Goal: Task Accomplishment & Management: Manage account settings

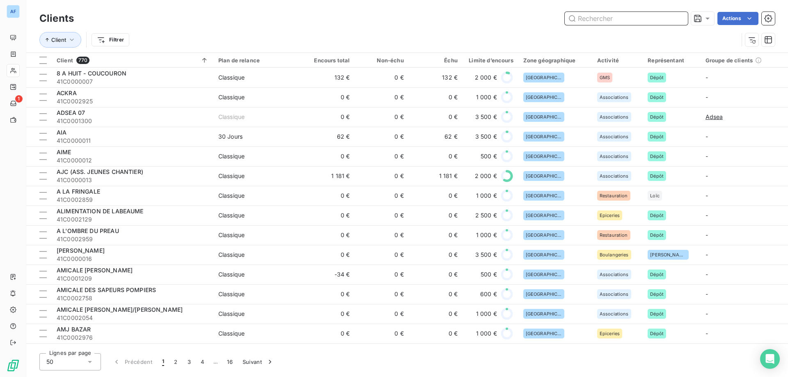
click at [604, 15] on input "text" at bounding box center [625, 18] width 123 height 13
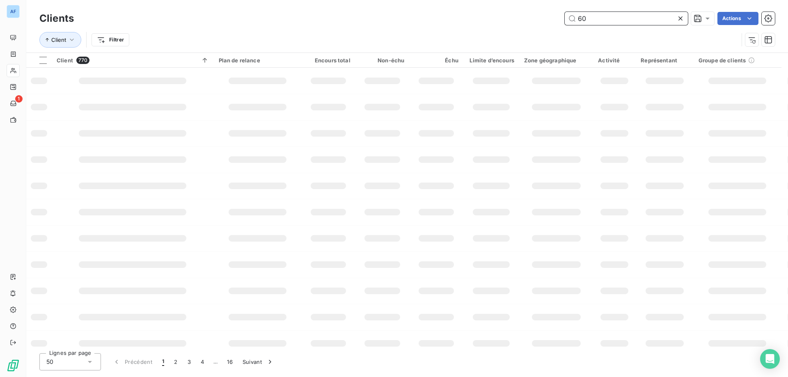
type input "604"
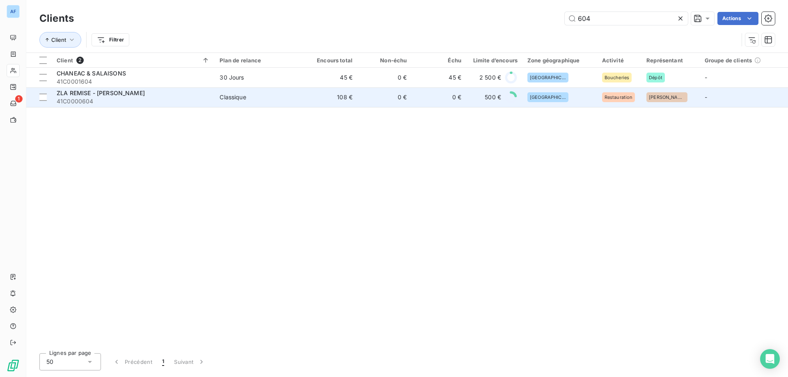
click at [322, 94] on td "108 €" at bounding box center [330, 97] width 54 height 20
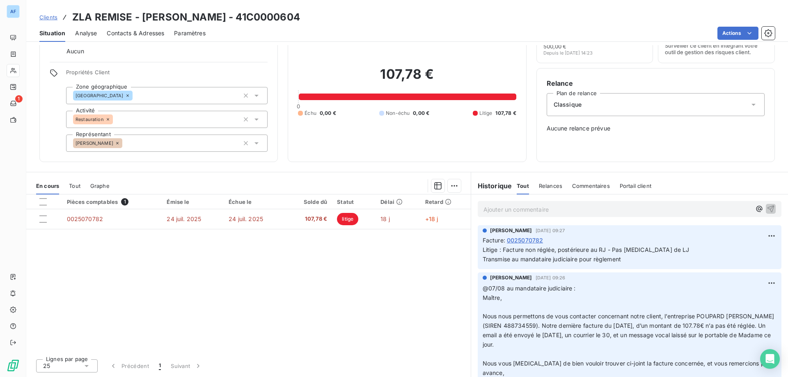
click at [535, 206] on p "Ajouter un commentaire ﻿" at bounding box center [616, 209] width 267 height 10
click at [123, 31] on span "Contacts & Adresses" at bounding box center [135, 33] width 57 height 8
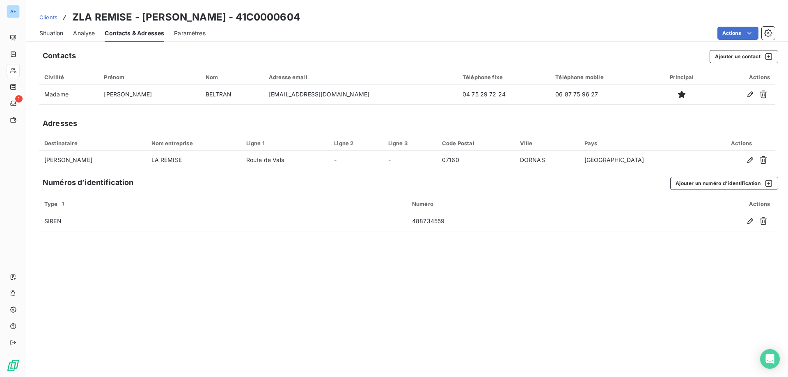
click at [56, 32] on span "Situation" at bounding box center [51, 33] width 24 height 8
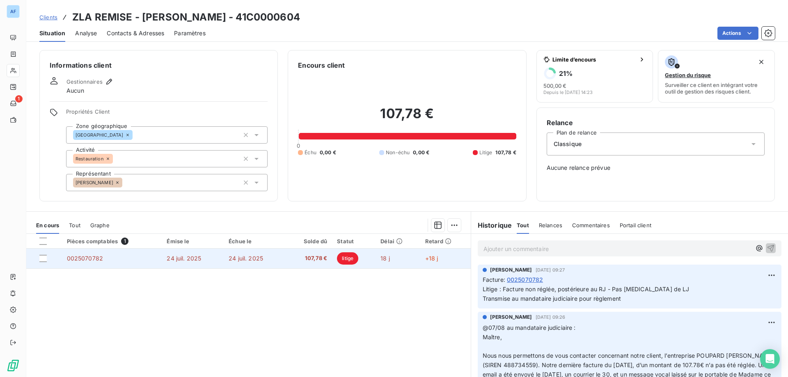
click at [83, 264] on td "0025070782" at bounding box center [112, 259] width 100 height 20
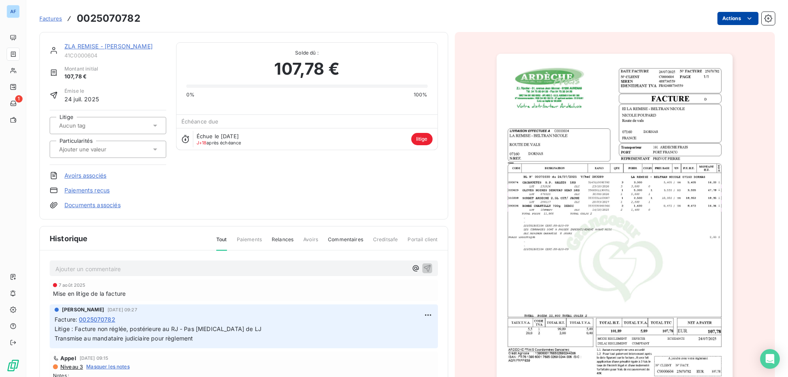
click at [736, 20] on html "AF 1 Factures 0025070782 Actions ZLA REMISE - BELTRAN NICOLE 41C0000604 Montant…" at bounding box center [394, 188] width 788 height 377
click at [665, 176] on html "AF 1 Factures 0025070782 Actions ZLA REMISE - BELTRAN NICOLE 41C0000604 Montant…" at bounding box center [394, 188] width 788 height 377
click at [632, 175] on img "button" at bounding box center [614, 221] width 236 height 334
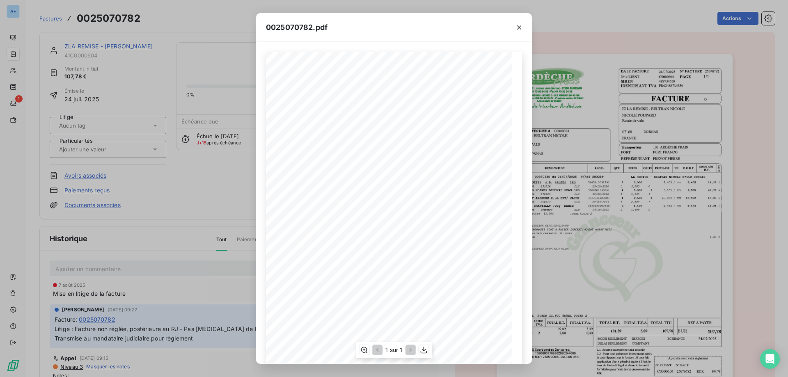
scroll to position [46, 0]
click at [421, 351] on icon "button" at bounding box center [424, 350] width 8 height 8
click at [206, 148] on div "0025070782.pdf D FACTURE 24/07/2025 Route de vals 07160 DORNAS 25070782 IDENTIF…" at bounding box center [394, 188] width 788 height 377
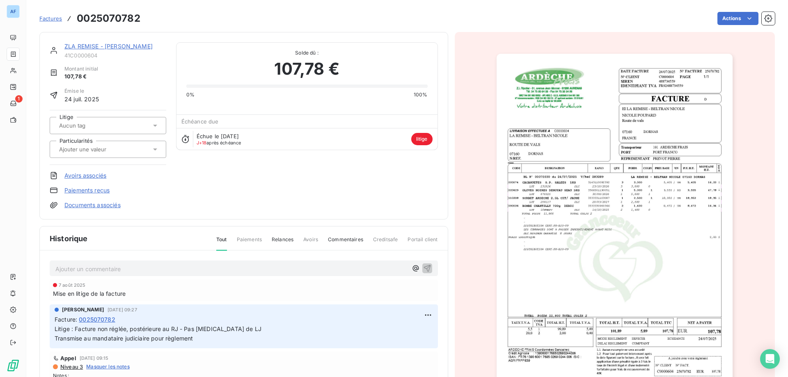
click at [80, 47] on link "ZLA REMISE - BELTRAN NICOLE" at bounding box center [108, 46] width 88 height 7
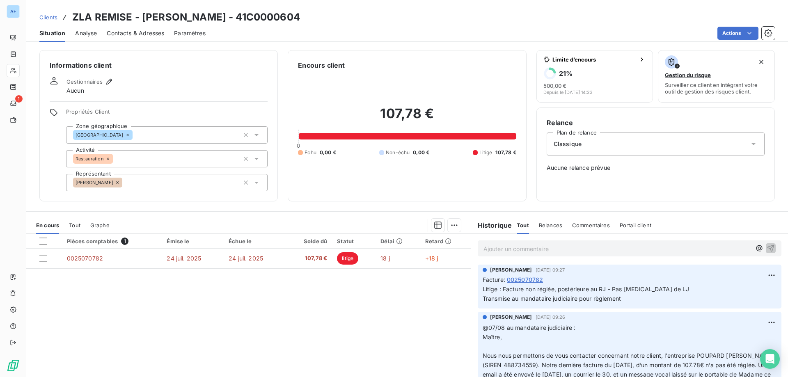
click at [517, 251] on p "Ajouter un commentaire ﻿" at bounding box center [616, 249] width 267 height 10
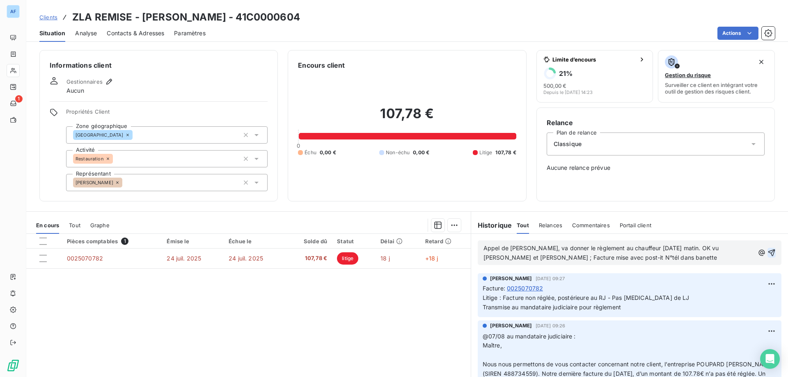
click at [767, 251] on icon "button" at bounding box center [771, 253] width 8 height 8
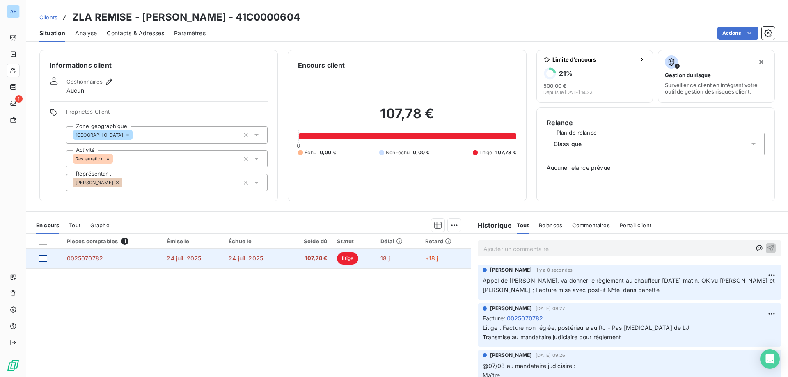
click at [43, 260] on div at bounding box center [42, 258] width 7 height 7
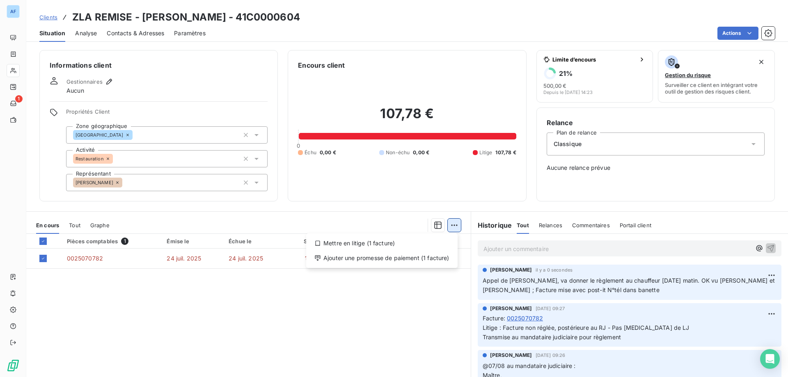
click at [450, 229] on html "AF 1 Clients ZLA REMISE - BELTRAN NICOLE - 41C0000604 Situation Analyse Contact…" at bounding box center [394, 188] width 788 height 377
click at [418, 256] on div "Ajouter une promesse de paiement (1 facture)" at bounding box center [381, 257] width 145 height 13
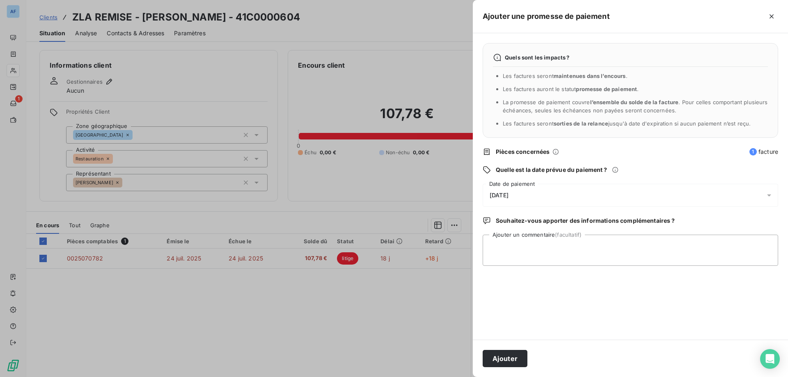
click at [555, 198] on div "12/08/2025" at bounding box center [629, 195] width 295 height 23
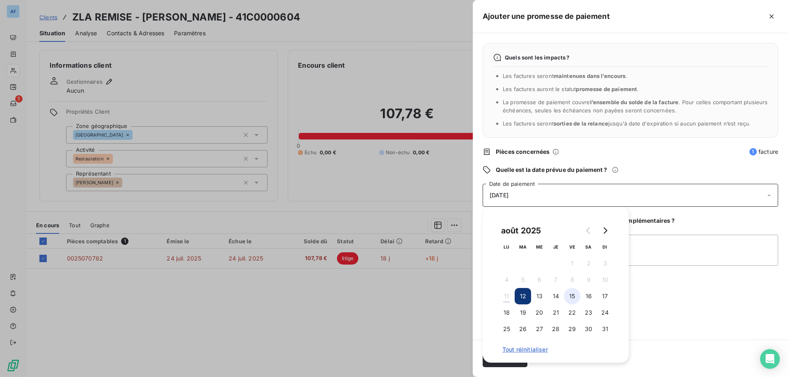
click at [572, 295] on button "15" at bounding box center [572, 296] width 16 height 16
click at [672, 304] on div "Quels sont les impacts ? Les factures seront maintenues dans l’encours . Les fa…" at bounding box center [630, 186] width 315 height 306
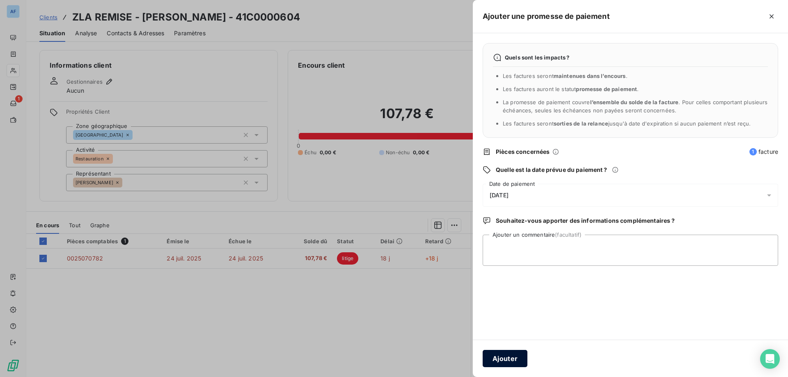
click at [500, 357] on button "Ajouter" at bounding box center [504, 358] width 45 height 17
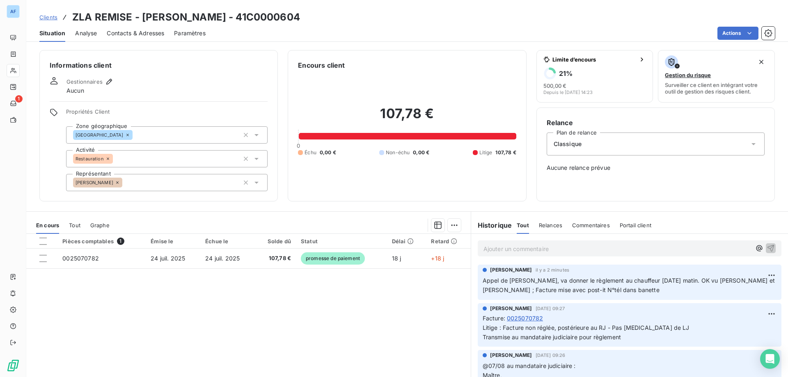
click at [49, 18] on span "Clients" at bounding box center [48, 17] width 18 height 7
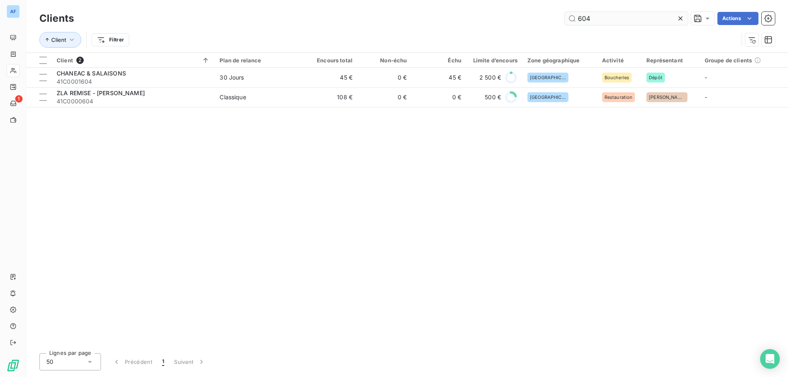
click at [680, 20] on icon at bounding box center [680, 18] width 8 height 8
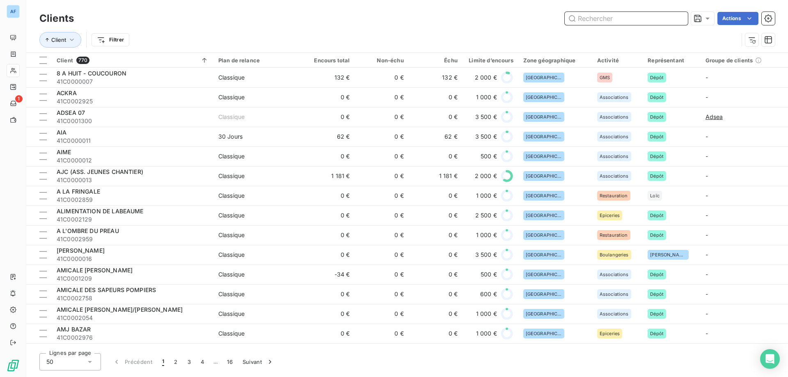
drag, startPoint x: 616, startPoint y: 15, endPoint x: 608, endPoint y: 18, distance: 8.5
click at [618, 23] on input "text" at bounding box center [625, 18] width 123 height 13
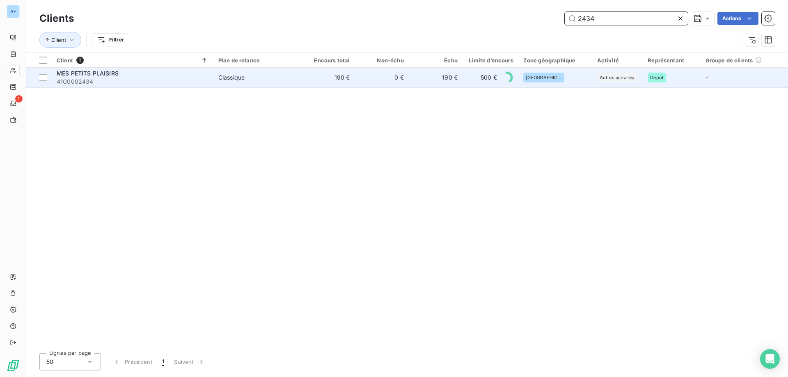
type input "2434"
click at [415, 77] on td "190 €" at bounding box center [436, 78] width 54 height 20
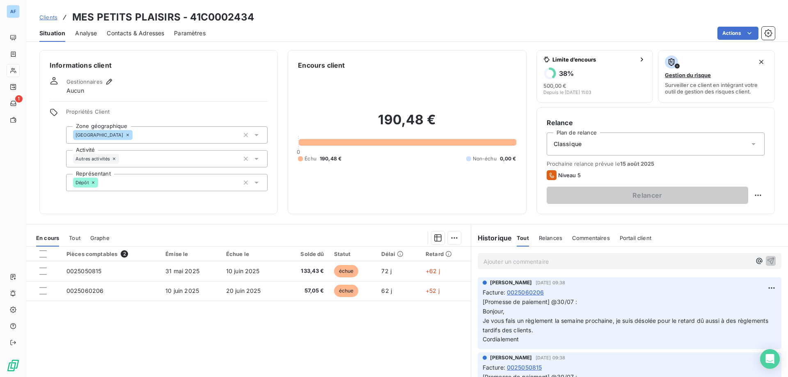
click at [525, 255] on div "Ajouter un commentaire ﻿" at bounding box center [629, 261] width 304 height 16
click at [523, 260] on p "Ajouter un commentaire ﻿" at bounding box center [616, 261] width 267 height 10
click at [766, 260] on icon "button" at bounding box center [770, 260] width 8 height 8
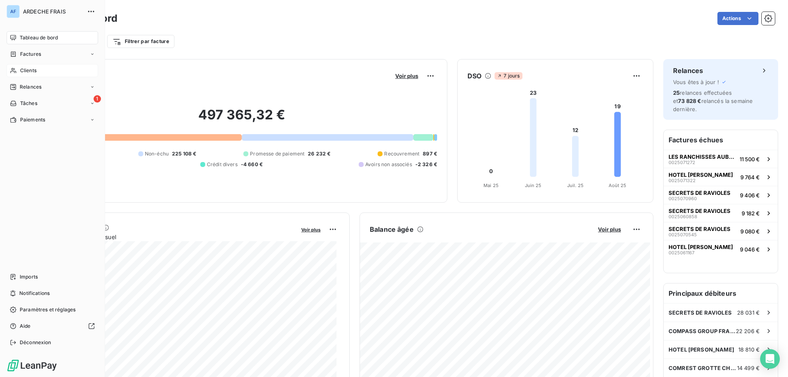
click at [24, 70] on span "Clients" at bounding box center [28, 70] width 16 height 7
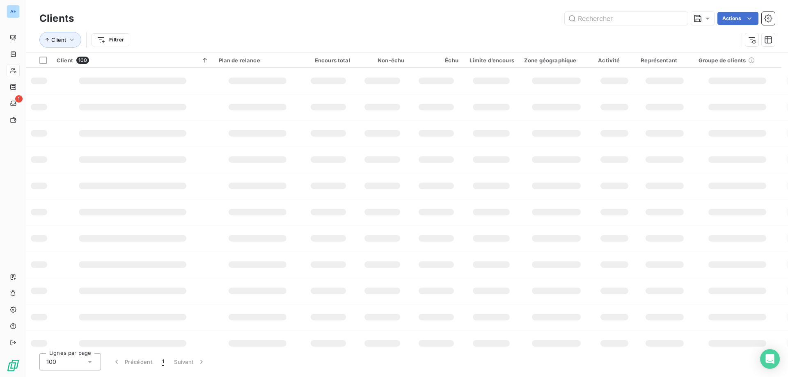
click at [78, 365] on div "100" at bounding box center [70, 361] width 62 height 17
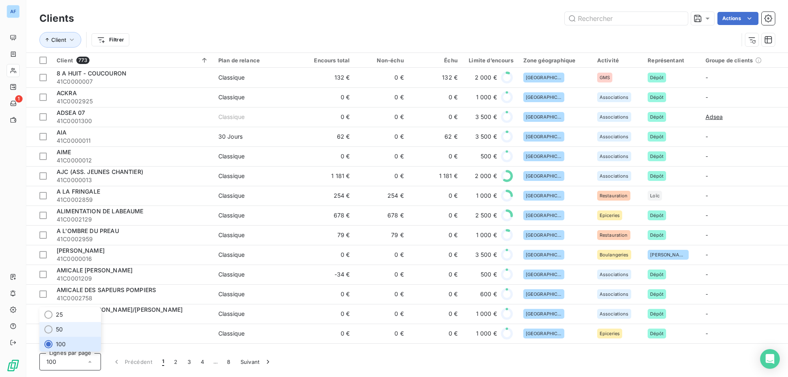
click at [77, 328] on li "50" at bounding box center [70, 329] width 62 height 15
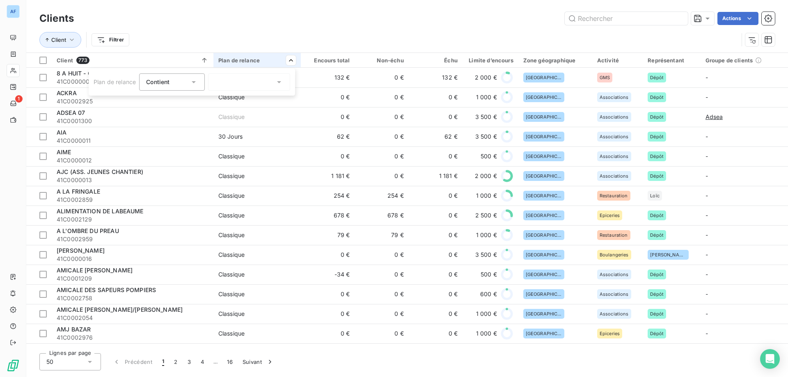
click at [264, 85] on div at bounding box center [249, 81] width 82 height 17
click at [258, 101] on li "A définir" at bounding box center [249, 99] width 82 height 15
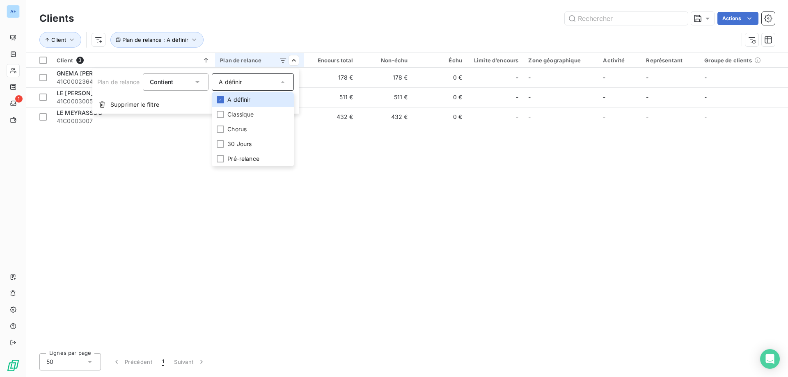
click at [304, 38] on html "AF 1 Clients Actions Client Plan de relance : A définir Client 3 Plan de relanc…" at bounding box center [394, 188] width 788 height 377
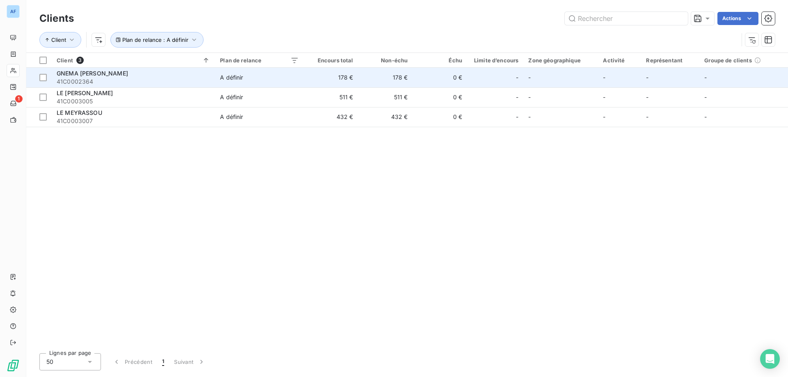
click at [123, 81] on span "41C0002364" at bounding box center [133, 82] width 153 height 8
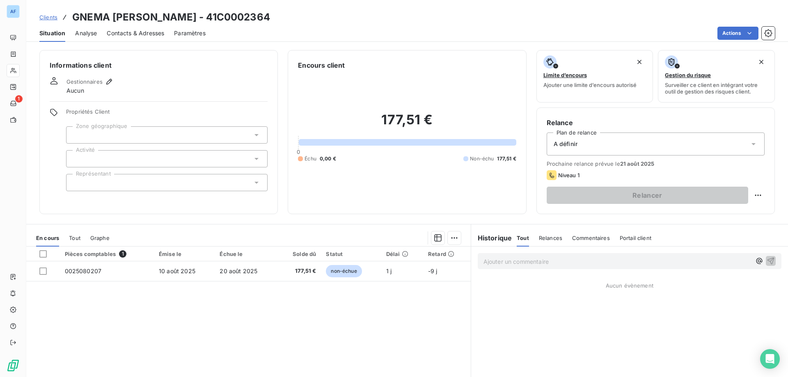
click at [144, 136] on div at bounding box center [166, 134] width 201 height 17
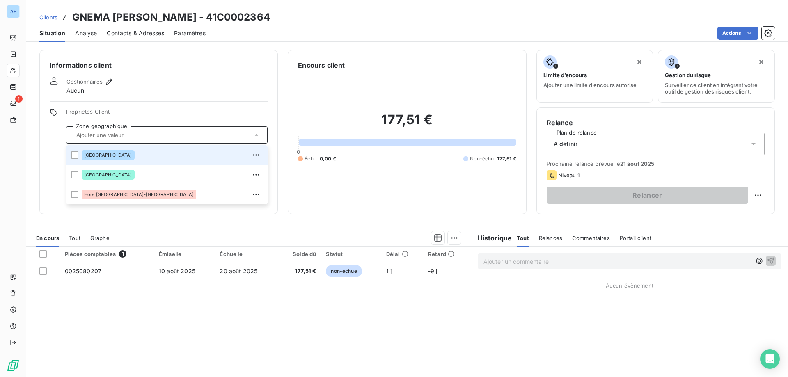
click at [133, 156] on div "[GEOGRAPHIC_DATA]" at bounding box center [172, 154] width 181 height 13
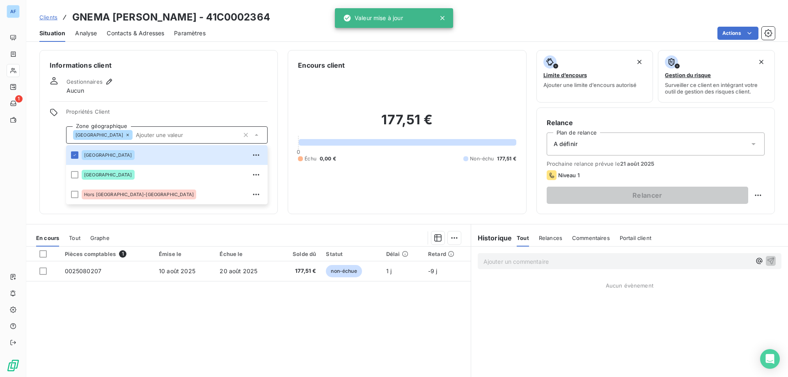
click at [150, 99] on div "Informations client Gestionnaires Aucun Propriétés Client Zone géographique Ard…" at bounding box center [158, 132] width 238 height 164
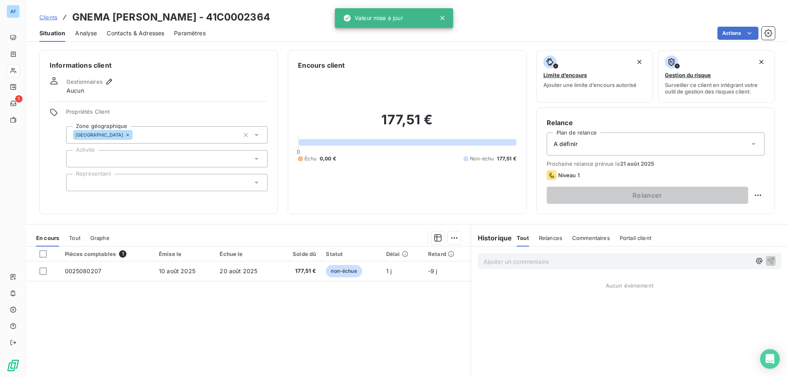
click at [119, 158] on div at bounding box center [166, 158] width 201 height 17
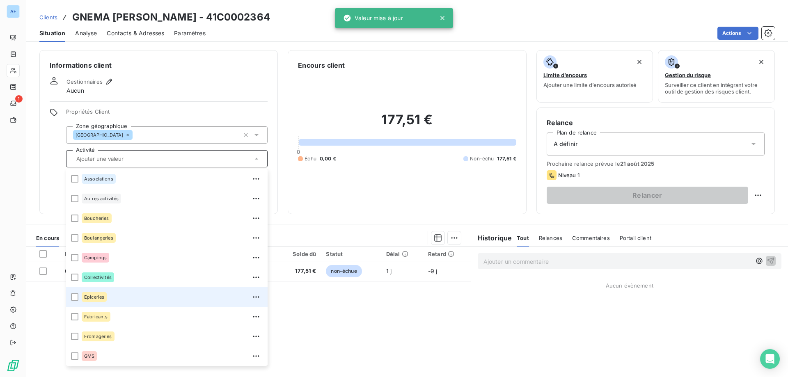
click at [119, 297] on div "Epiceries" at bounding box center [172, 296] width 181 height 13
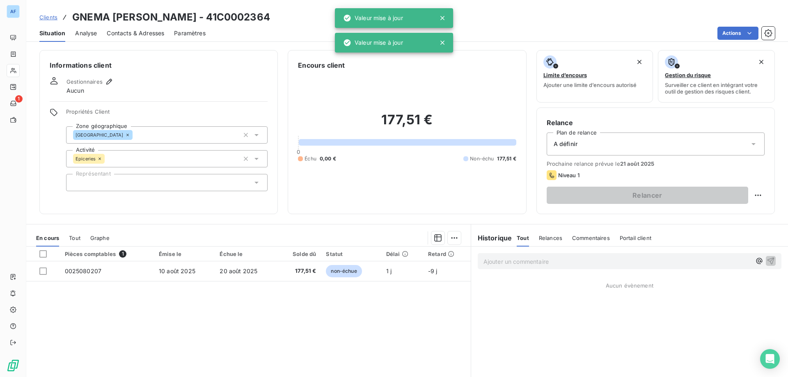
drag, startPoint x: 168, startPoint y: 87, endPoint x: 191, endPoint y: 112, distance: 33.7
click at [168, 87] on div "Gestionnaires Aucun" at bounding box center [159, 86] width 218 height 18
click at [141, 185] on div at bounding box center [166, 182] width 201 height 17
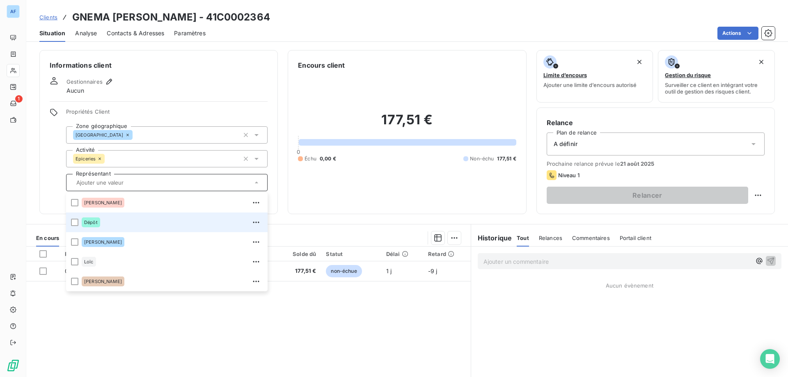
click at [116, 225] on div "Dépôt" at bounding box center [172, 222] width 181 height 13
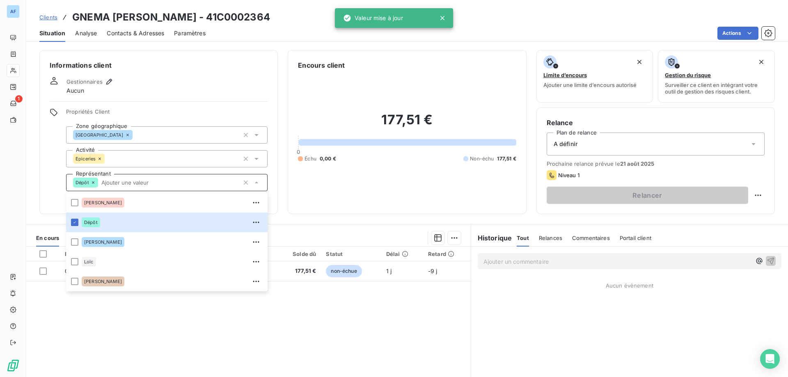
click at [192, 72] on div "Informations client Gestionnaires Aucun Propriétés Client Zone géographique Ard…" at bounding box center [158, 132] width 238 height 164
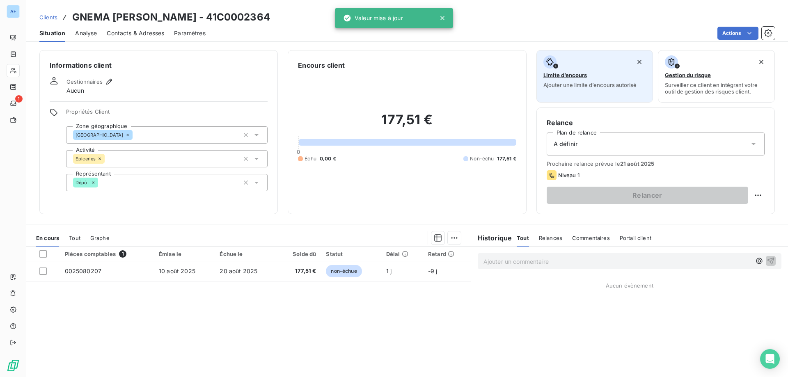
click at [582, 84] on span "Ajouter une limite d’encours autorisé" at bounding box center [589, 85] width 93 height 7
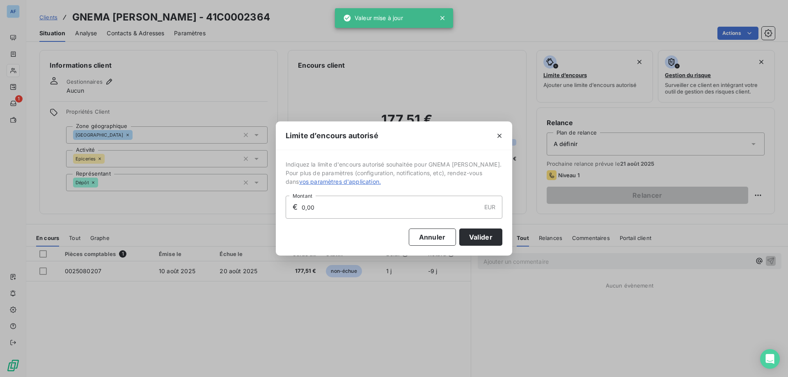
drag, startPoint x: 345, startPoint y: 203, endPoint x: 156, endPoint y: 190, distance: 188.7
click at [168, 186] on div "Limite d’encours autorisé Indiquez la limite d'encours autorisé souhaitée pour …" at bounding box center [394, 188] width 788 height 377
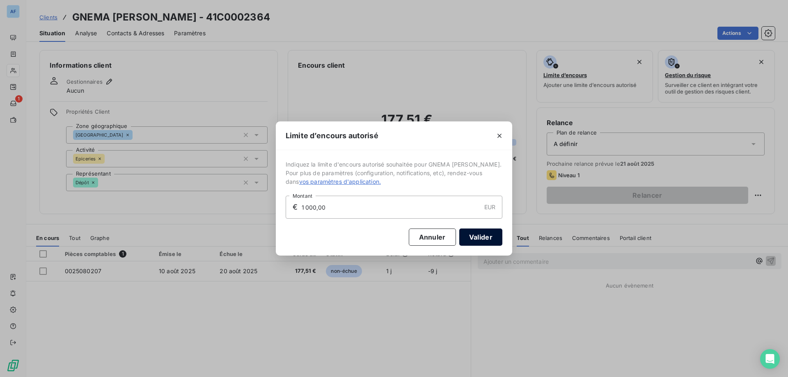
type input "1 000,00"
click at [468, 238] on button "Valider" at bounding box center [480, 236] width 43 height 17
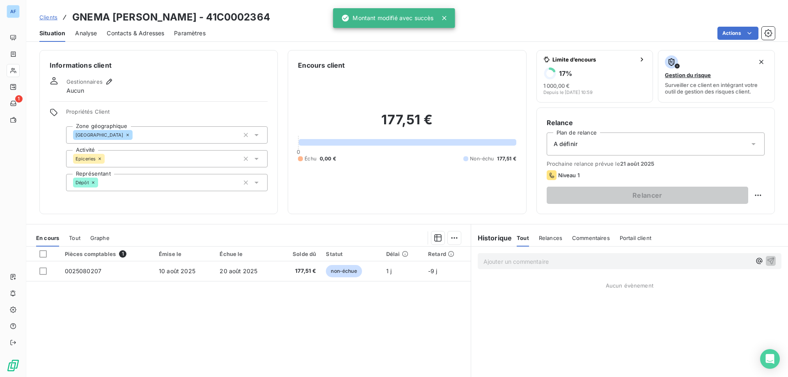
click at [569, 146] on span "A définir" at bounding box center [565, 144] width 24 height 8
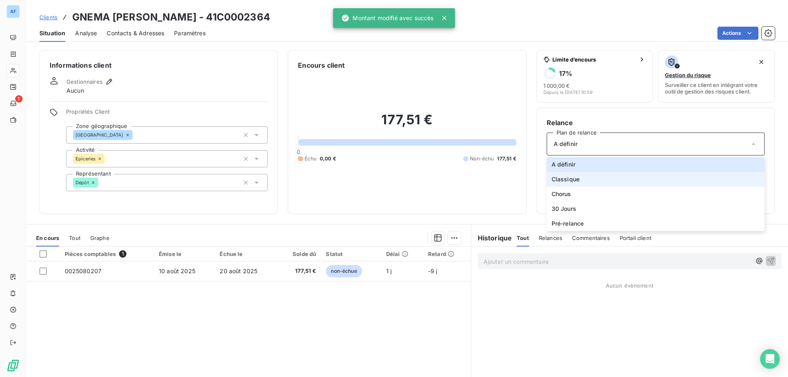
click at [566, 181] on span "Classique" at bounding box center [565, 179] width 28 height 8
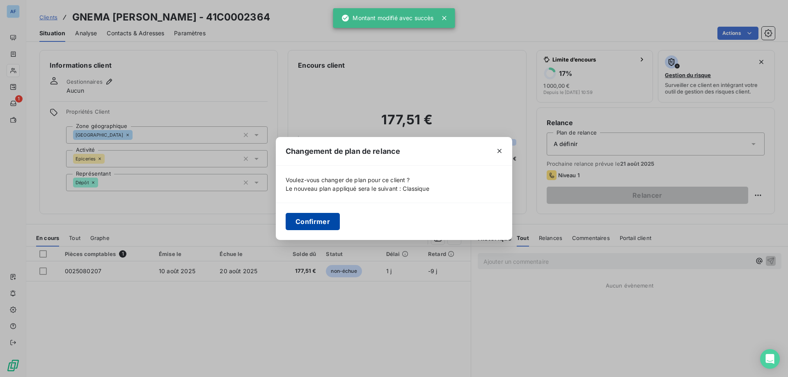
click at [311, 222] on button "Confirmer" at bounding box center [312, 221] width 54 height 17
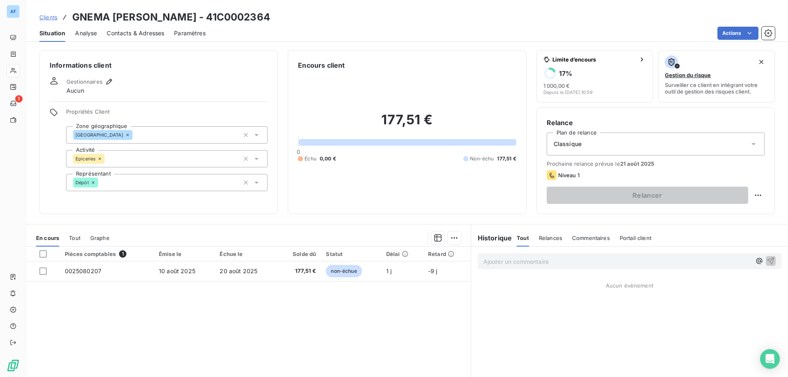
click at [86, 37] on div "Analyse" at bounding box center [86, 33] width 22 height 17
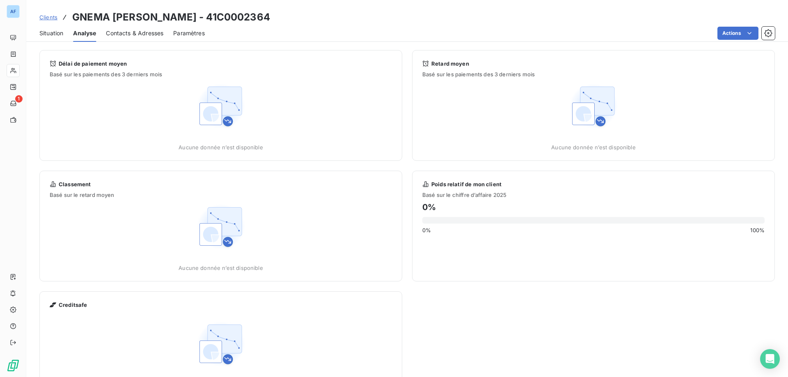
click at [124, 40] on div "Contacts & Adresses" at bounding box center [134, 33] width 57 height 17
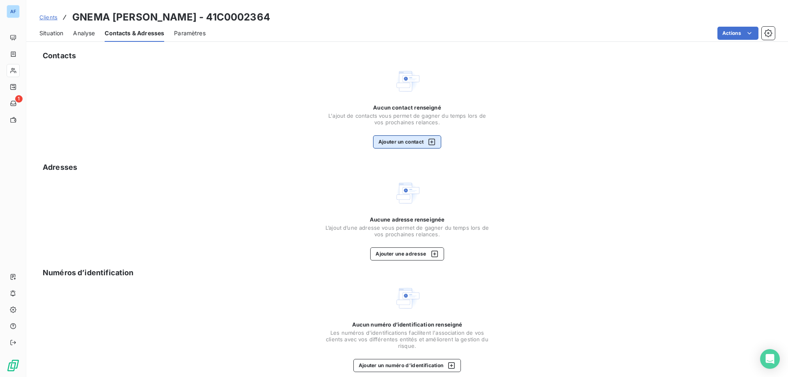
click at [400, 142] on button "Ajouter un contact" at bounding box center [407, 141] width 69 height 13
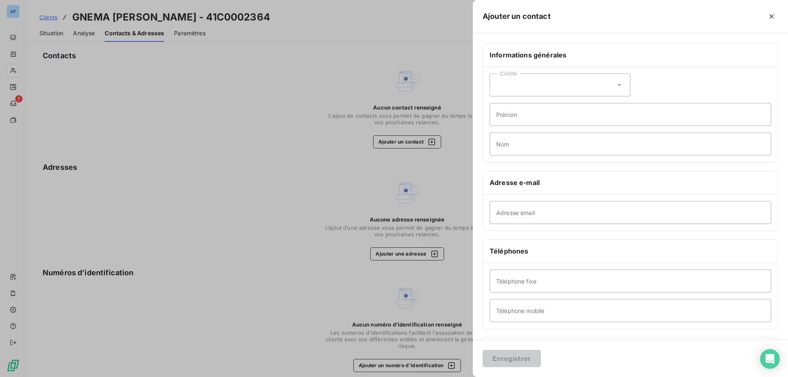
click at [607, 90] on div "Civilité" at bounding box center [559, 84] width 141 height 23
click at [573, 124] on li "Monsieur" at bounding box center [559, 120] width 141 height 15
click at [564, 116] on input "Prénom" at bounding box center [629, 114] width 281 height 23
type input "a"
type input "[PERSON_NAME]"
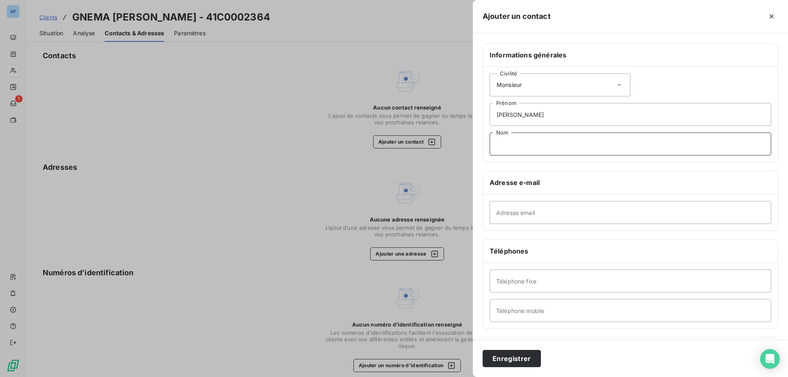
paste input "GNEMA-MARGIER"
type input "GNEMA-MARGIER"
click at [562, 216] on input "Adresse email" at bounding box center [629, 212] width 281 height 23
paste input "[EMAIL_ADDRESS][DOMAIN_NAME]"
type input "[EMAIL_ADDRESS][DOMAIN_NAME]"
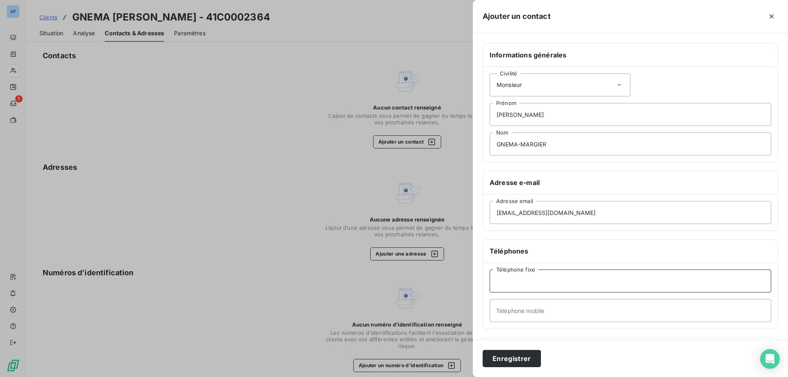
click at [563, 280] on input "Téléphone fixe" at bounding box center [629, 281] width 281 height 23
paste input "0475078983"
drag, startPoint x: 503, startPoint y: 279, endPoint x: 511, endPoint y: 282, distance: 7.9
click at [505, 279] on input "0475078983" at bounding box center [629, 281] width 281 height 23
click at [514, 283] on input "04 75078983" at bounding box center [629, 281] width 281 height 23
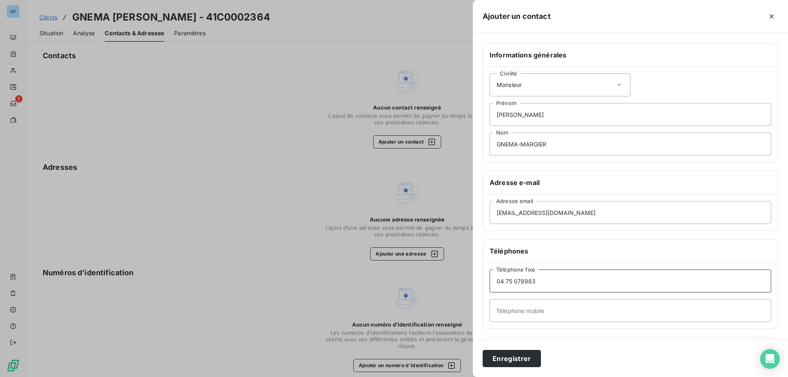
click at [518, 282] on input "04 75 078983" at bounding box center [629, 281] width 281 height 23
click at [522, 282] on input "04 75 078983" at bounding box center [629, 281] width 281 height 23
click at [520, 282] on input "04 75 078983" at bounding box center [629, 281] width 281 height 23
click at [529, 281] on input "04 75 07 8983" at bounding box center [629, 281] width 281 height 23
type input "04 75 07 89 83"
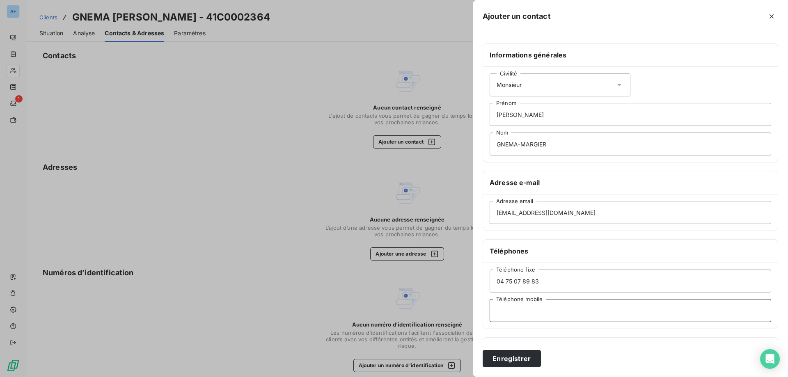
click at [516, 314] on input "Téléphone mobile" at bounding box center [629, 310] width 281 height 23
paste input "0661384089"
click at [504, 311] on input "0661384089" at bounding box center [629, 310] width 281 height 23
click at [512, 312] on input "06 61384089" at bounding box center [629, 310] width 281 height 23
click at [521, 311] on input "06 61 384089" at bounding box center [629, 310] width 281 height 23
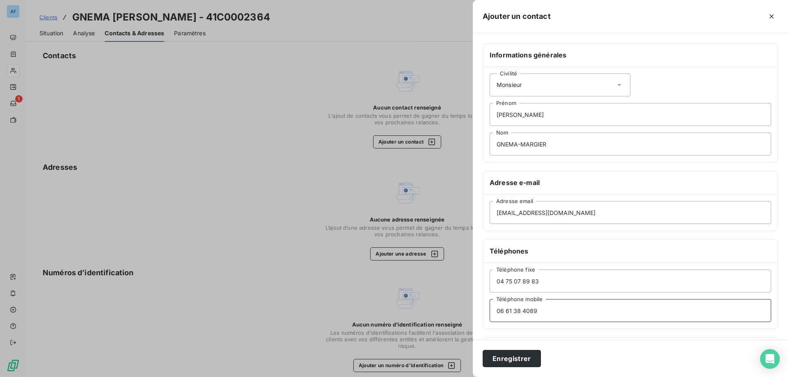
click at [531, 312] on input "06 61 38 4089" at bounding box center [629, 310] width 281 height 23
type input "06 61 38 40 89"
click at [519, 357] on button "Enregistrer" at bounding box center [511, 358] width 58 height 17
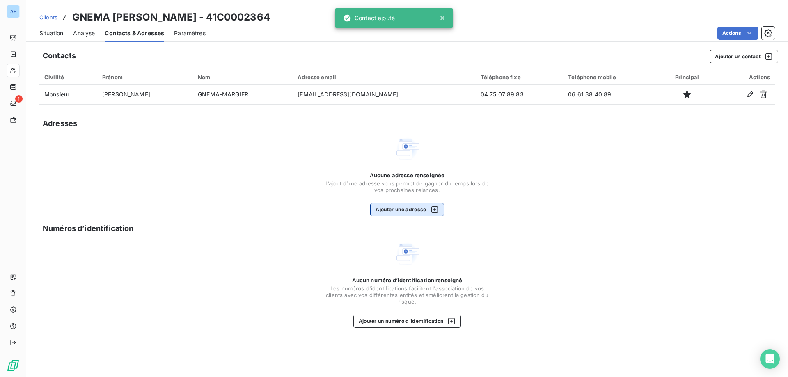
click at [434, 211] on icon "button" at bounding box center [434, 210] width 8 height 8
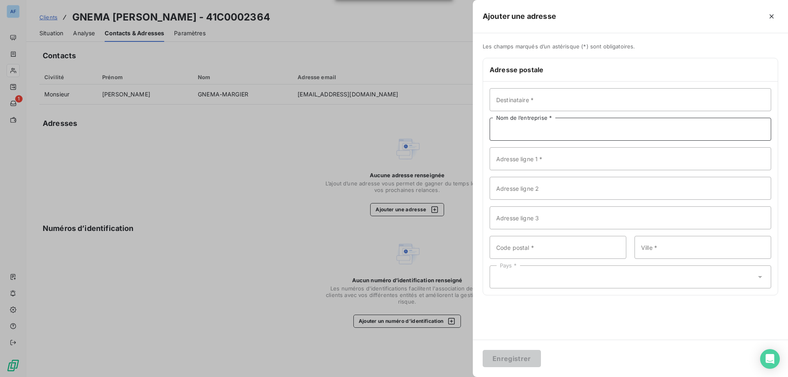
click at [557, 127] on input "Nom de l’entreprise *" at bounding box center [629, 129] width 281 height 23
paste input "GNEMA [PERSON_NAME]"
type input "GNEMA [PERSON_NAME]"
click at [528, 167] on input "Adresse ligne 1 *" at bounding box center [629, 158] width 281 height 23
paste input "[STREET_ADDRESS]"
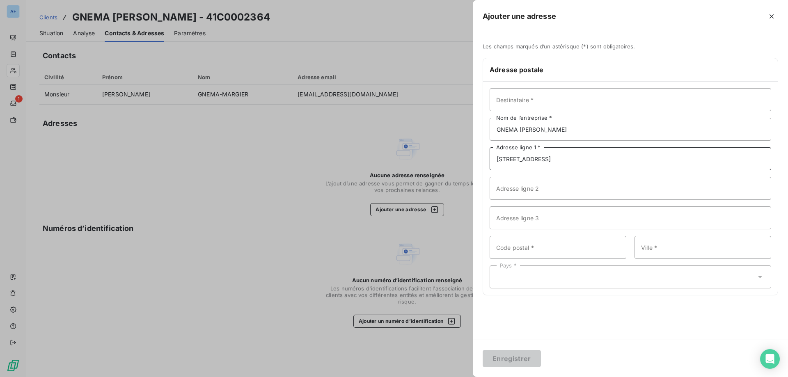
type input "[STREET_ADDRESS]"
click at [551, 253] on input "Code postal *" at bounding box center [557, 247] width 137 height 23
type input "07300"
paste input "ETABLES"
type input "ETABLES"
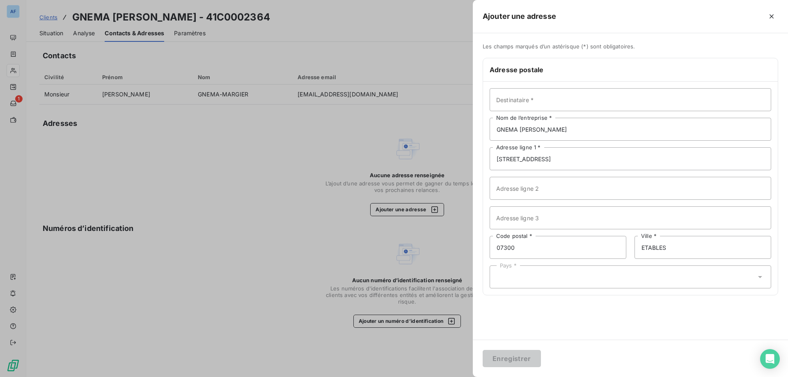
click at [530, 288] on div "Pays *" at bounding box center [629, 276] width 281 height 23
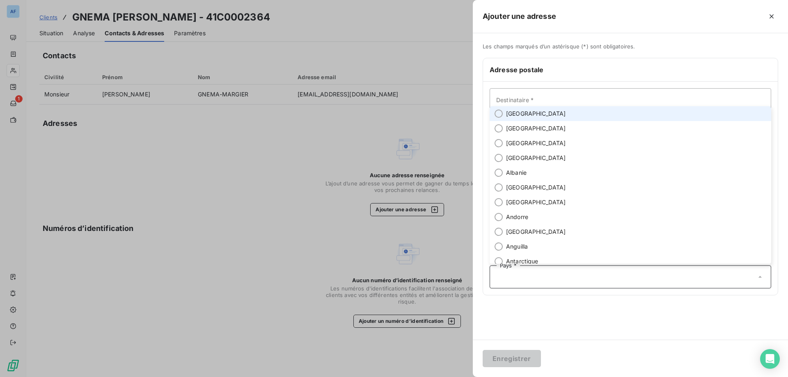
click at [519, 114] on span "[GEOGRAPHIC_DATA]" at bounding box center [536, 114] width 60 height 8
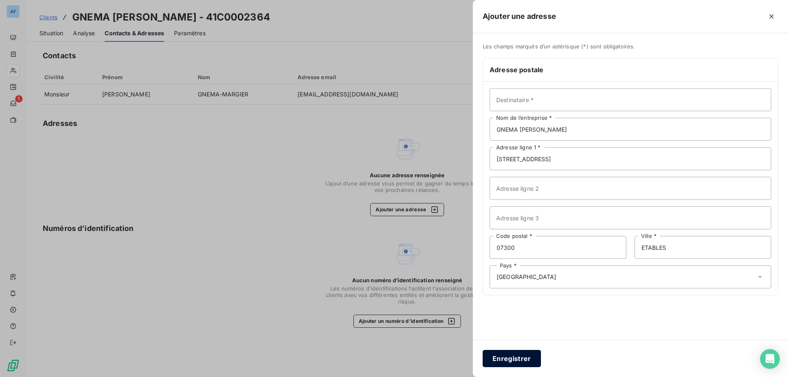
click at [518, 358] on button "Enregistrer" at bounding box center [511, 358] width 58 height 17
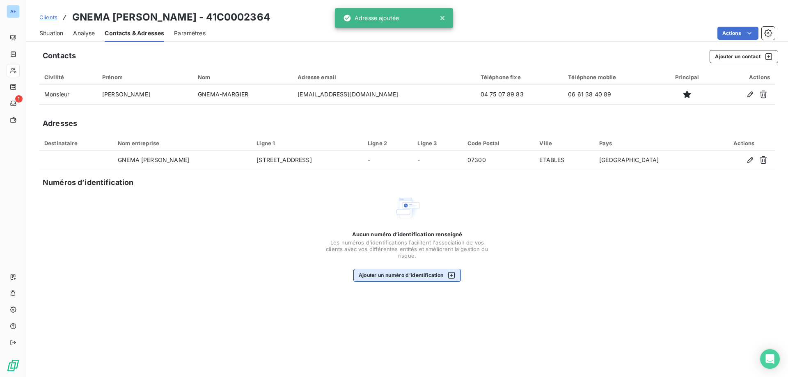
click at [428, 280] on button "Ajouter un numéro d’identification" at bounding box center [407, 275] width 108 height 13
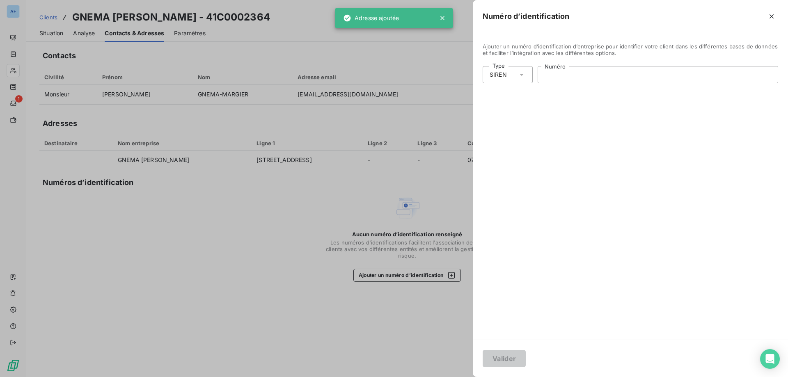
click at [625, 73] on input "Numéro" at bounding box center [658, 74] width 240 height 16
paste input "509 869 293"
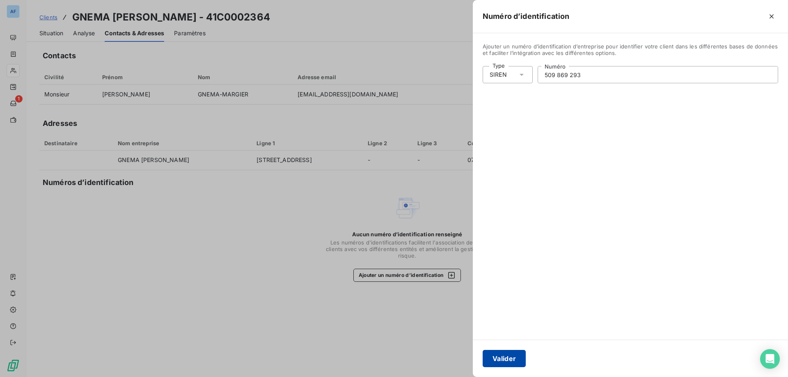
type input "509 869 293"
click at [498, 358] on button "Valider" at bounding box center [503, 358] width 43 height 17
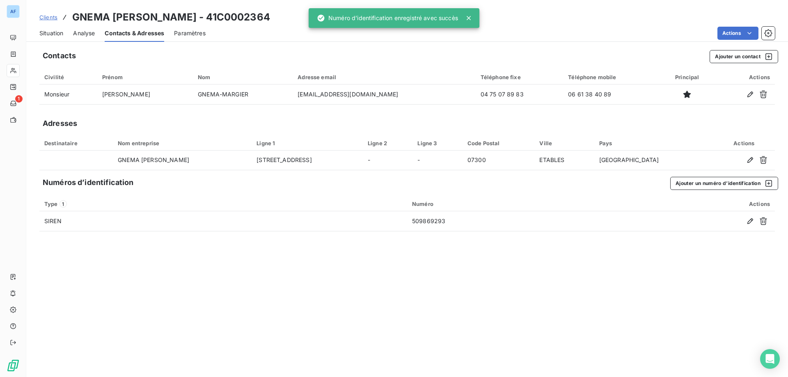
click at [47, 34] on span "Situation" at bounding box center [51, 33] width 24 height 8
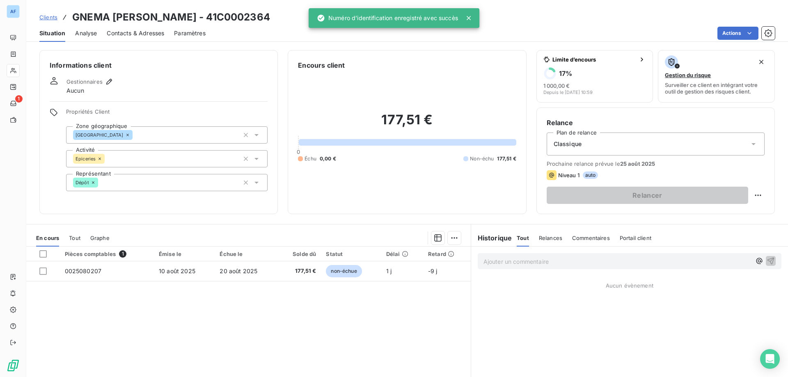
click at [53, 14] on span "Clients" at bounding box center [48, 17] width 18 height 7
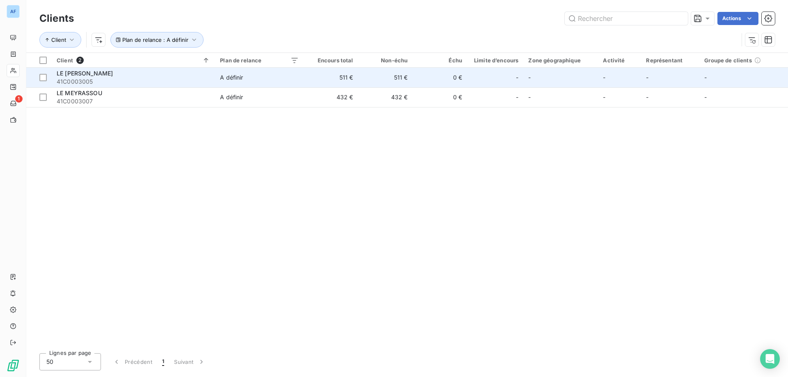
click at [161, 78] on span "41C0003005" at bounding box center [133, 82] width 153 height 8
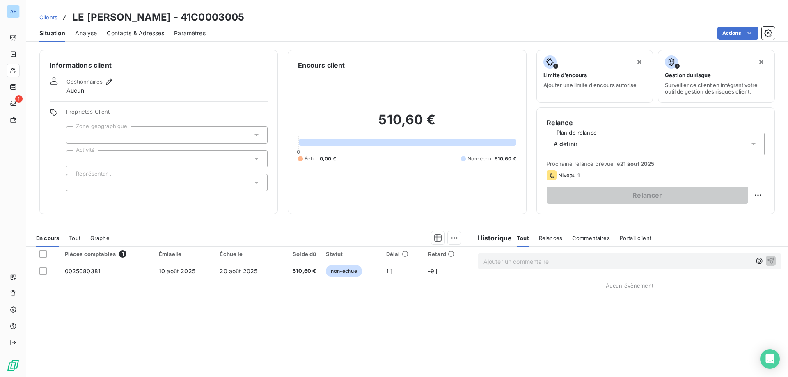
click at [94, 136] on div at bounding box center [166, 134] width 201 height 17
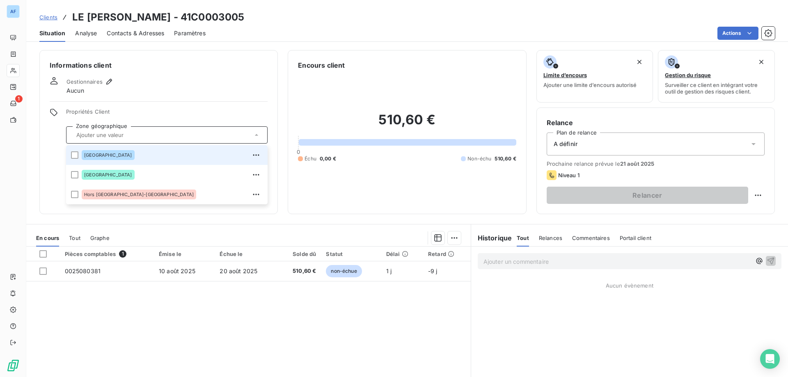
click at [95, 157] on span "[GEOGRAPHIC_DATA]" at bounding box center [108, 155] width 48 height 5
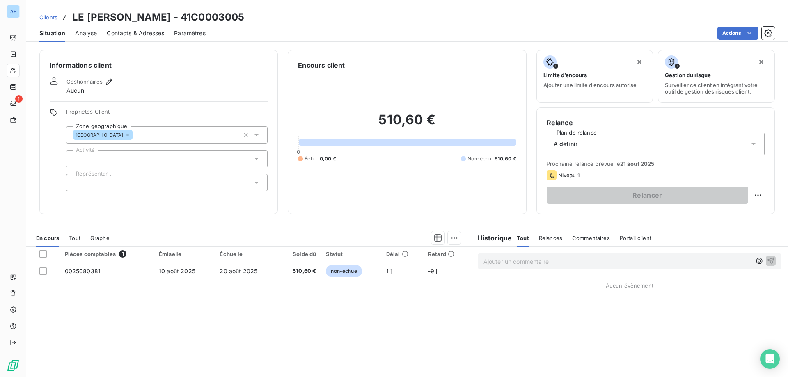
click at [148, 93] on div "Gestionnaires Aucun" at bounding box center [159, 86] width 218 height 18
click at [116, 153] on div at bounding box center [166, 158] width 201 height 17
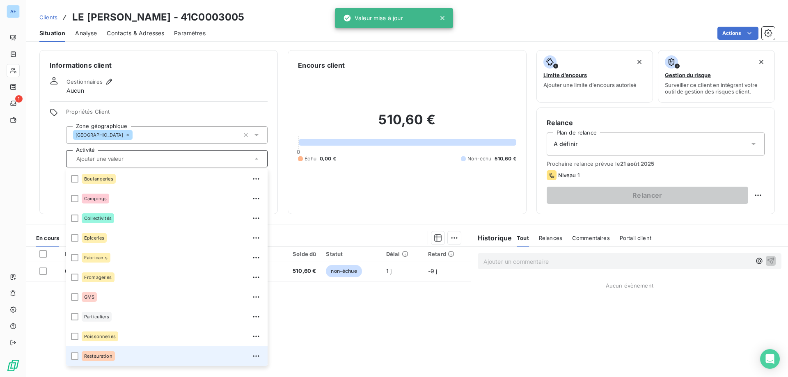
scroll to position [52, 0]
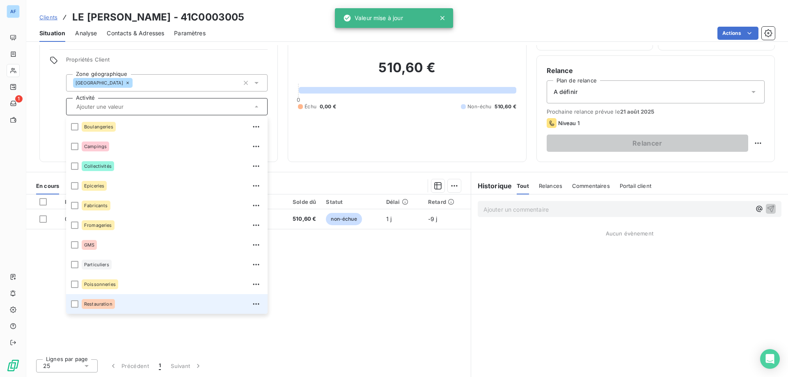
click at [121, 310] on div "Restauration" at bounding box center [172, 303] width 181 height 13
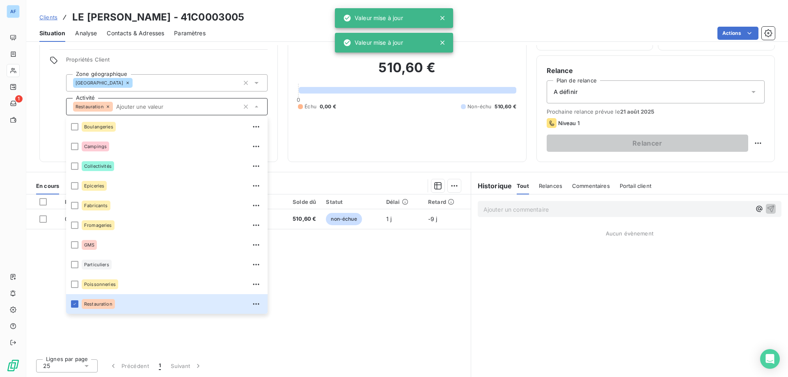
click at [131, 331] on div "Pièces comptables 1 Émise le Échue le Solde dû Statut Délai Retard 0025080381 […" at bounding box center [248, 273] width 444 height 158
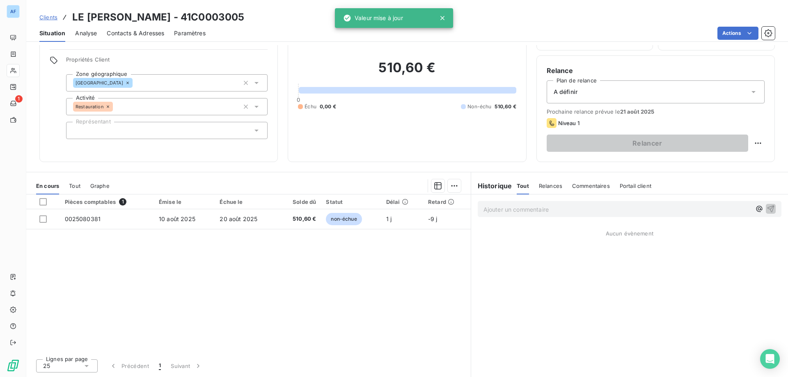
click at [141, 128] on div at bounding box center [166, 130] width 201 height 17
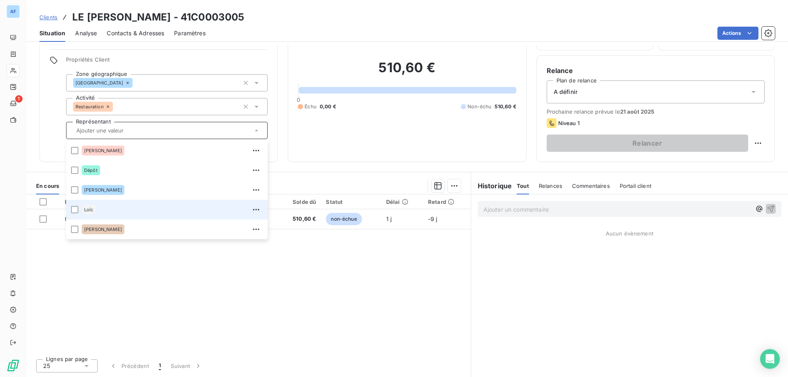
click at [118, 210] on div "Loïc" at bounding box center [172, 209] width 181 height 13
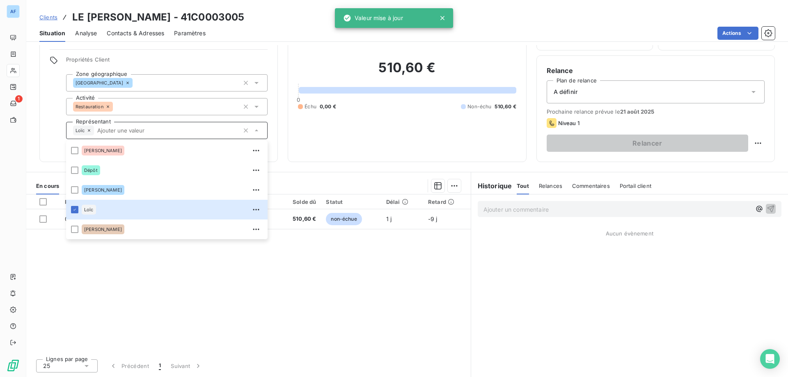
click at [170, 267] on div "Pièces comptables 1 Émise le Échue le Solde dû Statut Délai Retard 0025080381 […" at bounding box center [248, 273] width 444 height 158
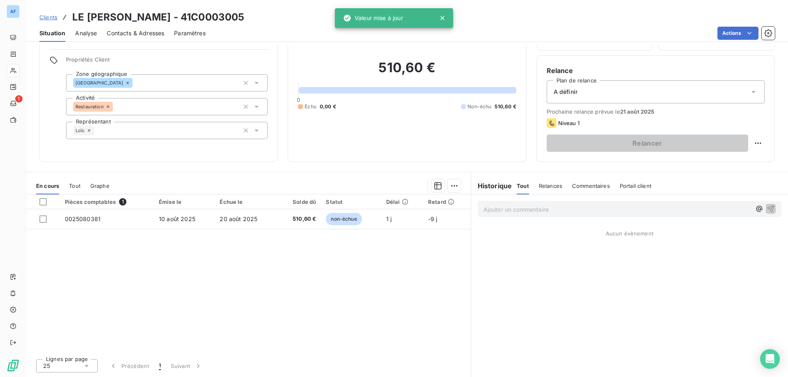
scroll to position [0, 0]
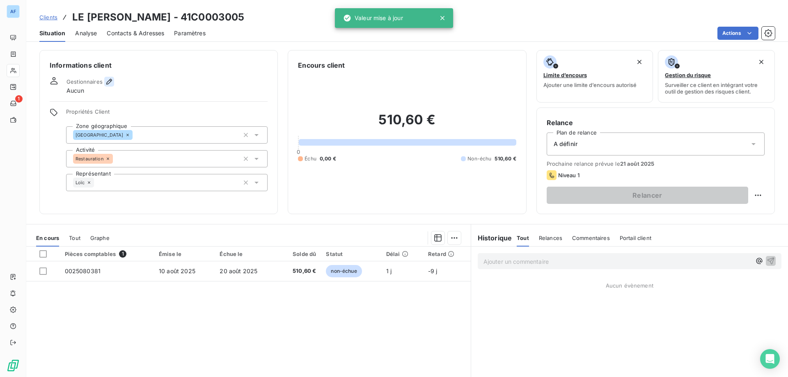
click at [104, 79] on button "button" at bounding box center [109, 82] width 10 height 10
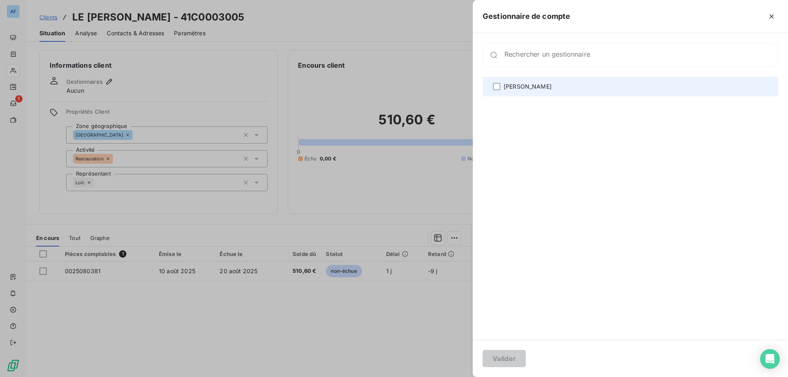
click at [523, 86] on span "[PERSON_NAME]" at bounding box center [527, 86] width 48 height 8
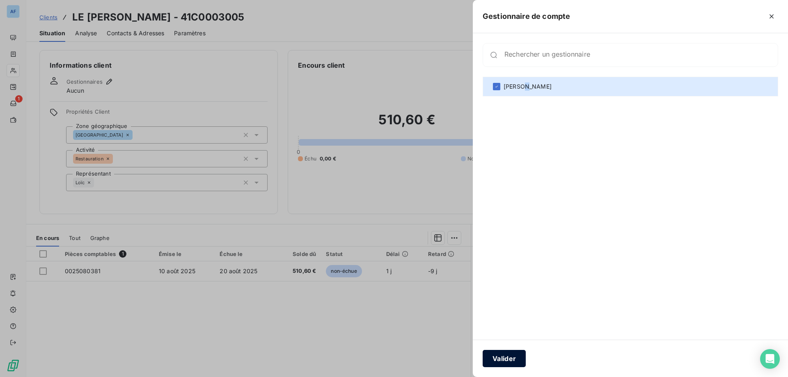
click at [501, 359] on button "Valider" at bounding box center [503, 358] width 43 height 17
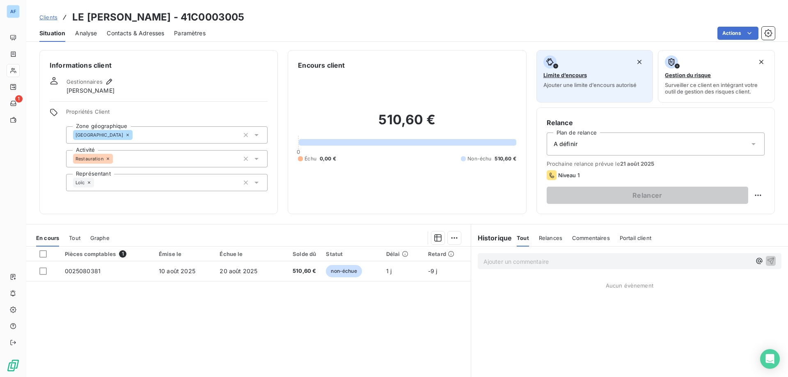
click at [565, 84] on span "Ajouter une limite d’encours autorisé" at bounding box center [589, 85] width 93 height 7
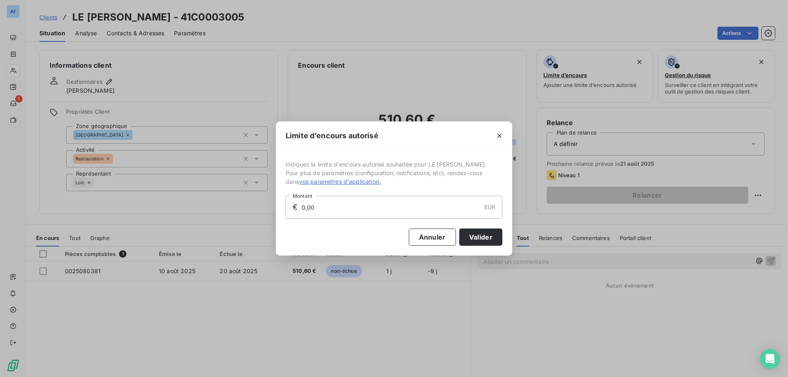
drag, startPoint x: 327, startPoint y: 207, endPoint x: 94, endPoint y: 210, distance: 232.2
click at [174, 210] on div "Limite d’encours autorisé Indiquez la limite d'encours autorisé souhaitée pour …" at bounding box center [394, 188] width 788 height 377
type input "1 500,00"
click at [471, 235] on button "Valider" at bounding box center [480, 236] width 43 height 17
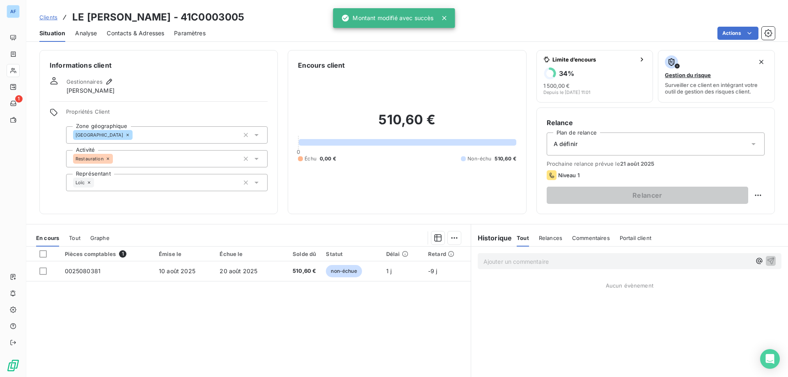
click at [94, 37] on span "Analyse" at bounding box center [86, 33] width 22 height 8
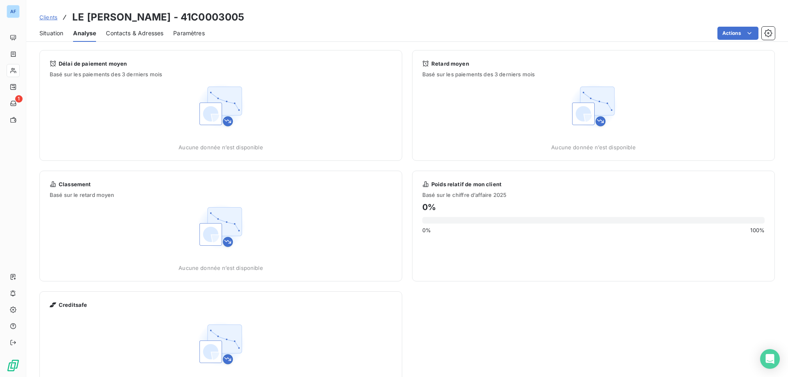
click at [138, 32] on span "Contacts & Adresses" at bounding box center [134, 33] width 57 height 8
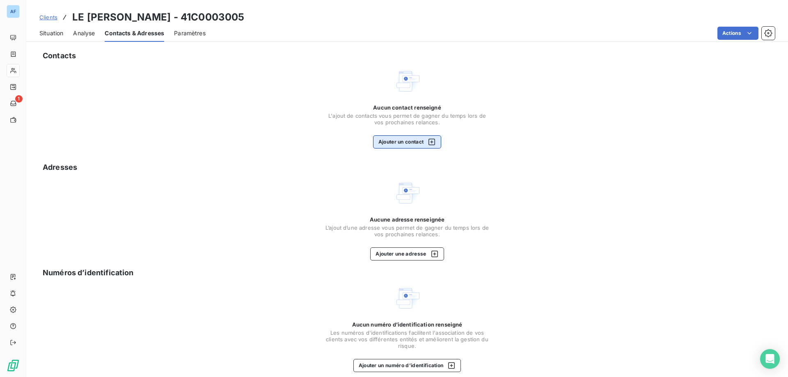
click at [434, 140] on button "Ajouter un contact" at bounding box center [407, 141] width 69 height 13
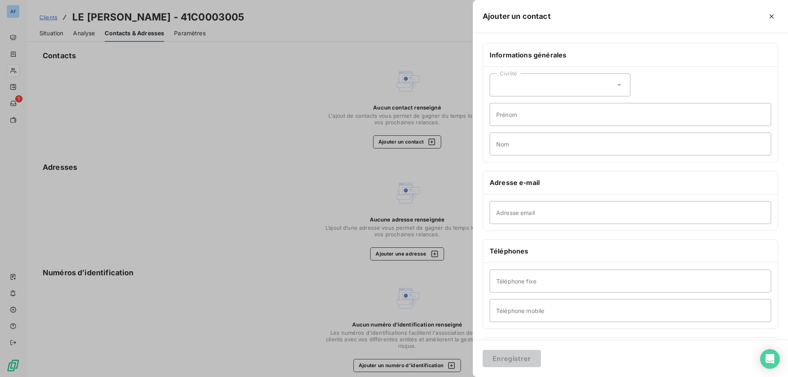
click at [629, 74] on div "Civilité Prénom Nom" at bounding box center [630, 114] width 295 height 95
click at [615, 86] on icon at bounding box center [619, 85] width 8 height 8
click at [540, 119] on li "Monsieur" at bounding box center [559, 120] width 141 height 15
click at [559, 116] on input "Prénom" at bounding box center [629, 114] width 281 height 23
type input "[PERSON_NAME]"
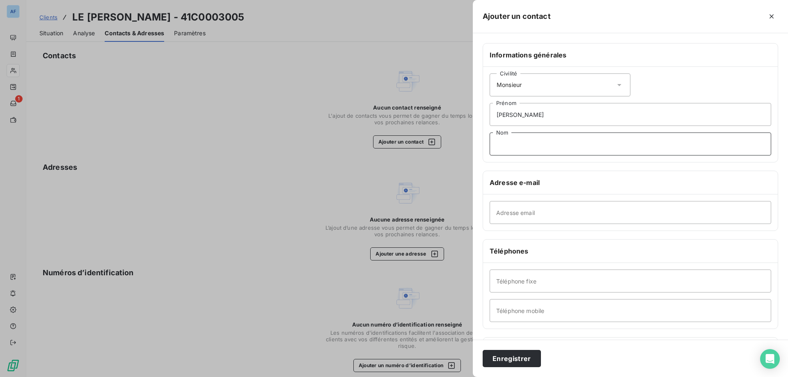
paste input "SOULIER"
type input "SOULIER"
click at [518, 217] on input "Adresse email" at bounding box center [629, 212] width 281 height 23
paste input "[EMAIL_ADDRESS][DOMAIN_NAME]"
type input "[EMAIL_ADDRESS][DOMAIN_NAME]"
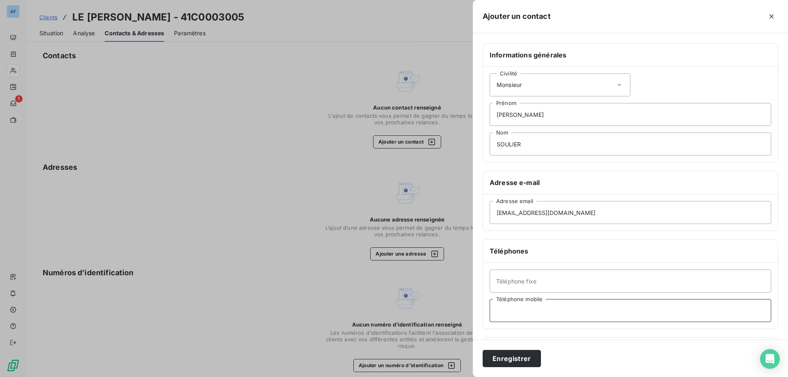
click at [519, 306] on input "Téléphone mobile" at bounding box center [629, 310] width 281 height 23
paste input "06 66 78 57 98"
type input "06 66 78 57 98"
click at [507, 359] on button "Enregistrer" at bounding box center [511, 358] width 58 height 17
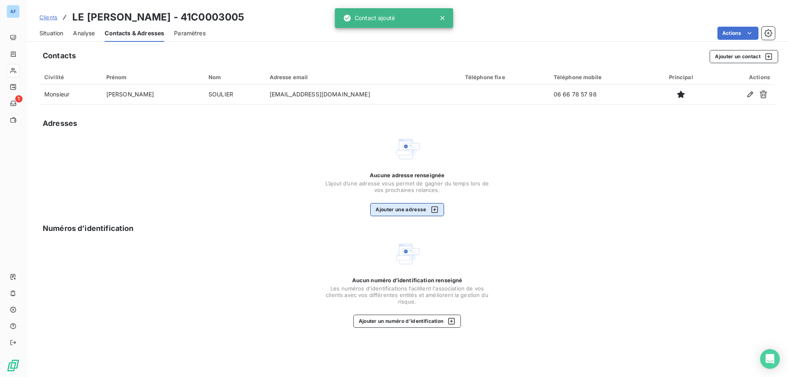
click at [425, 215] on button "Ajouter une adresse" at bounding box center [406, 209] width 73 height 13
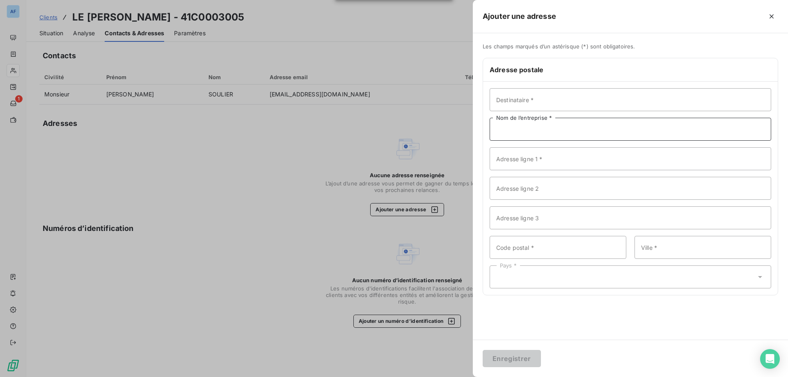
click at [562, 137] on input "Nom de l’entreprise *" at bounding box center [629, 129] width 281 height 23
paste input "LE [PERSON_NAME]"
type input "LE [PERSON_NAME]"
click at [546, 162] on input "Adresse ligne 1 *" at bounding box center [629, 158] width 281 height 23
paste input "[STREET_ADDRESS][PERSON_NAME]"
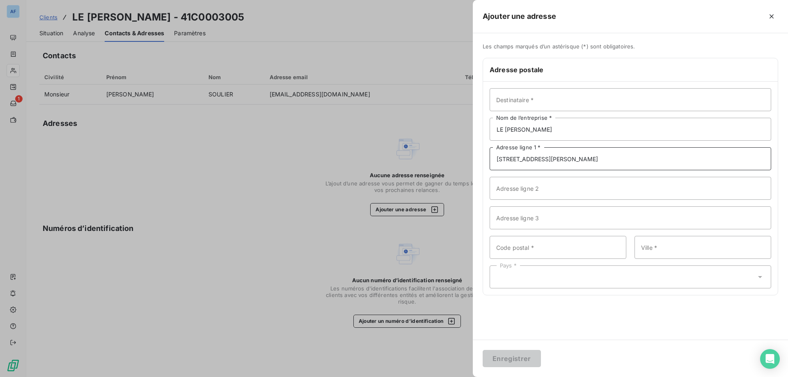
type input "[STREET_ADDRESS][PERSON_NAME]"
click at [524, 248] on input "Code postal *" at bounding box center [557, 247] width 137 height 23
type input "07150"
paste input "VALLON [GEOGRAPHIC_DATA]"
type input "VALLON [GEOGRAPHIC_DATA]"
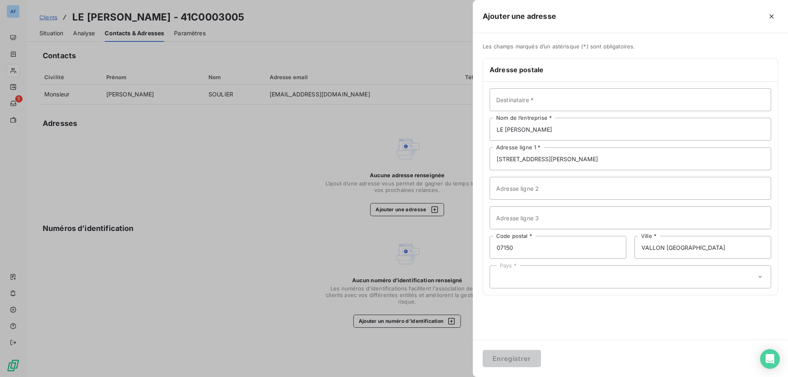
click at [539, 274] on div "Pays *" at bounding box center [629, 276] width 281 height 23
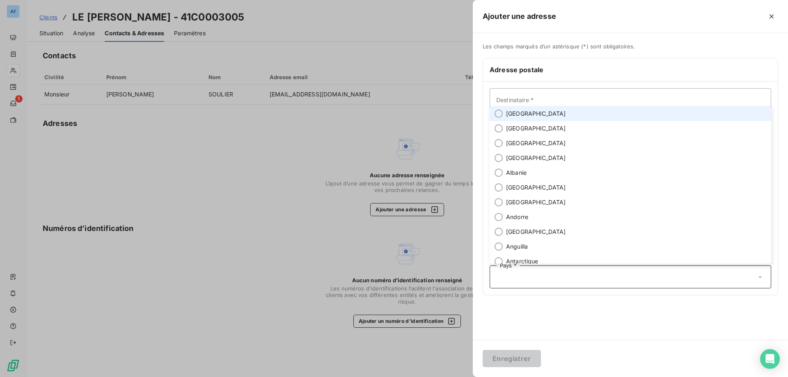
click at [527, 112] on li "[GEOGRAPHIC_DATA]" at bounding box center [629, 113] width 281 height 15
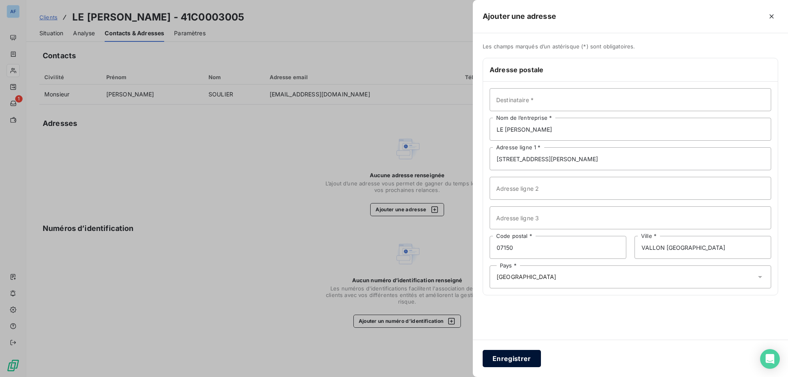
click at [512, 361] on button "Enregistrer" at bounding box center [511, 358] width 58 height 17
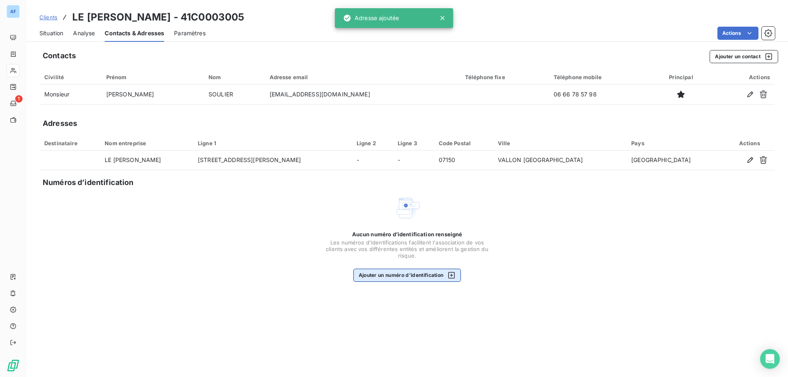
click at [446, 273] on div "button" at bounding box center [449, 275] width 12 height 8
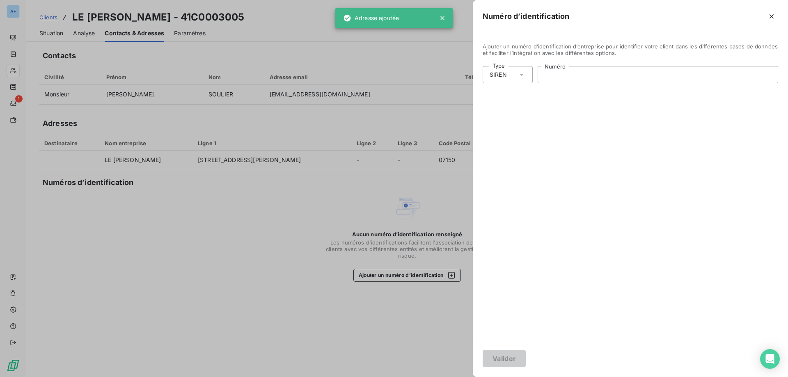
click at [618, 75] on input "Numéro" at bounding box center [658, 74] width 240 height 16
paste input "988 389 219"
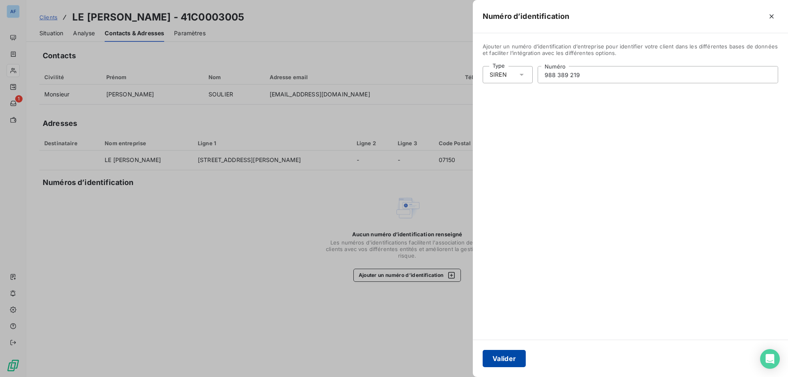
type input "988 389 219"
click at [505, 357] on button "Valider" at bounding box center [503, 358] width 43 height 17
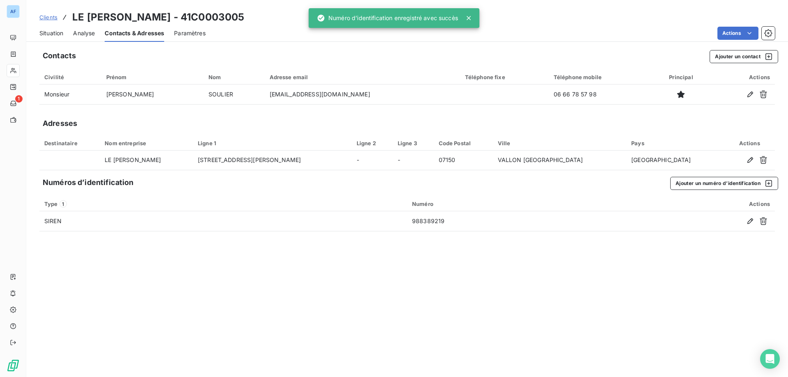
click at [53, 32] on span "Situation" at bounding box center [51, 33] width 24 height 8
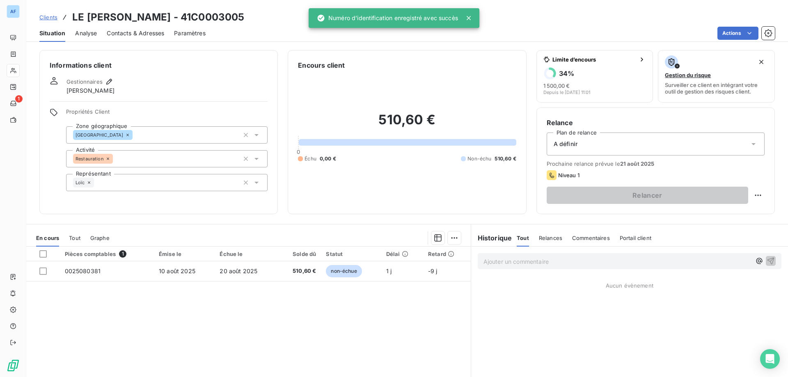
click at [604, 142] on div "A définir" at bounding box center [655, 143] width 218 height 23
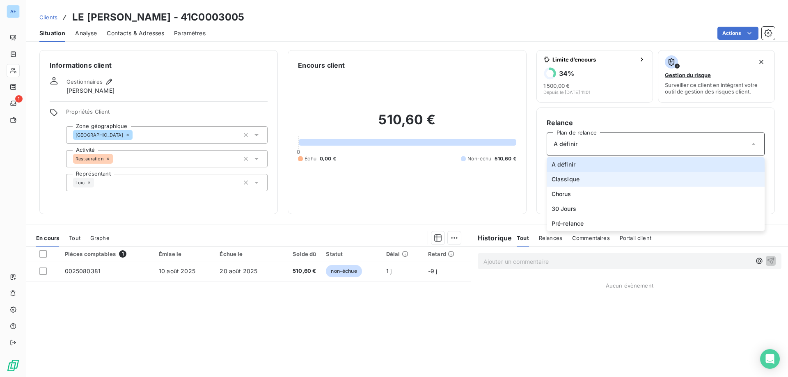
click at [577, 180] on li "Classique" at bounding box center [655, 179] width 218 height 15
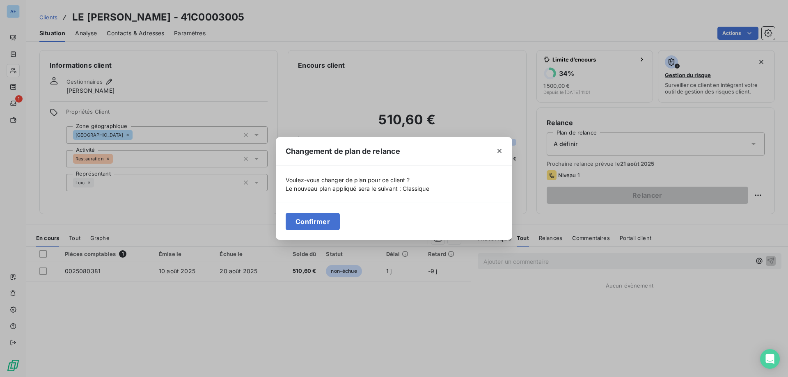
click at [322, 233] on div "Confirmer" at bounding box center [394, 221] width 236 height 37
click at [323, 222] on button "Confirmer" at bounding box center [312, 221] width 54 height 17
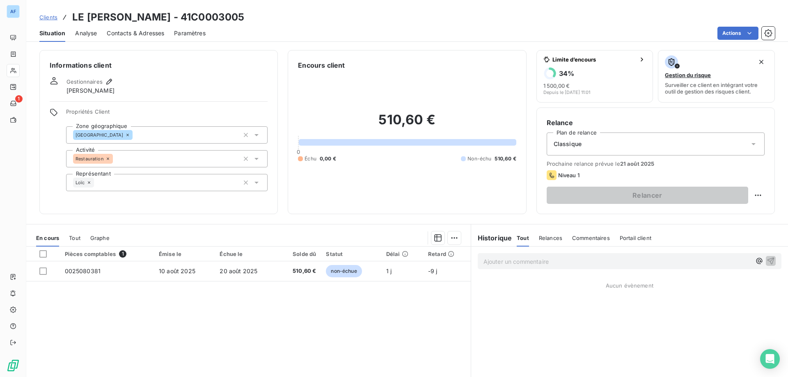
click at [55, 18] on span "Clients" at bounding box center [48, 17] width 18 height 7
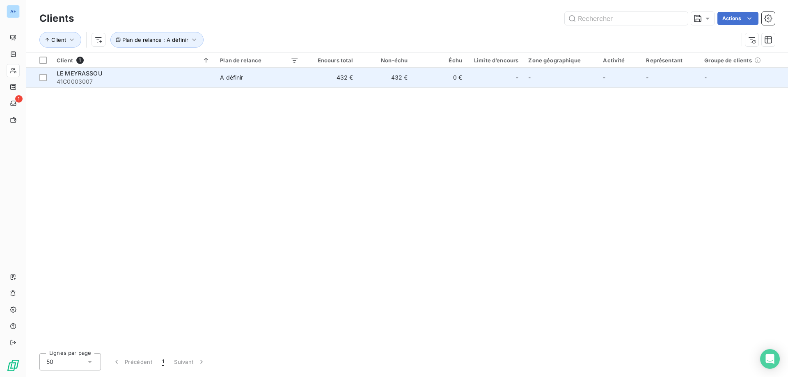
click at [290, 71] on td "A définir" at bounding box center [259, 78] width 89 height 20
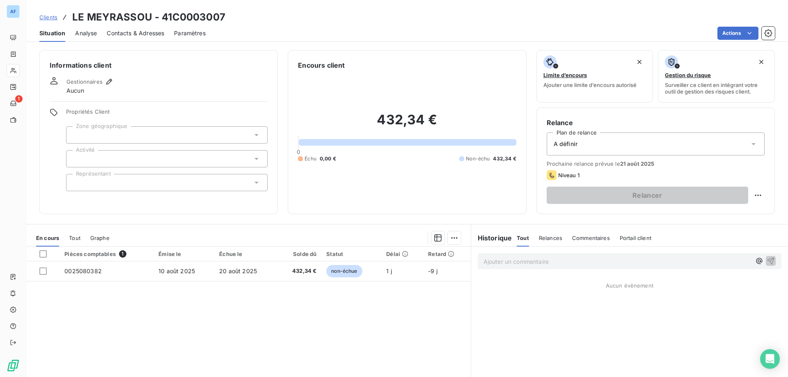
click at [128, 136] on div at bounding box center [166, 134] width 201 height 17
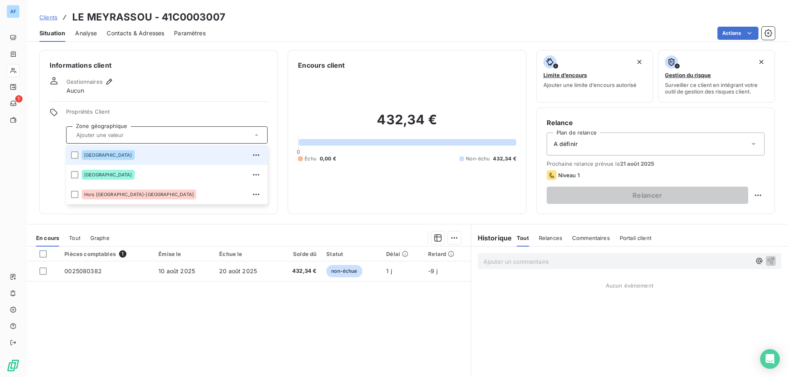
click at [114, 153] on div "[GEOGRAPHIC_DATA]" at bounding box center [172, 154] width 181 height 13
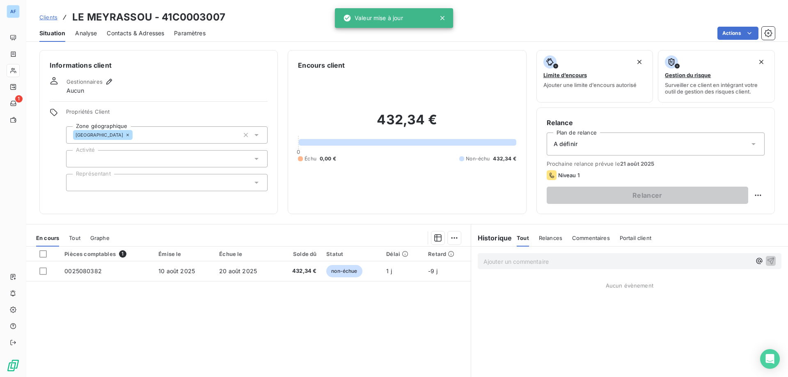
click at [162, 114] on span "Propriétés Client" at bounding box center [166, 113] width 201 height 11
click at [135, 154] on div at bounding box center [166, 158] width 201 height 17
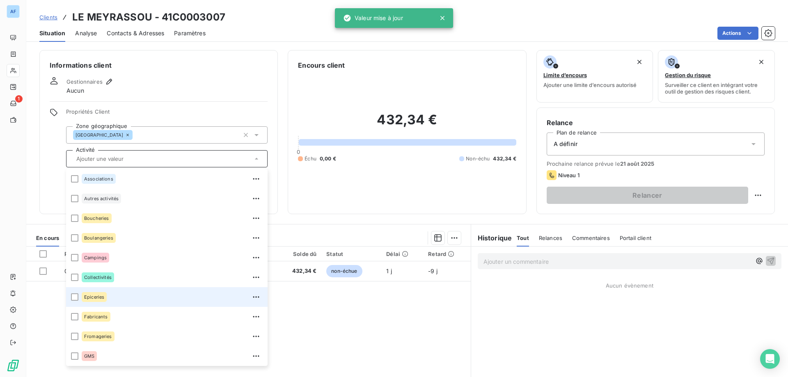
click at [97, 300] on div "Epiceries" at bounding box center [94, 297] width 25 height 10
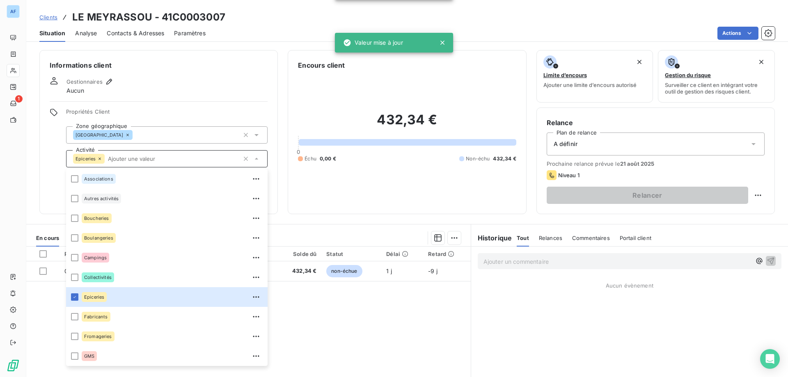
click at [160, 111] on span "Propriétés Client" at bounding box center [166, 113] width 201 height 11
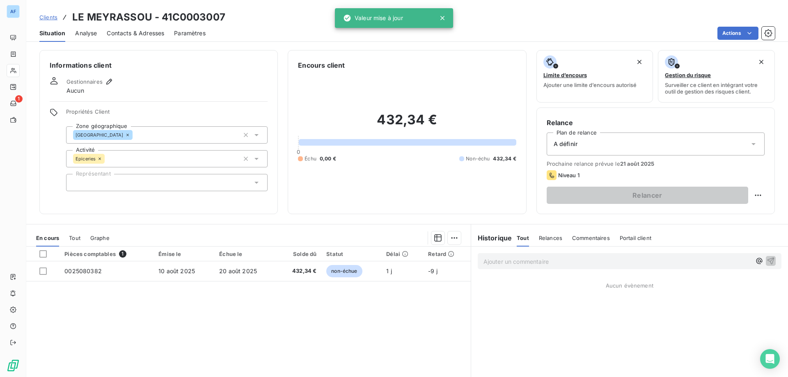
click at [137, 186] on div at bounding box center [166, 182] width 201 height 17
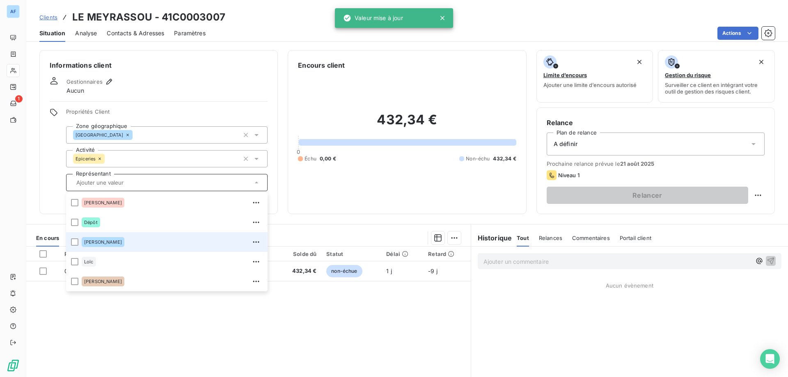
click at [119, 248] on div "[PERSON_NAME]" at bounding box center [172, 241] width 181 height 13
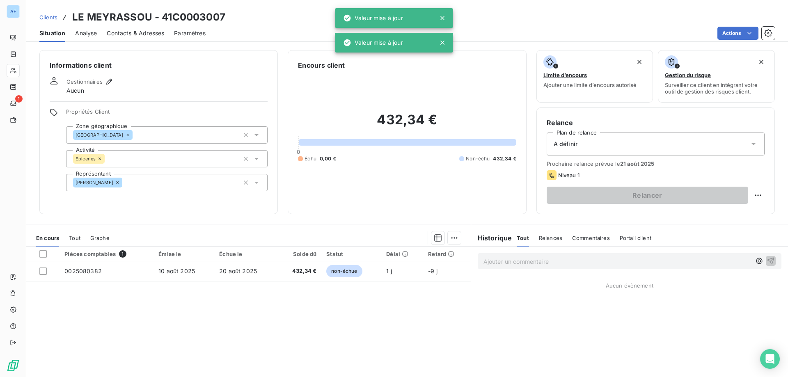
drag, startPoint x: 160, startPoint y: 98, endPoint x: 165, endPoint y: 101, distance: 6.3
click at [165, 100] on div "Informations client Gestionnaires Aucun Propriétés Client Zone géographique Ard…" at bounding box center [158, 132] width 238 height 164
click at [621, 150] on div "A définir" at bounding box center [655, 143] width 218 height 23
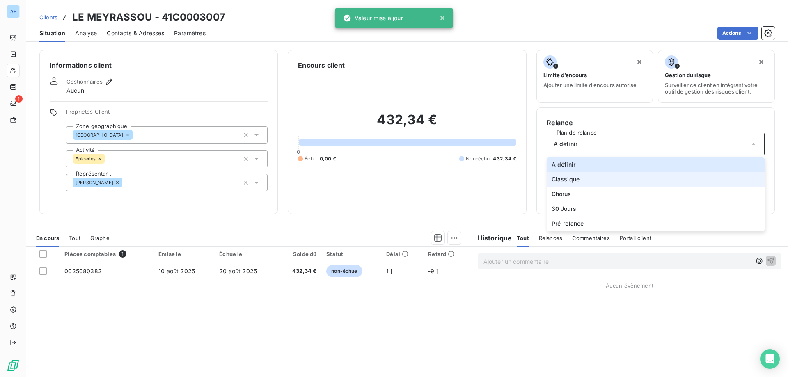
click at [577, 184] on li "Classique" at bounding box center [655, 179] width 218 height 15
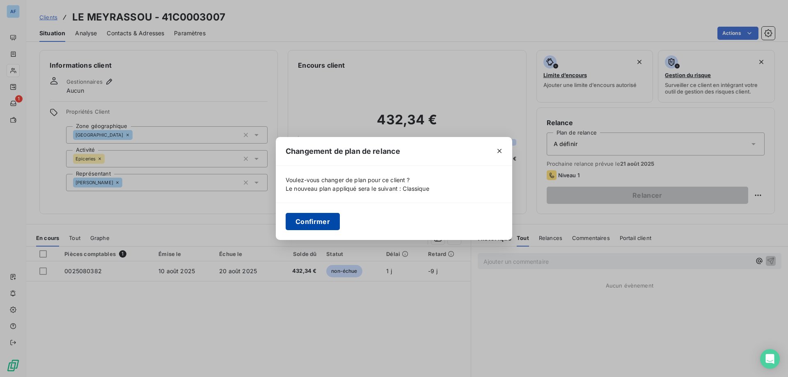
click at [312, 221] on button "Confirmer" at bounding box center [312, 221] width 54 height 17
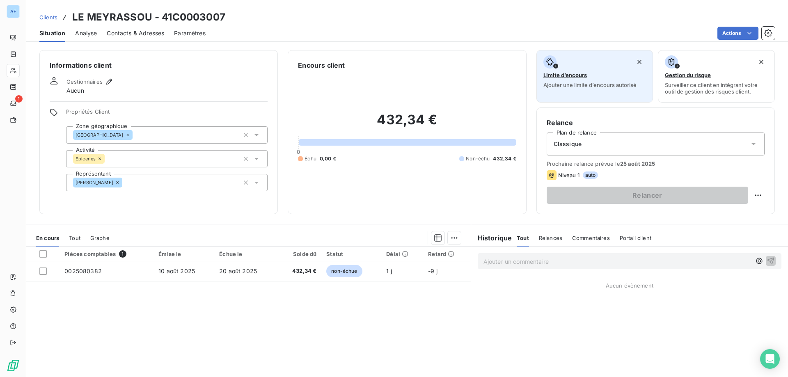
click at [541, 88] on button "Limite d’encours Ajouter une limite d’encours autorisé" at bounding box center [594, 76] width 117 height 53
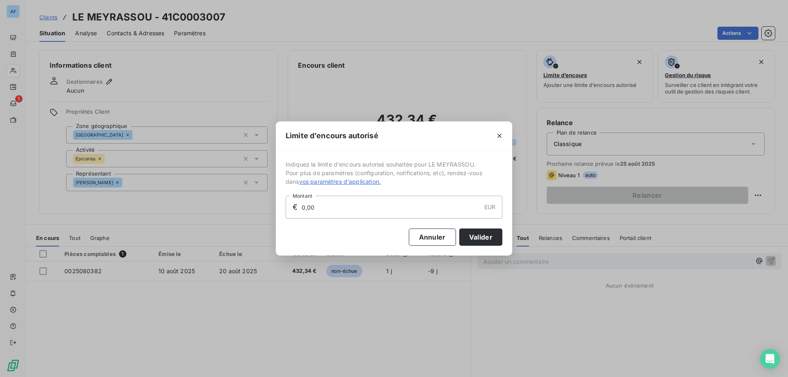
drag, startPoint x: 324, startPoint y: 203, endPoint x: 154, endPoint y: 187, distance: 170.2
click at [164, 188] on div "Limite d’encours autorisé Indiquez la limite d'encours autorisé souhaitée pour …" at bounding box center [394, 188] width 788 height 377
type input "1 500,00"
click at [480, 240] on button "Valider" at bounding box center [480, 236] width 43 height 17
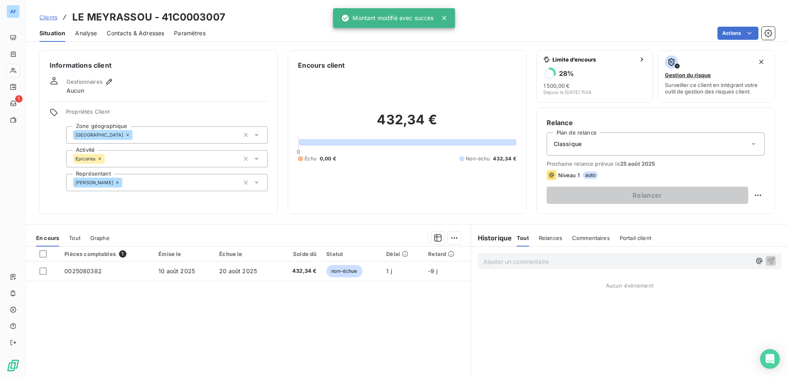
click at [91, 32] on span "Analyse" at bounding box center [86, 33] width 22 height 8
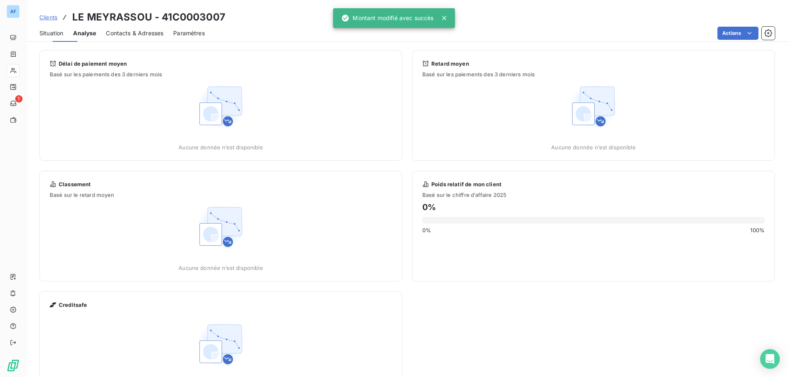
click at [120, 33] on span "Contacts & Adresses" at bounding box center [134, 33] width 57 height 8
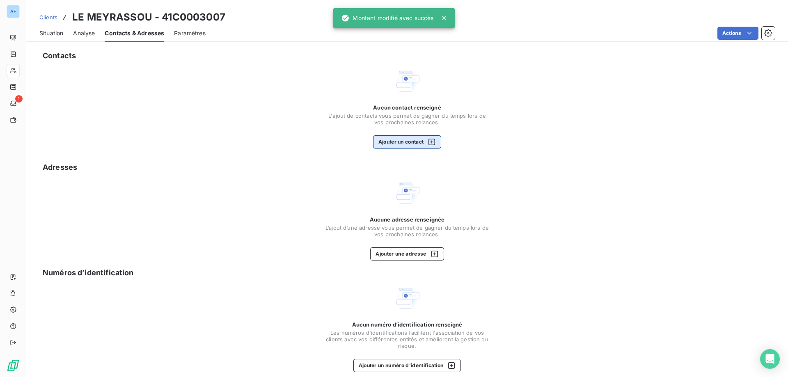
click at [419, 142] on button "Ajouter un contact" at bounding box center [407, 141] width 69 height 13
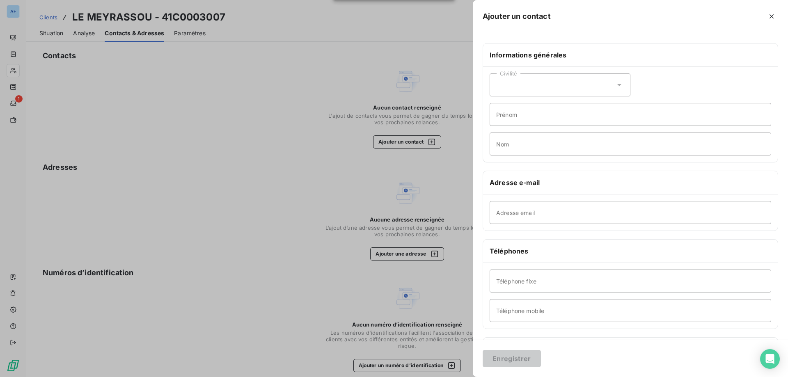
click at [568, 92] on div "Civilité" at bounding box center [559, 84] width 141 height 23
click at [560, 106] on li "Madame" at bounding box center [559, 105] width 141 height 15
click at [561, 124] on input "Prénom" at bounding box center [629, 114] width 281 height 23
type input "Madalina"
paste input "COUSYN"
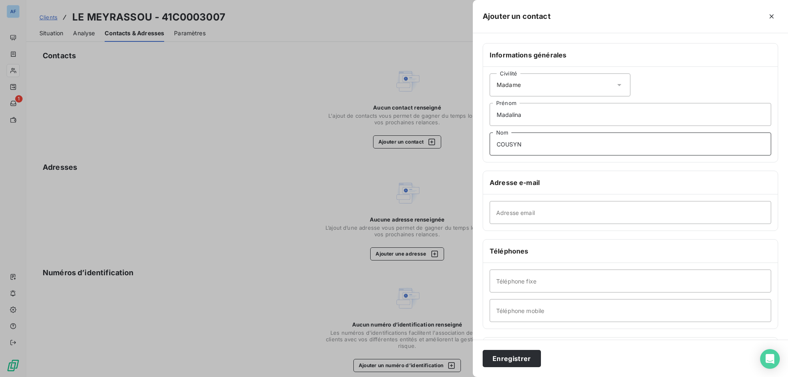
type input "COUSYN"
click at [508, 221] on input "Adresse email" at bounding box center [629, 212] width 281 height 23
paste input "[EMAIL_ADDRESS][DOMAIN_NAME]"
type input "[EMAIL_ADDRESS][DOMAIN_NAME]"
click at [516, 361] on button "Enregistrer" at bounding box center [511, 358] width 58 height 17
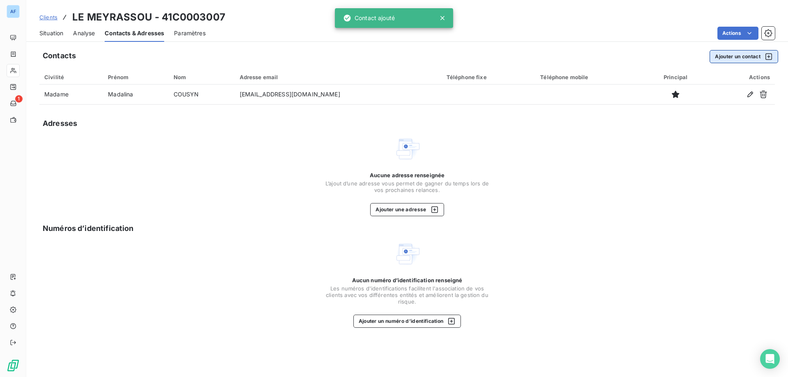
click at [736, 58] on button "Ajouter un contact" at bounding box center [743, 56] width 69 height 13
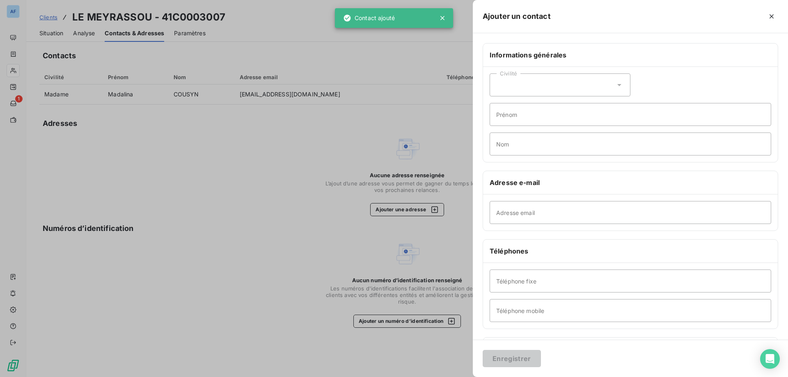
click at [588, 85] on div "Civilité" at bounding box center [559, 84] width 141 height 23
click at [538, 118] on li "Monsieur" at bounding box center [559, 120] width 141 height 15
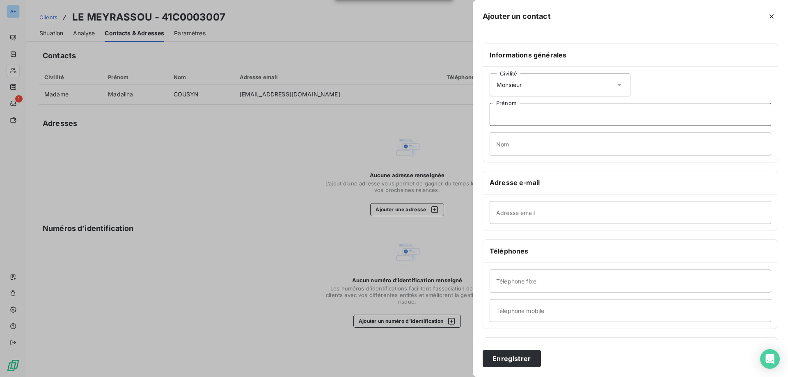
click at [538, 118] on input "Prénom" at bounding box center [629, 114] width 281 height 23
type input "[PERSON_NAME]"
paste input "04 75 88 30 17"
drag, startPoint x: 539, startPoint y: 144, endPoint x: 358, endPoint y: 128, distance: 182.0
click at [365, 377] on div "Ajouter un contact Informations générales Civilité Monsieur [PERSON_NAME] 04 75…" at bounding box center [394, 377] width 788 height 0
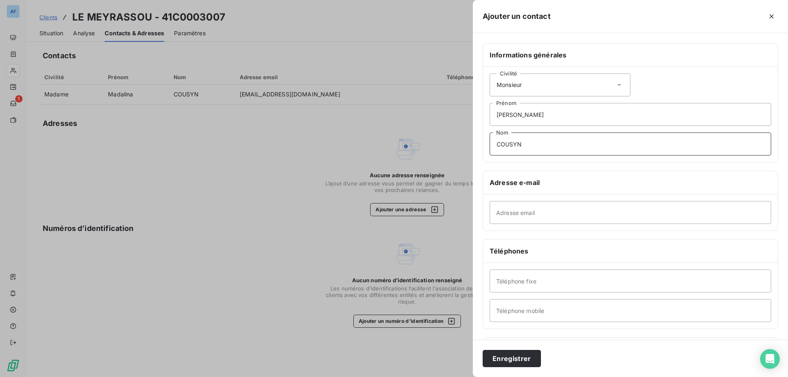
type input "COUSYN"
click at [512, 286] on input "Téléphone fixe" at bounding box center [629, 281] width 281 height 23
paste input "04 75 88 30 17"
type input "04 75 88 30 17"
click at [562, 307] on input "Téléphone mobile" at bounding box center [629, 310] width 281 height 23
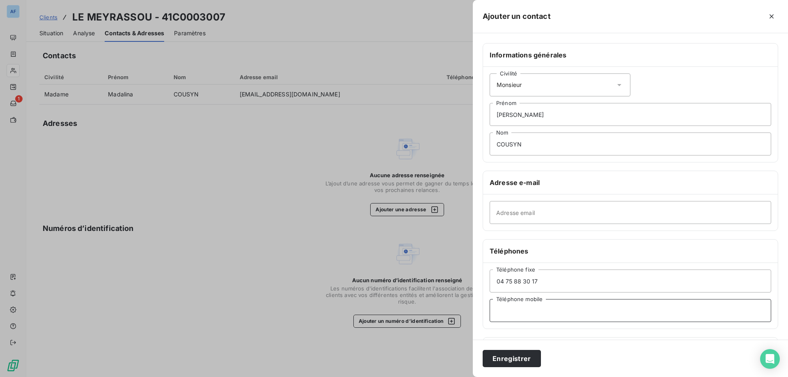
paste input "06 50 03 45 99"
type input "06 50 03 45 99"
click at [508, 357] on button "Enregistrer" at bounding box center [511, 358] width 58 height 17
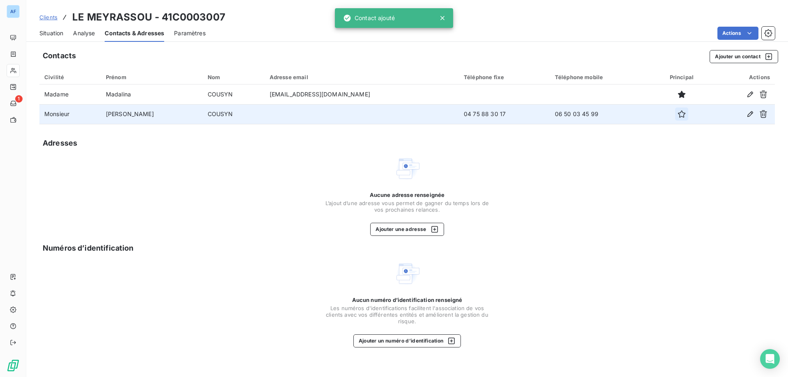
click at [675, 113] on button "button" at bounding box center [681, 113] width 13 height 13
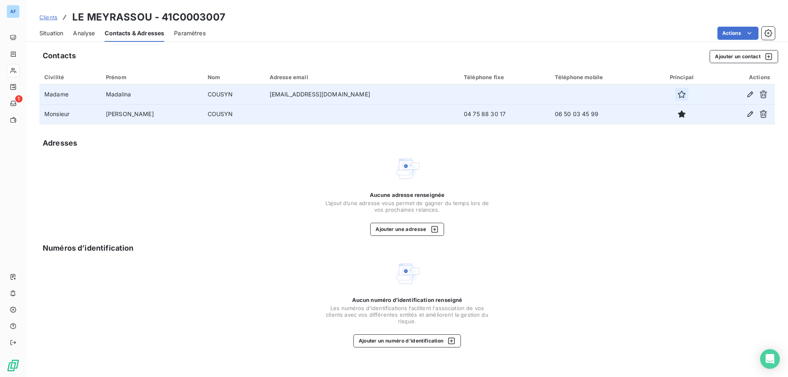
click at [677, 94] on icon "button" at bounding box center [681, 94] width 8 height 8
click at [426, 236] on div "Contacts Ajouter un contact Civilité Prénom Nom Adresse email Téléphone fixe Té…" at bounding box center [406, 211] width 761 height 332
click at [426, 232] on div "button" at bounding box center [432, 229] width 12 height 8
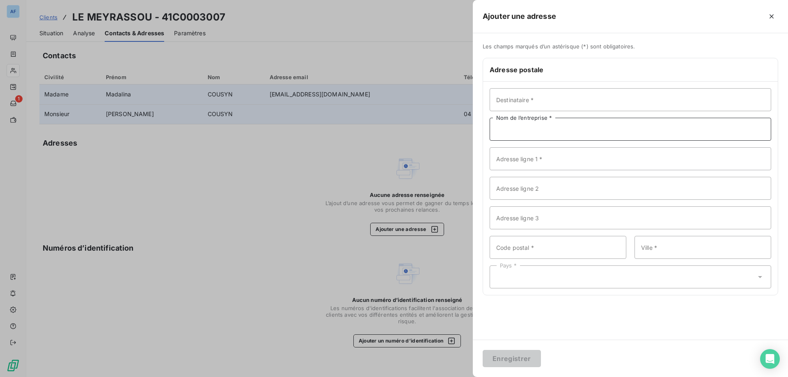
click at [561, 135] on input "Nom de l’entreprise *" at bounding box center [629, 129] width 281 height 23
paste input "LE MEYRASSOU"
type input "LE MEYRASSOU"
click at [520, 167] on input "Adresse ligne 1 *" at bounding box center [629, 158] width 281 height 23
paste input "25 Impasse des micocouliers"
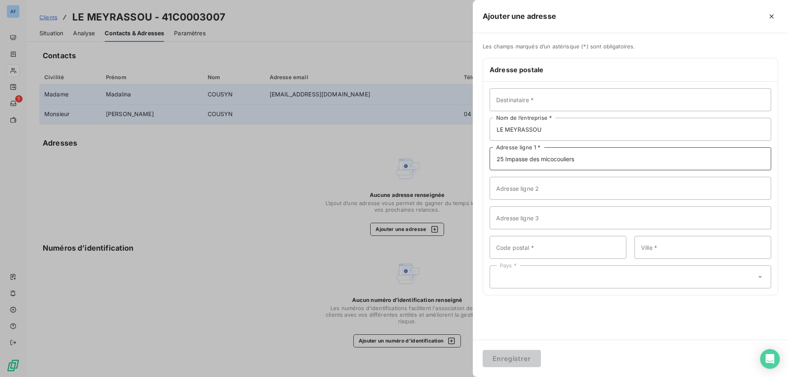
type input "25 Impasse des micocouliers"
click at [562, 242] on input "Code postal *" at bounding box center [557, 247] width 137 height 23
type input "07380"
paste input "MEYRAS"
type input "MEYRAS"
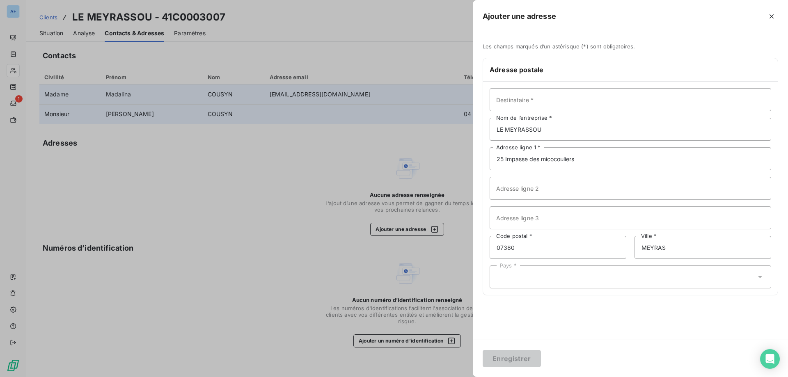
click at [517, 281] on div "Pays *" at bounding box center [629, 276] width 281 height 23
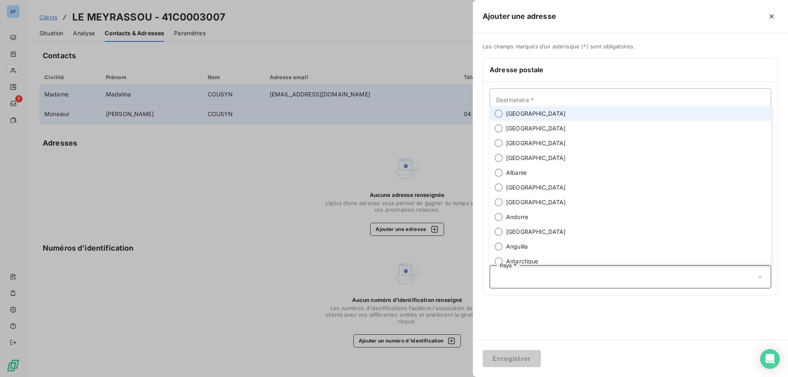
click at [528, 115] on li "[GEOGRAPHIC_DATA]" at bounding box center [629, 113] width 281 height 15
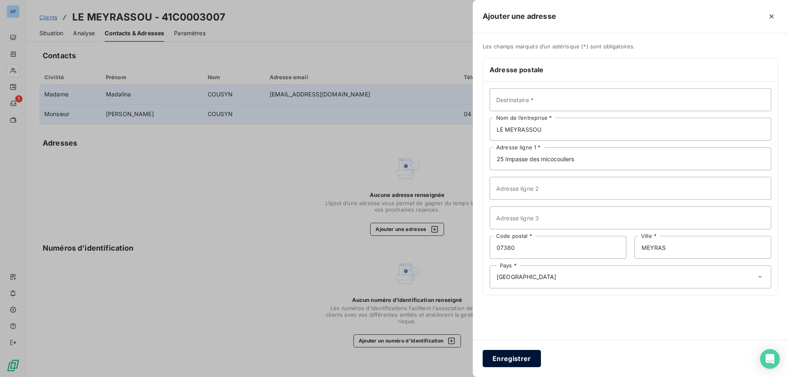
click at [505, 361] on button "Enregistrer" at bounding box center [511, 358] width 58 height 17
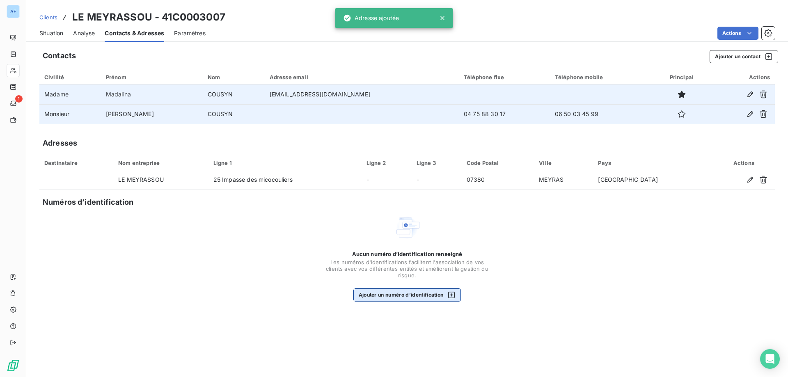
click at [445, 298] on div "button" at bounding box center [449, 295] width 12 height 8
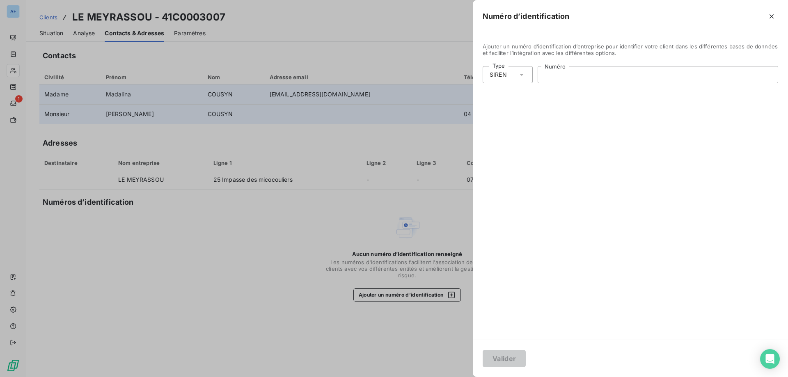
click at [607, 78] on input "Numéro" at bounding box center [658, 74] width 240 height 16
paste input "942 914 466"
type input "942 914 466"
click at [507, 358] on button "Valider" at bounding box center [503, 358] width 43 height 17
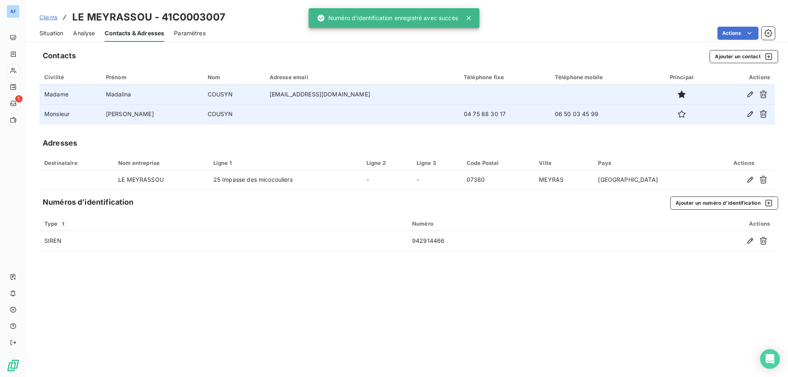
click at [51, 34] on span "Situation" at bounding box center [51, 33] width 24 height 8
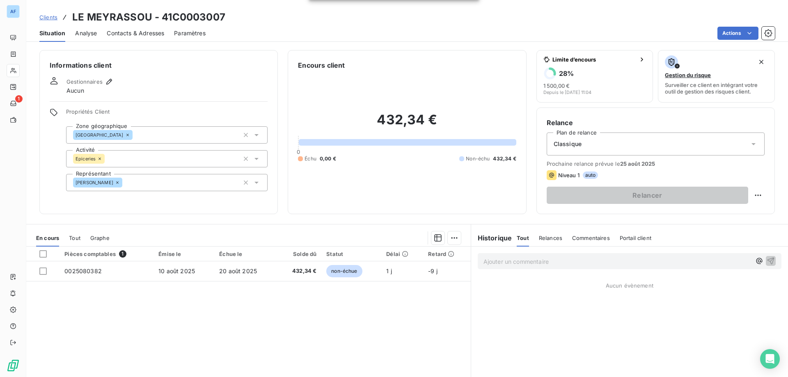
click at [48, 14] on span "Clients" at bounding box center [48, 17] width 18 height 7
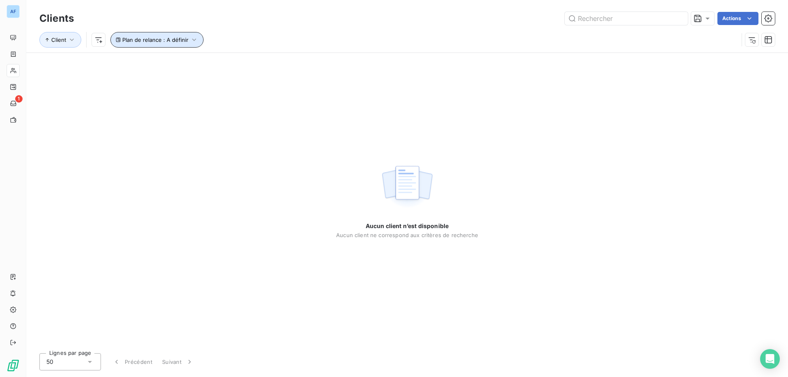
click at [149, 37] on span "Plan de relance : A définir" at bounding box center [155, 40] width 66 height 7
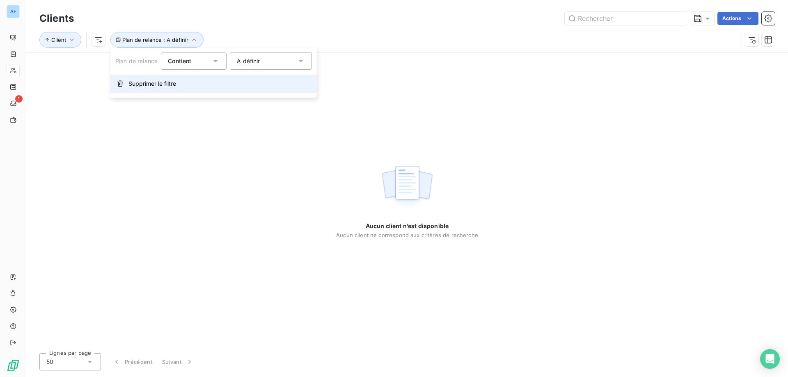
click at [159, 85] on span "Supprimer le filtre" at bounding box center [152, 84] width 48 height 8
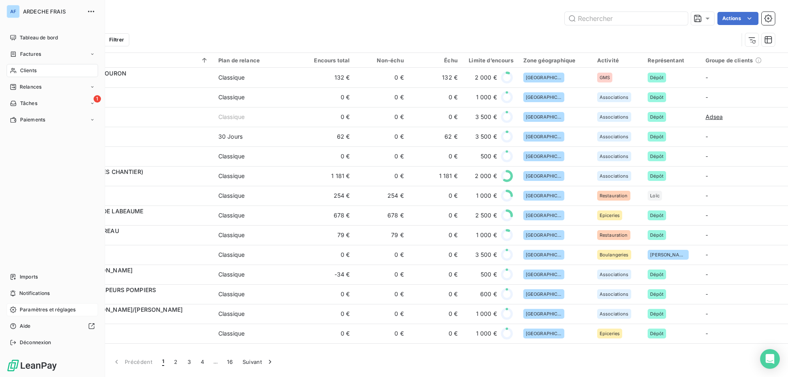
click at [25, 311] on span "Paramètres et réglages" at bounding box center [48, 309] width 56 height 7
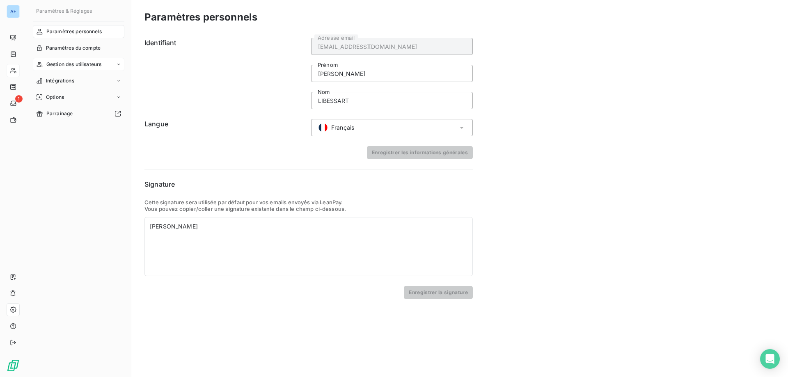
click at [113, 65] on div "Gestion des utilisateurs" at bounding box center [78, 64] width 91 height 13
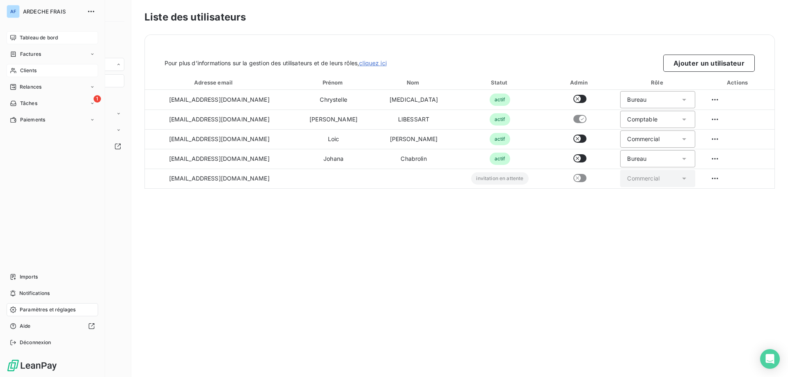
click at [24, 37] on span "Tableau de bord" at bounding box center [39, 37] width 38 height 7
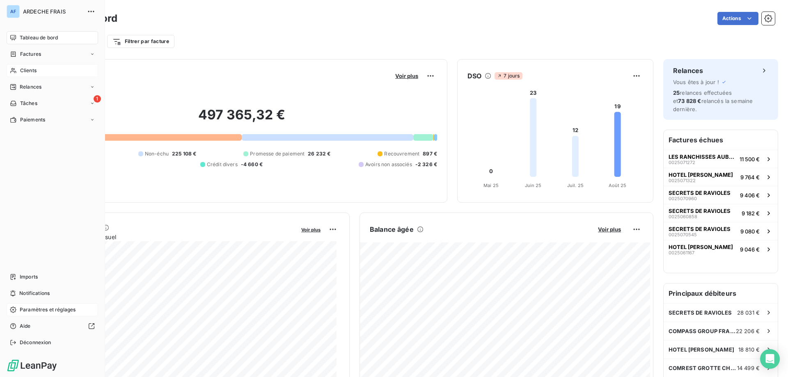
click at [26, 73] on span "Clients" at bounding box center [28, 70] width 16 height 7
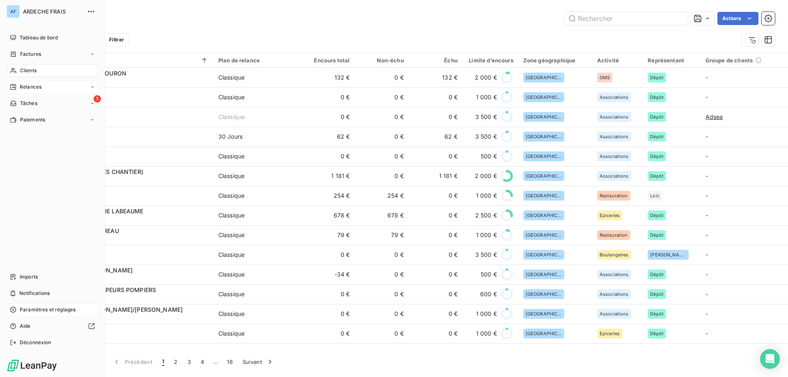
click at [59, 89] on div "Relances" at bounding box center [52, 86] width 91 height 13
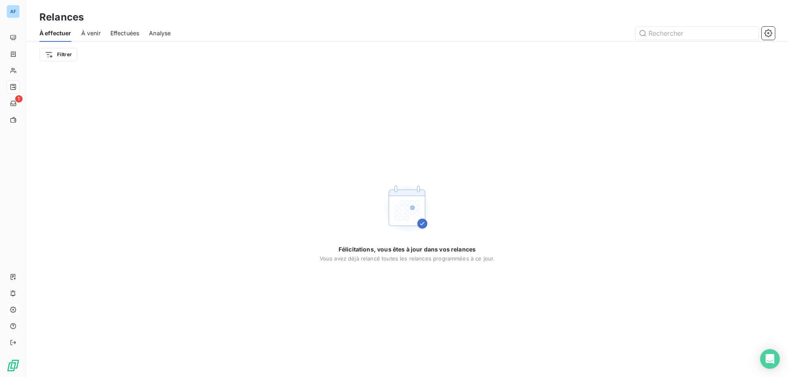
click at [85, 30] on span "À venir" at bounding box center [90, 33] width 19 height 8
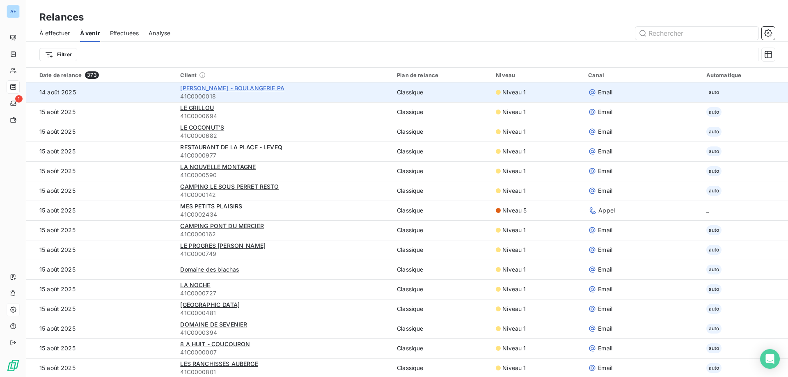
click at [274, 91] on span "[PERSON_NAME] - BOULANGERIE PA" at bounding box center [232, 88] width 104 height 7
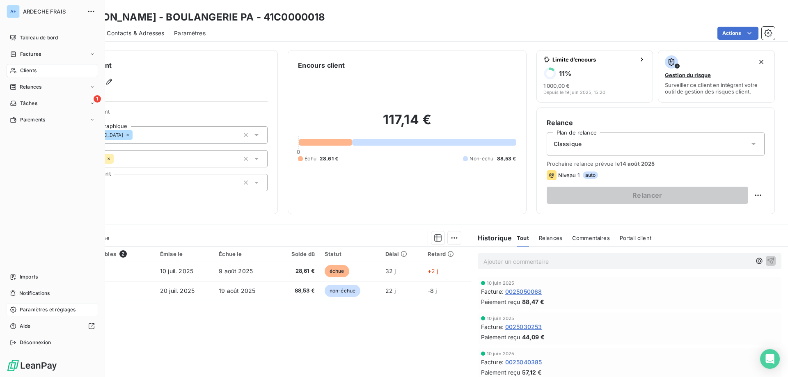
click at [38, 69] on div "Clients" at bounding box center [52, 70] width 91 height 13
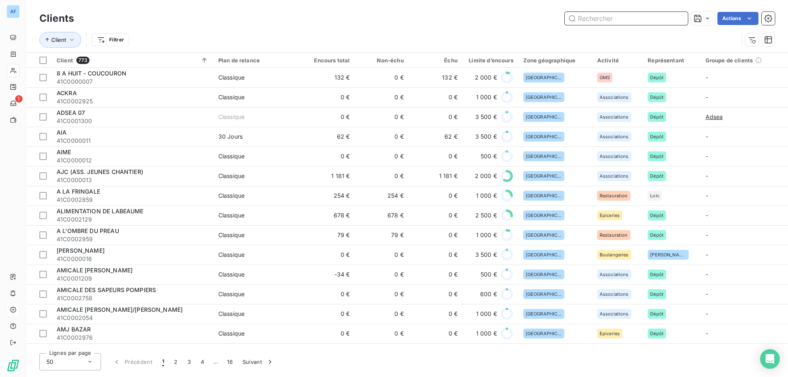
click at [623, 17] on input "text" at bounding box center [625, 18] width 123 height 13
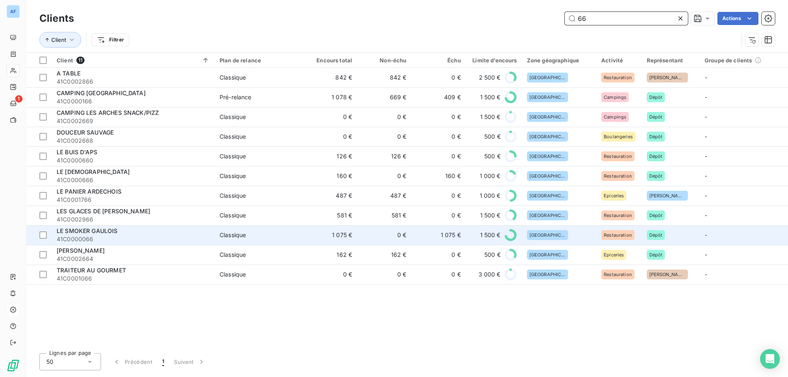
type input "66"
click at [126, 231] on div "LE SMOKER GAULOIS" at bounding box center [133, 231] width 153 height 8
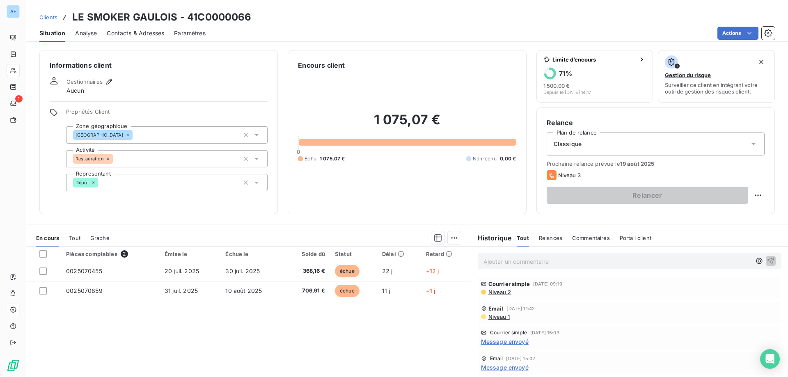
click at [47, 16] on span "Clients" at bounding box center [48, 17] width 18 height 7
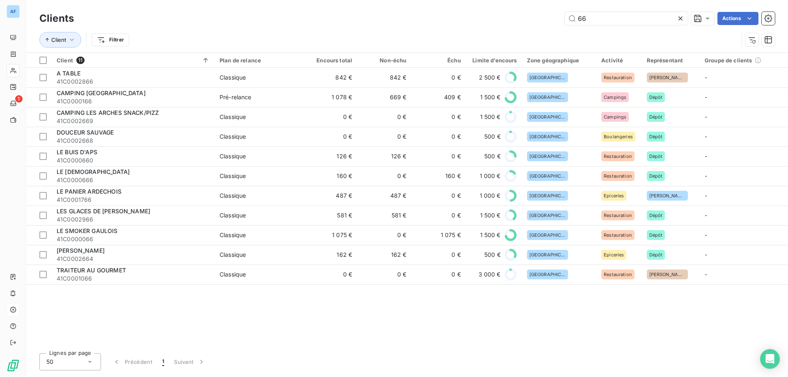
click at [680, 18] on icon at bounding box center [680, 18] width 4 height 4
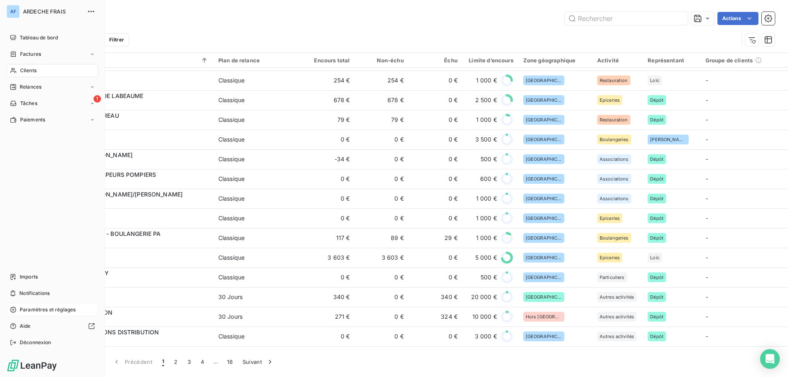
scroll to position [205, 0]
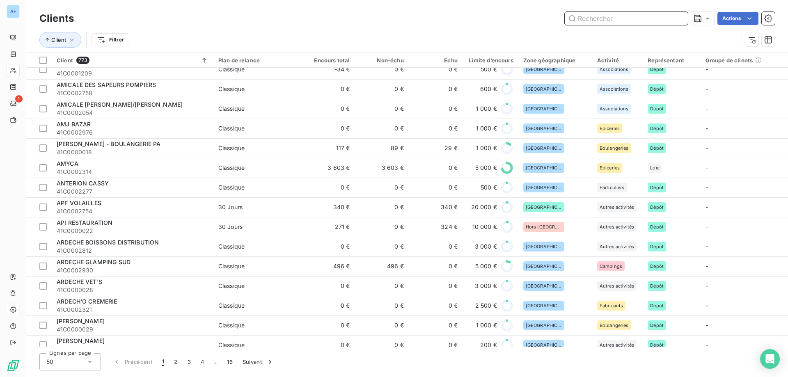
click at [628, 24] on input "text" at bounding box center [625, 18] width 123 height 13
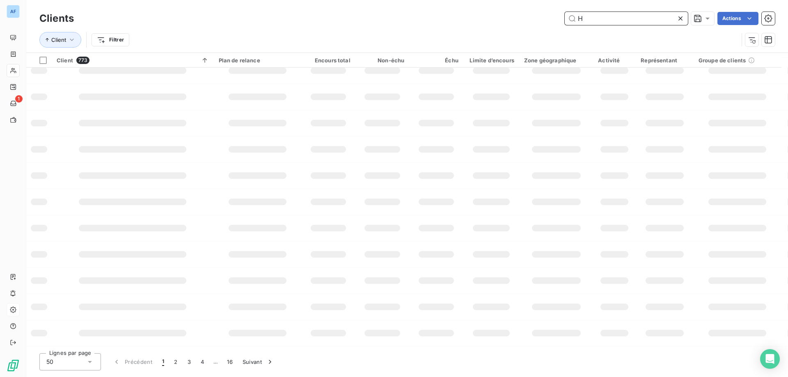
scroll to position [115, 0]
type input "[PERSON_NAME]"
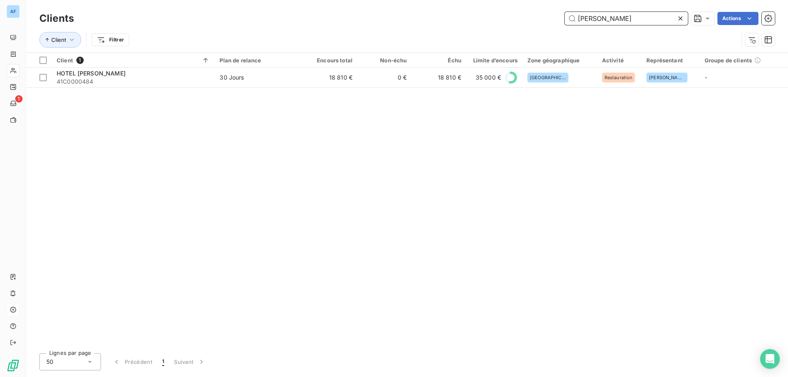
scroll to position [0, 0]
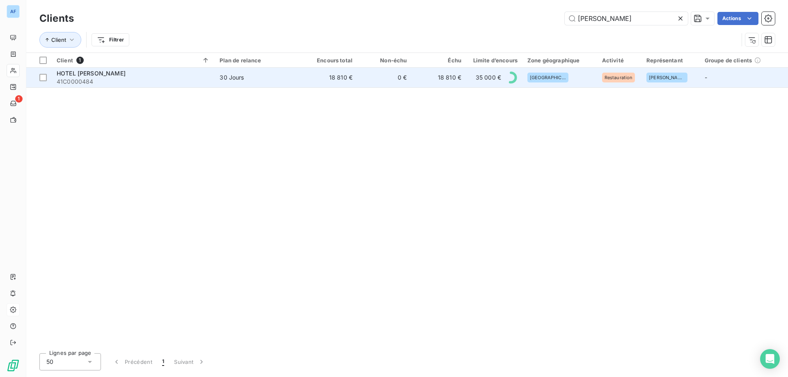
click at [393, 80] on td "0 €" at bounding box center [384, 78] width 54 height 20
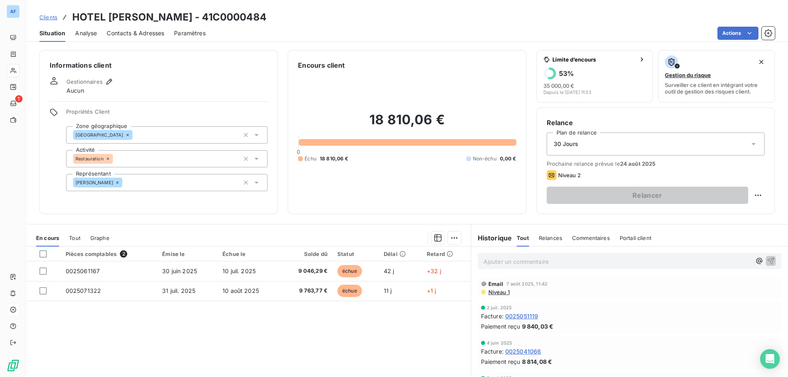
click at [48, 15] on span "Clients" at bounding box center [48, 17] width 18 height 7
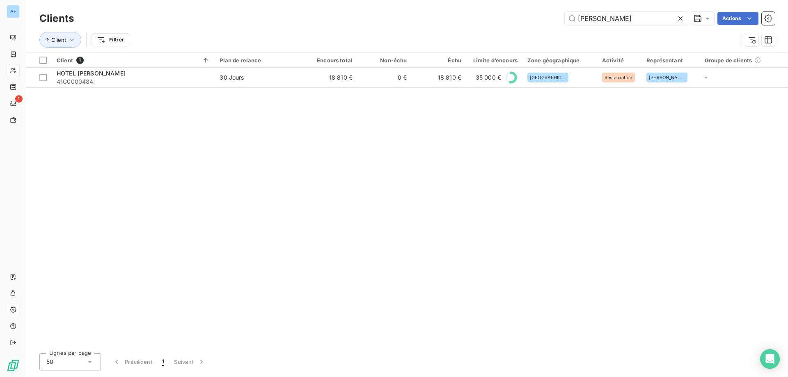
drag, startPoint x: 615, startPoint y: 17, endPoint x: 277, endPoint y: -10, distance: 339.1
click at [277, 0] on html "AF 1 Clients [PERSON_NAME] Actions Client Filtrer Client 1 Plan de relance Enco…" at bounding box center [394, 188] width 788 height 377
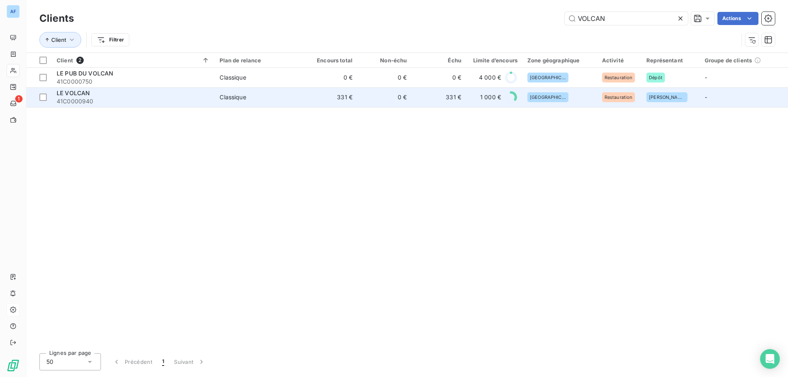
type input "VOLCAN"
click at [322, 100] on td "331 €" at bounding box center [330, 97] width 54 height 20
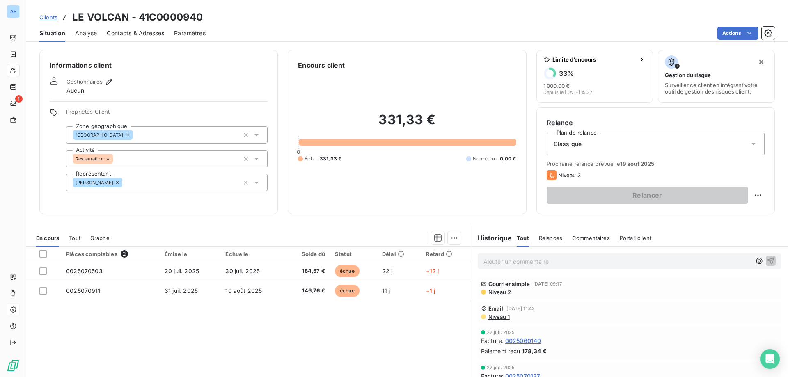
click at [50, 15] on span "Clients" at bounding box center [48, 17] width 18 height 7
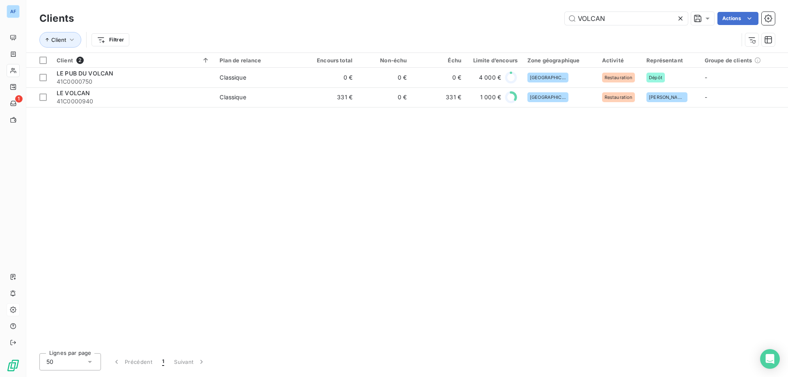
drag, startPoint x: 584, startPoint y: 17, endPoint x: 416, endPoint y: 14, distance: 168.6
click at [422, 12] on div "VOLCAN Actions" at bounding box center [429, 18] width 691 height 13
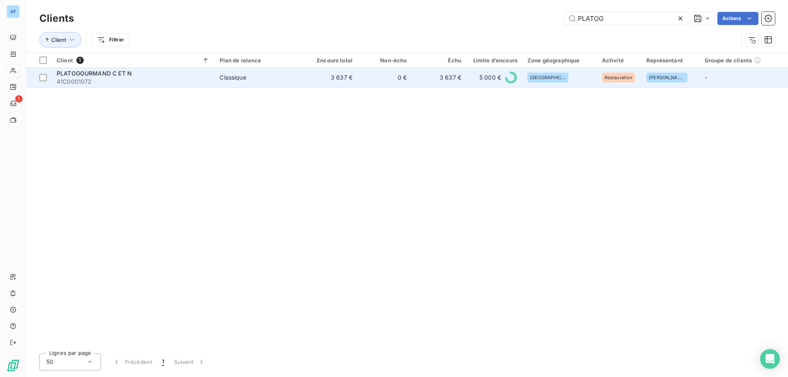
type input "PLATOG"
click at [417, 78] on td "3 637 €" at bounding box center [439, 78] width 54 height 20
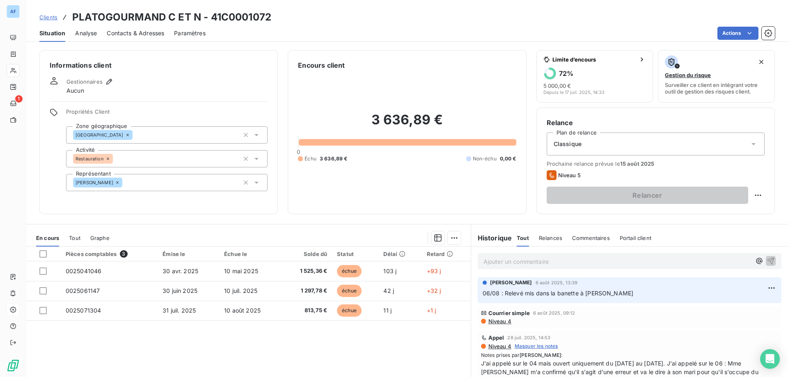
click at [51, 16] on span "Clients" at bounding box center [48, 17] width 18 height 7
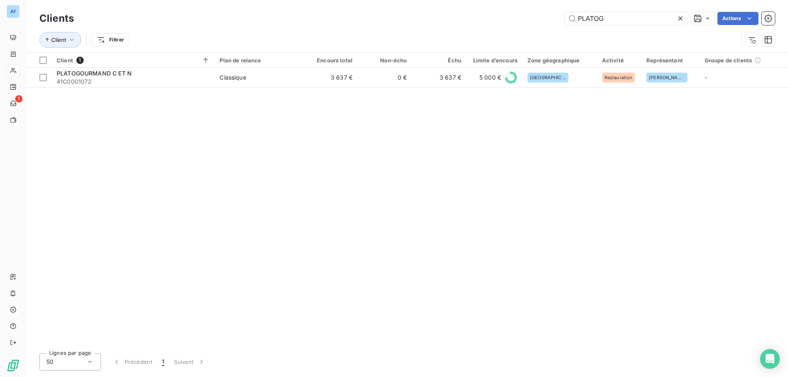
drag, startPoint x: 611, startPoint y: 20, endPoint x: 454, endPoint y: 11, distance: 157.4
click at [458, 8] on div "Clients PLATOG Actions Client Filtrer" at bounding box center [406, 26] width 761 height 53
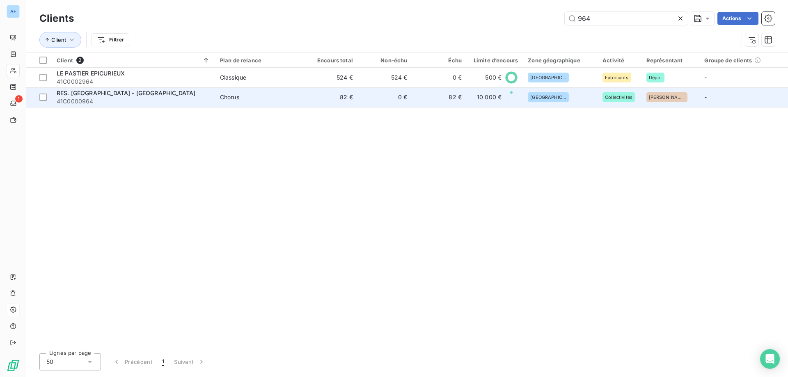
type input "964"
click at [308, 105] on td "82 €" at bounding box center [330, 97] width 55 height 20
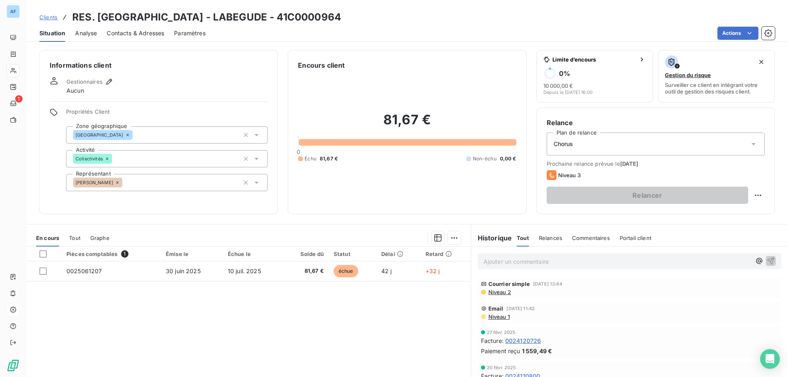
click at [51, 18] on span "Clients" at bounding box center [48, 17] width 18 height 7
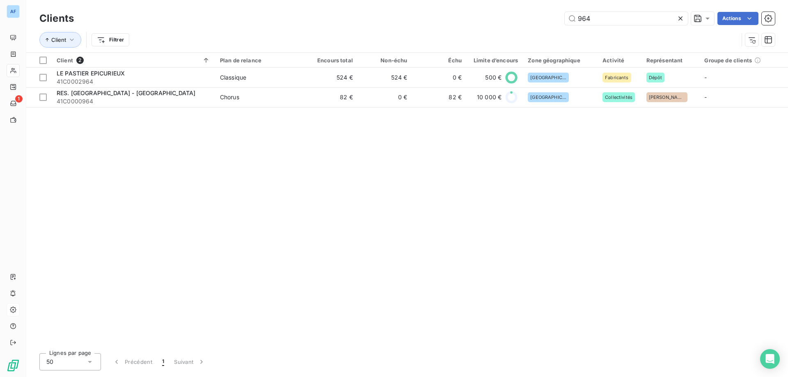
drag, startPoint x: 502, startPoint y: 13, endPoint x: 374, endPoint y: 27, distance: 129.2
click at [380, 27] on div "Clients 964 Actions" at bounding box center [406, 18] width 735 height 17
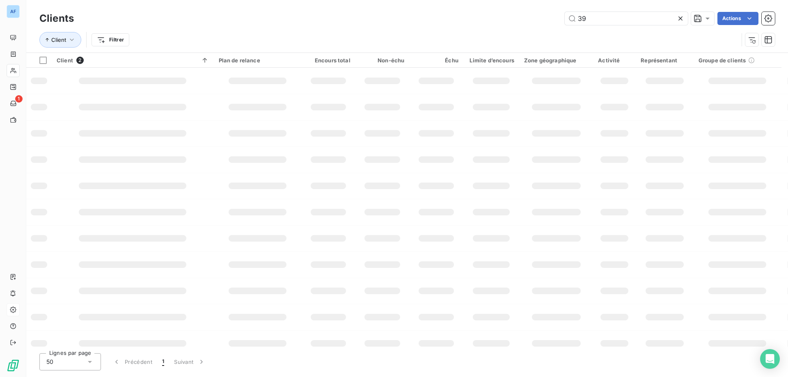
type input "392"
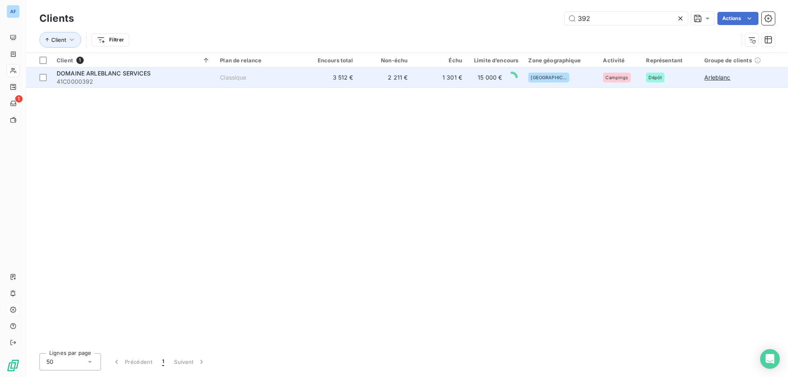
click at [330, 78] on td "3 512 €" at bounding box center [331, 78] width 55 height 20
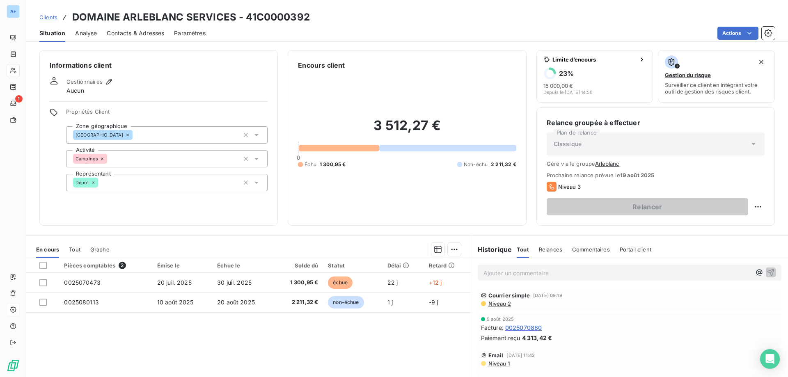
click at [492, 306] on span "Niveau 2" at bounding box center [498, 303] width 23 height 7
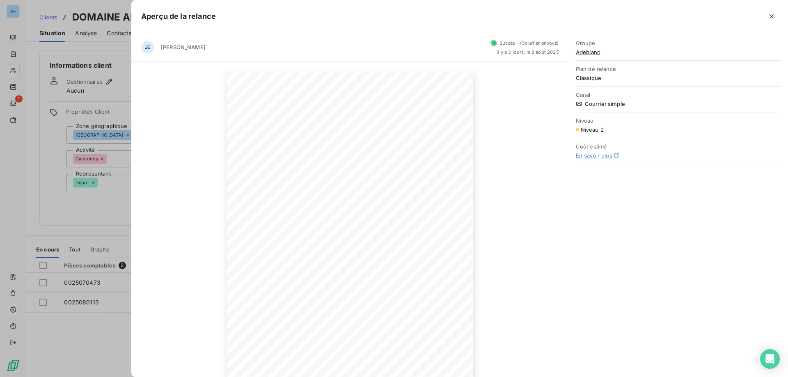
scroll to position [53, 0]
click at [770, 18] on icon "button" at bounding box center [771, 16] width 8 height 8
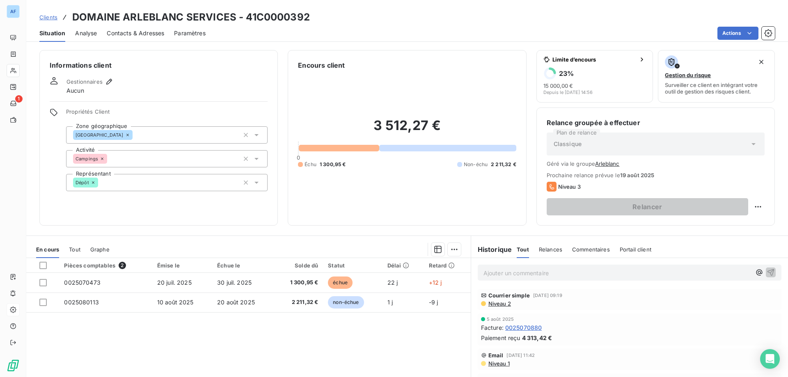
click at [54, 14] on span "Clients" at bounding box center [48, 17] width 18 height 7
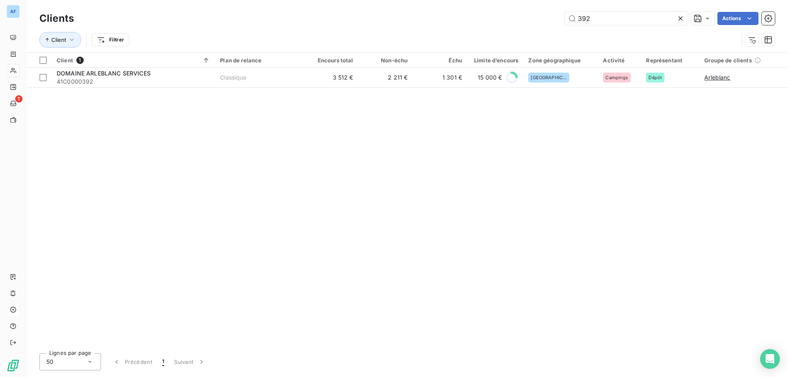
drag, startPoint x: 572, startPoint y: 11, endPoint x: 369, endPoint y: 3, distance: 203.2
click at [370, 4] on div "Clients 392 Actions Client Filtrer" at bounding box center [406, 26] width 761 height 53
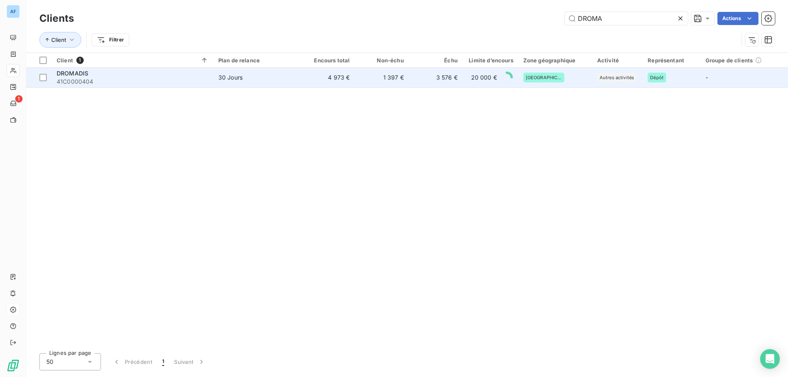
type input "DROMA"
click at [267, 85] on td "30 Jours" at bounding box center [256, 78] width 87 height 20
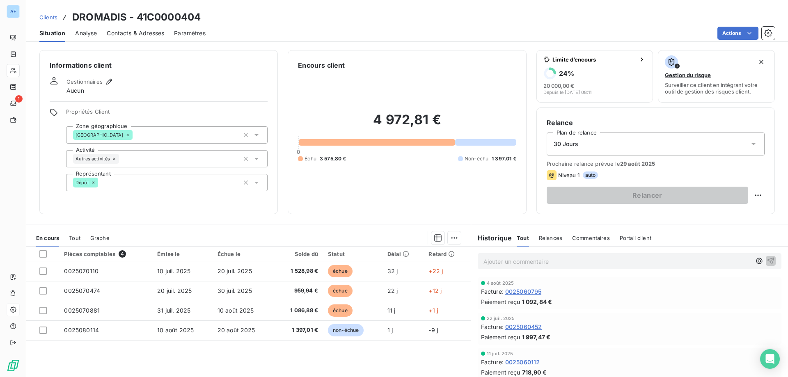
click at [50, 18] on span "Clients" at bounding box center [48, 17] width 18 height 7
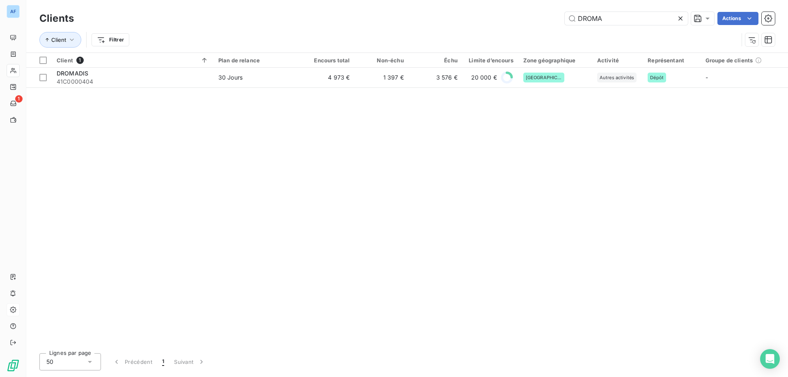
drag, startPoint x: 619, startPoint y: 19, endPoint x: 350, endPoint y: 13, distance: 268.3
click at [402, 9] on div "Clients DROMA Actions Client Filtrer" at bounding box center [406, 26] width 761 height 53
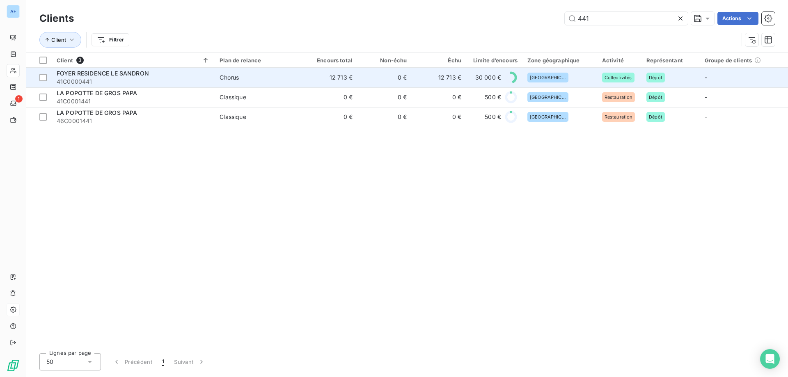
type input "441"
click at [248, 79] on span "Chorus" at bounding box center [258, 77] width 78 height 8
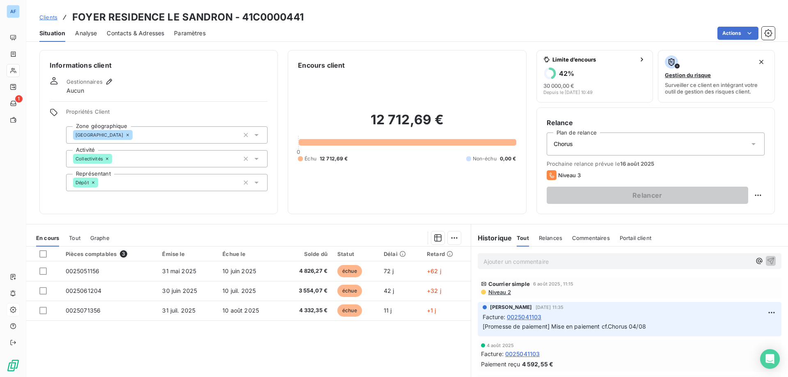
click at [46, 18] on span "Clients" at bounding box center [48, 17] width 18 height 7
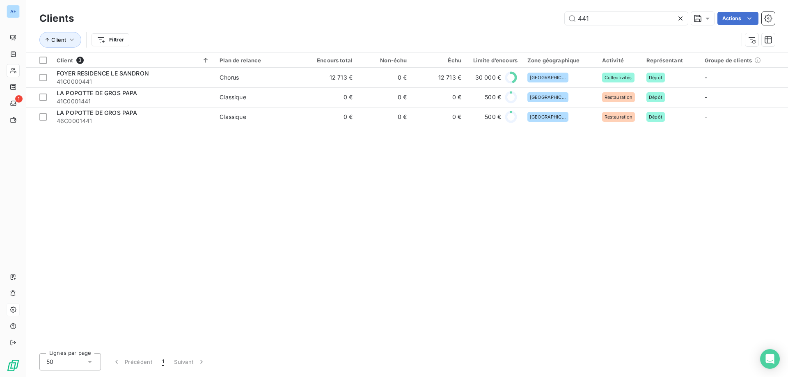
drag, startPoint x: 605, startPoint y: 21, endPoint x: 379, endPoint y: 24, distance: 226.4
click at [419, 16] on div "441 Actions" at bounding box center [429, 18] width 691 height 13
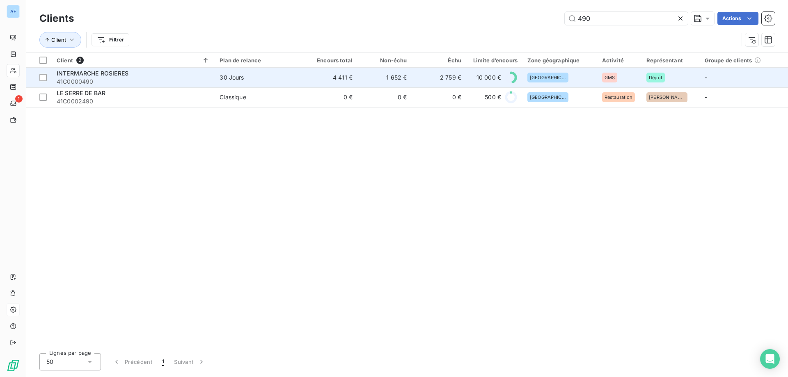
type input "490"
click at [365, 80] on td "1 652 €" at bounding box center [384, 78] width 54 height 20
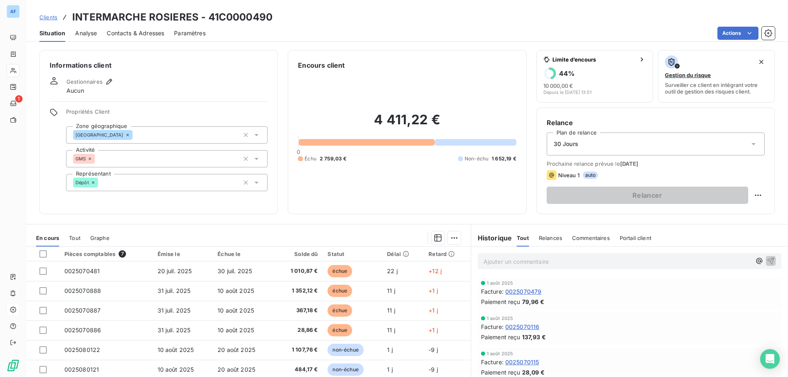
click at [46, 20] on span "Clients" at bounding box center [48, 17] width 18 height 7
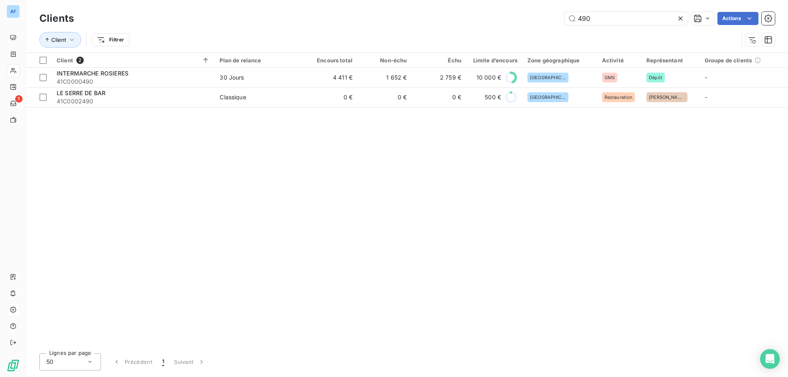
drag, startPoint x: 613, startPoint y: 18, endPoint x: 286, endPoint y: 46, distance: 328.5
click at [322, 41] on div "Clients 490 Actions Client Filtrer" at bounding box center [406, 31] width 735 height 43
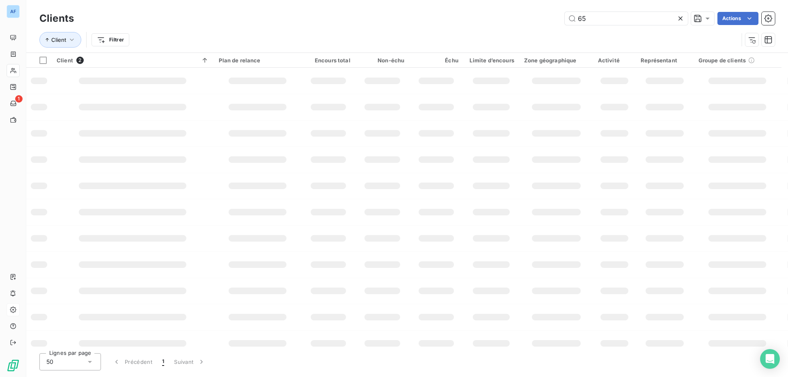
type input "655"
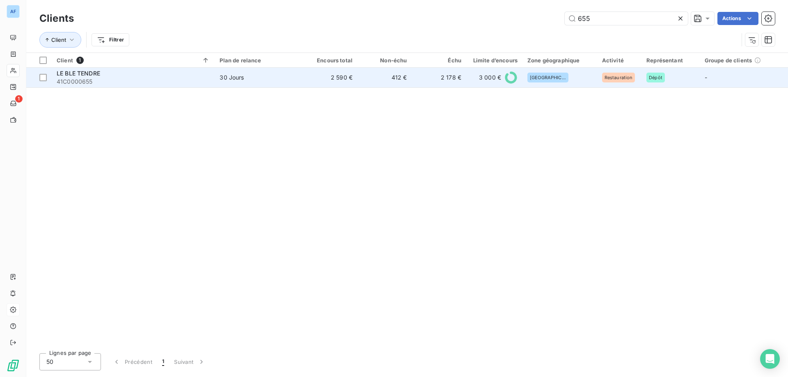
click at [321, 78] on td "2 590 €" at bounding box center [330, 78] width 54 height 20
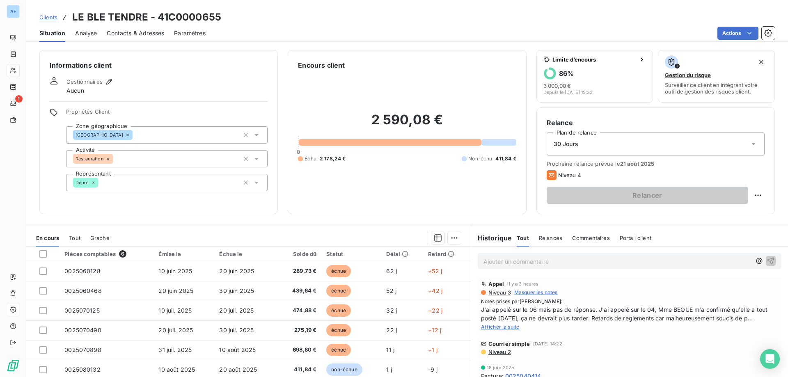
click at [52, 16] on span "Clients" at bounding box center [48, 17] width 18 height 7
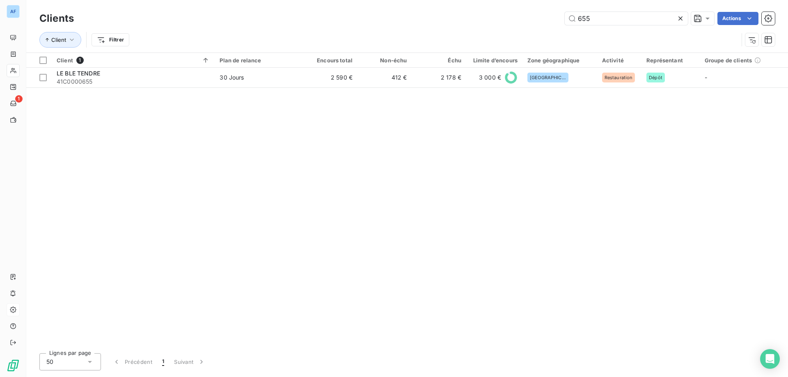
drag, startPoint x: 602, startPoint y: 19, endPoint x: 328, endPoint y: 28, distance: 273.8
click at [353, 26] on div "Clients 655 Actions" at bounding box center [406, 18] width 735 height 17
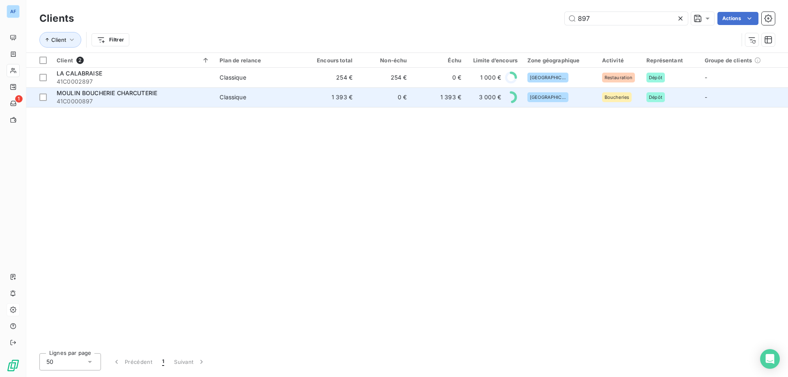
type input "897"
click at [312, 96] on td "1 393 €" at bounding box center [330, 97] width 54 height 20
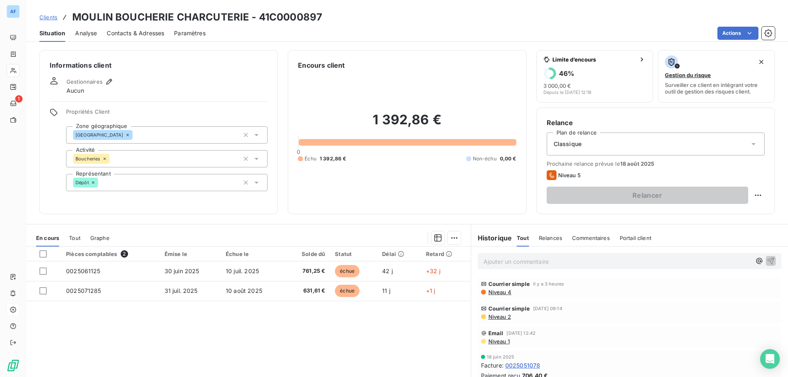
click at [47, 18] on span "Clients" at bounding box center [48, 17] width 18 height 7
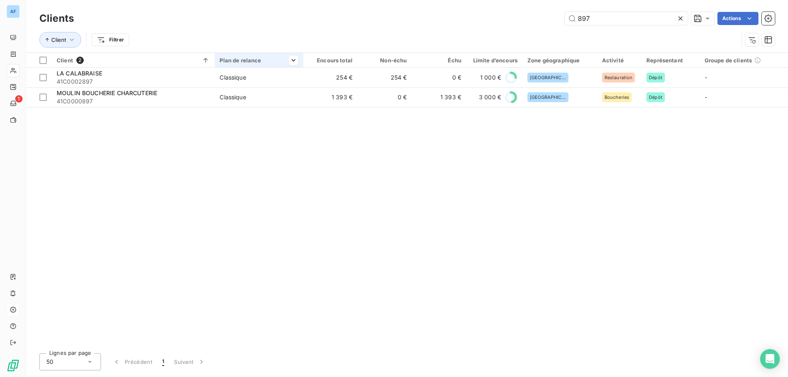
drag, startPoint x: 597, startPoint y: 20, endPoint x: 243, endPoint y: 66, distance: 356.6
click at [237, 72] on div "Clients 897 Actions Client Filtrer Client 2 Plan de relance Encours total Non-é…" at bounding box center [406, 188] width 761 height 377
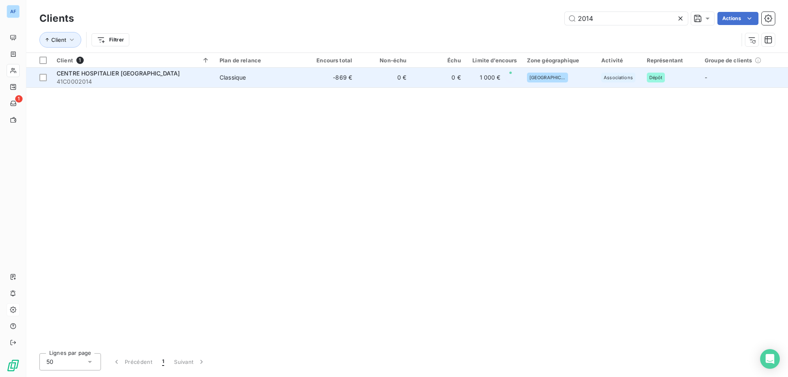
type input "2014"
click at [251, 78] on span "Classique" at bounding box center [258, 77] width 78 height 8
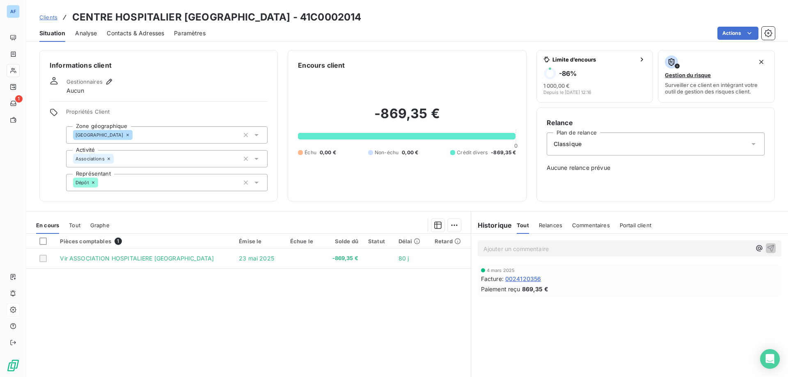
click at [51, 18] on span "Clients" at bounding box center [48, 17] width 18 height 7
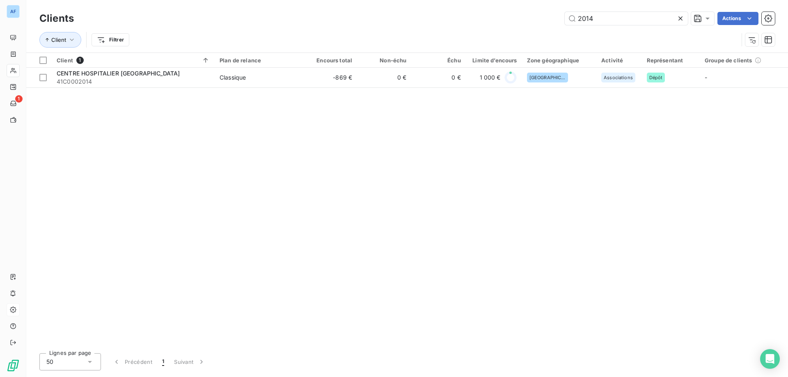
drag, startPoint x: 594, startPoint y: 19, endPoint x: 313, endPoint y: 11, distance: 281.1
click at [332, 12] on div "2014 Actions" at bounding box center [429, 18] width 691 height 13
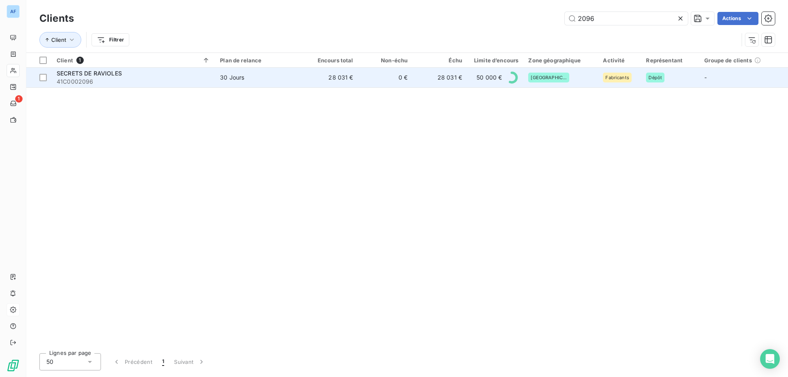
type input "2096"
click at [347, 81] on td "28 031 €" at bounding box center [331, 78] width 55 height 20
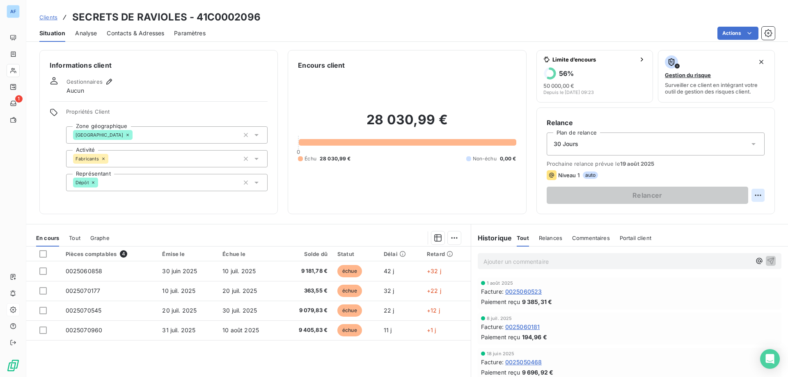
click at [753, 196] on html "AF 1 Clients SECRETS DE RAVIOLES - 41C0002096 Situation Analyse Contacts & Adre…" at bounding box center [394, 188] width 788 height 377
click at [725, 214] on div "Replanifier cette action" at bounding box center [718, 213] width 73 height 13
select select "7"
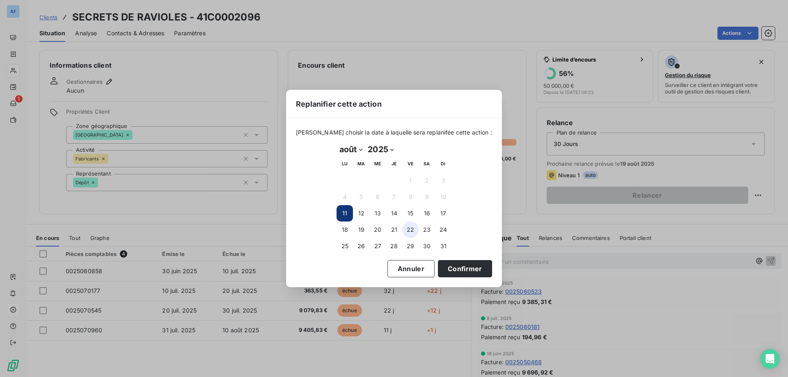
click at [411, 231] on button "22" at bounding box center [410, 230] width 16 height 16
click at [461, 269] on button "Confirmer" at bounding box center [465, 268] width 54 height 17
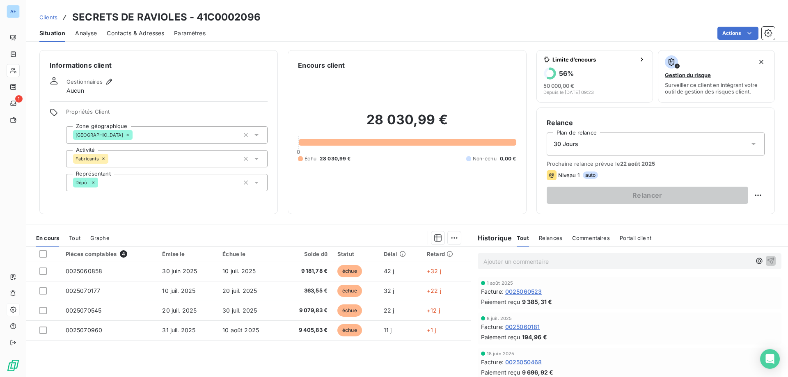
click at [46, 20] on span "Clients" at bounding box center [48, 17] width 18 height 7
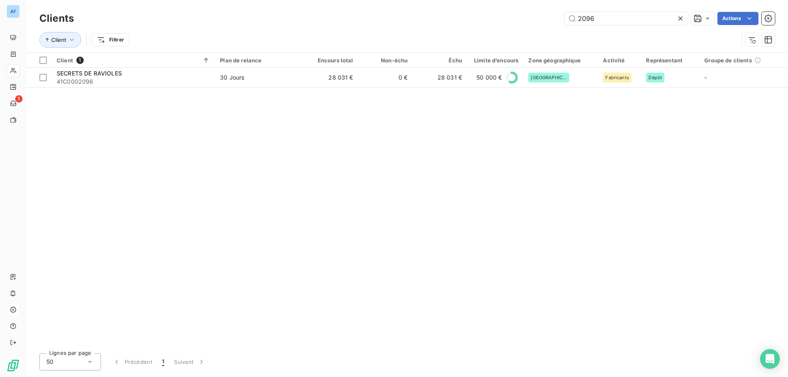
drag, startPoint x: 603, startPoint y: 16, endPoint x: 332, endPoint y: 47, distance: 272.6
click at [348, 60] on div "Clients 2096 Actions Client Filtrer Client 1 Plan de relance Encours total Non-…" at bounding box center [406, 188] width 761 height 377
type input "2256"
click at [341, 89] on div "Client 1 Plan de relance Encours total Non-échu Échu Limite d’encours Zone géog…" at bounding box center [406, 200] width 761 height 294
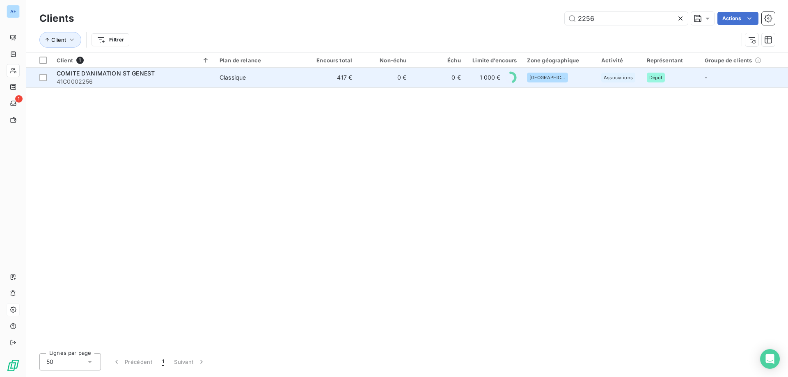
click at [343, 82] on td "417 €" at bounding box center [330, 78] width 54 height 20
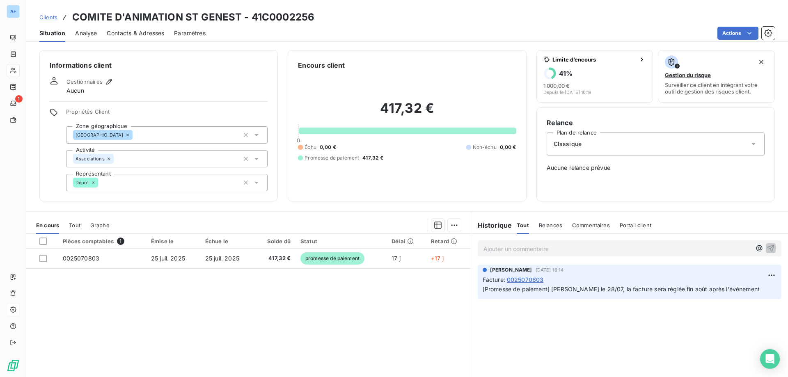
click at [54, 17] on span "Clients" at bounding box center [48, 17] width 18 height 7
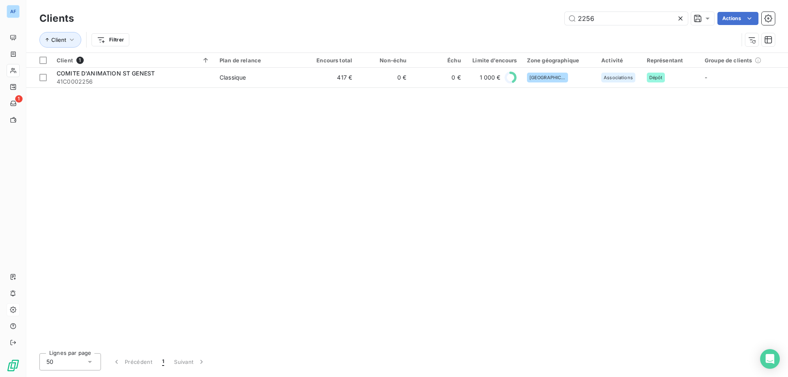
drag, startPoint x: 629, startPoint y: 21, endPoint x: 292, endPoint y: 26, distance: 336.8
click at [306, 24] on div "2256 Actions" at bounding box center [429, 18] width 691 height 13
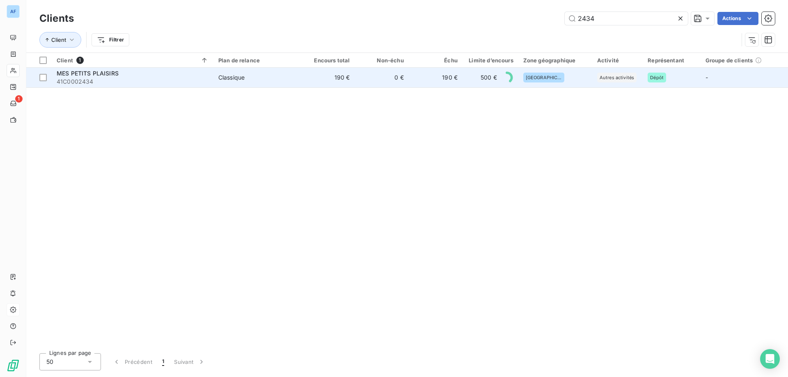
type input "2434"
click at [145, 78] on span "41C0002434" at bounding box center [133, 82] width 152 height 8
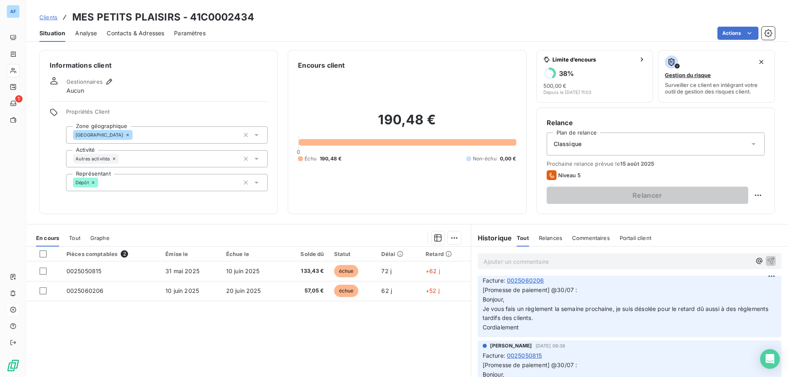
scroll to position [123, 0]
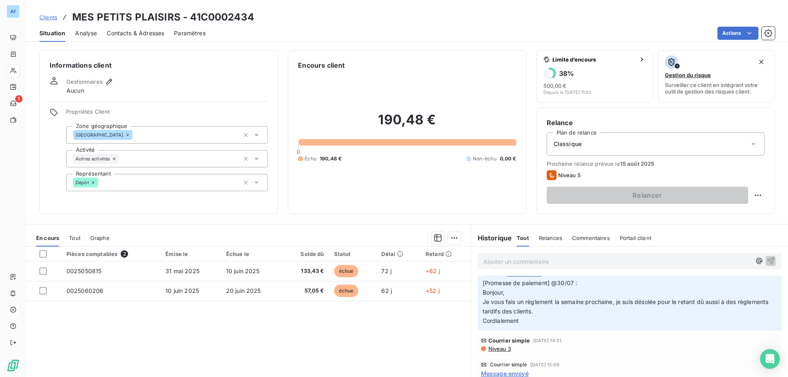
click at [50, 15] on span "Clients" at bounding box center [48, 17] width 18 height 7
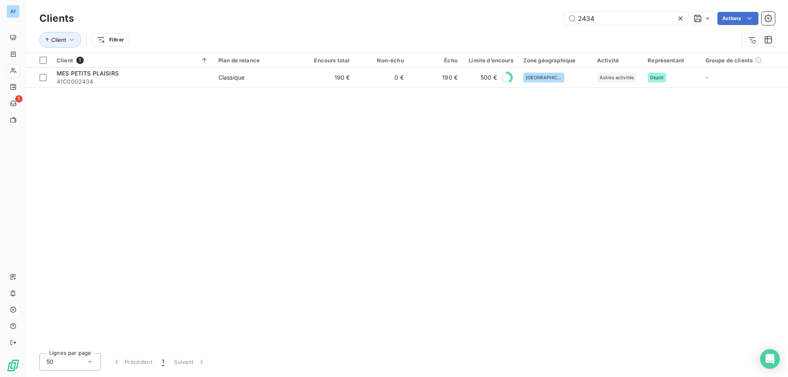
drag, startPoint x: 568, startPoint y: 17, endPoint x: 309, endPoint y: 27, distance: 258.6
click at [384, 27] on div "Clients 2434 Actions" at bounding box center [406, 18] width 735 height 17
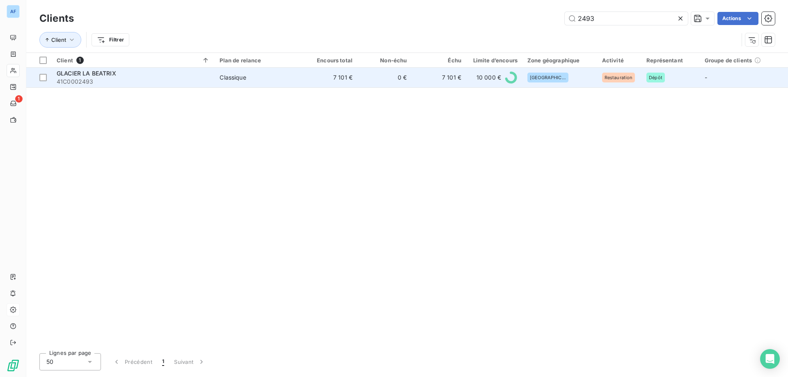
type input "2493"
click at [151, 69] on td "GLACIER LA [PERSON_NAME] 41C0002493" at bounding box center [133, 78] width 163 height 20
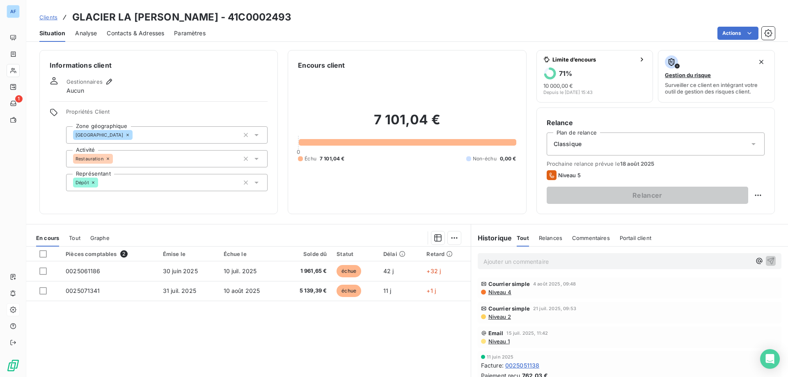
click at [51, 14] on span "Clients" at bounding box center [48, 17] width 18 height 7
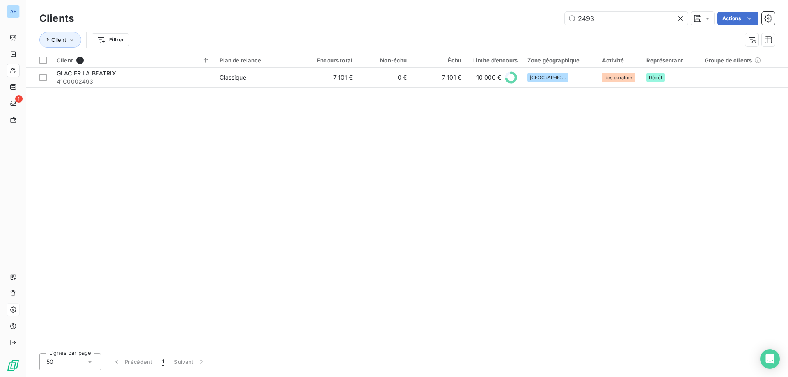
drag, startPoint x: 621, startPoint y: 24, endPoint x: 327, endPoint y: 41, distance: 295.5
click at [327, 41] on div "Clients 2493 Actions Client Filtrer" at bounding box center [406, 31] width 735 height 43
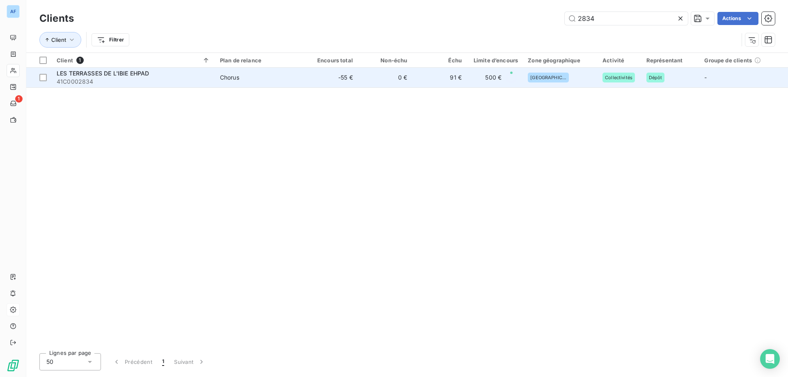
type input "2834"
click at [290, 79] on span "Chorus" at bounding box center [259, 77] width 78 height 8
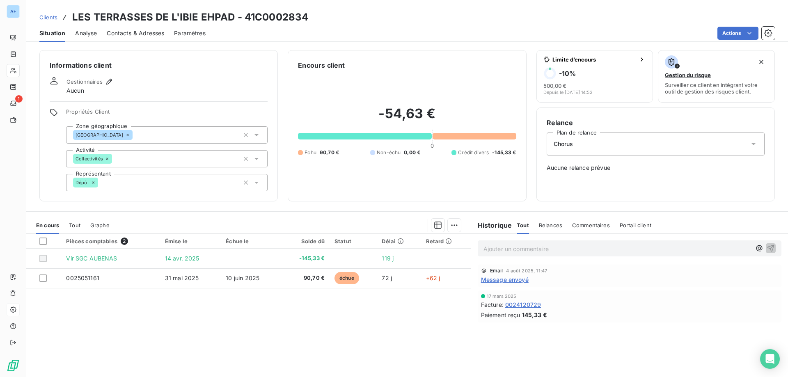
click at [504, 281] on span "Message envoyé" at bounding box center [505, 279] width 48 height 9
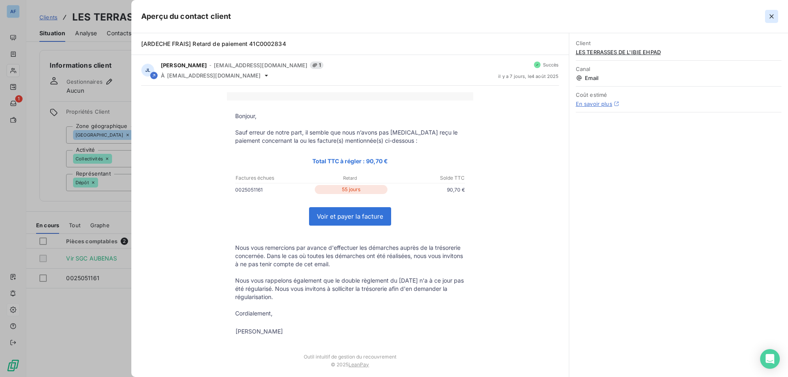
click at [775, 17] on icon "button" at bounding box center [771, 16] width 8 height 8
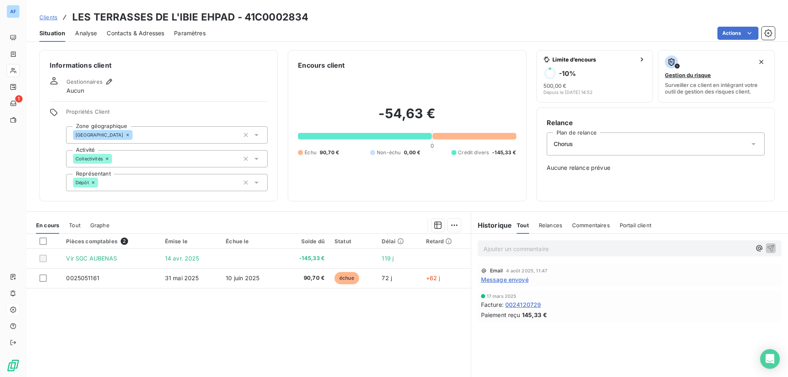
click at [50, 18] on span "Clients" at bounding box center [48, 17] width 18 height 7
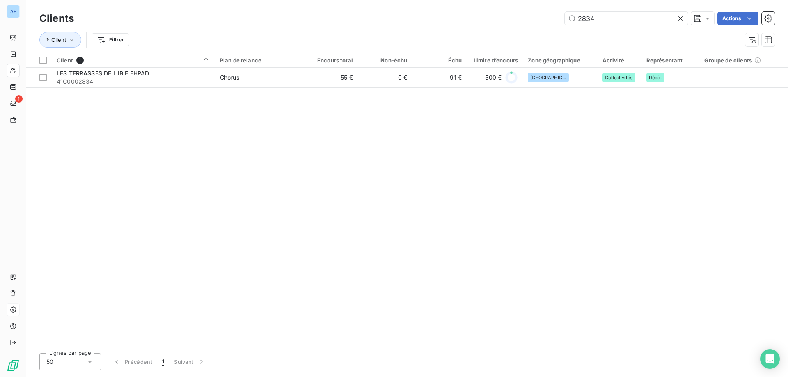
drag, startPoint x: 605, startPoint y: 20, endPoint x: 375, endPoint y: 21, distance: 230.1
click at [406, 20] on div "2834 Actions" at bounding box center [429, 18] width 691 height 13
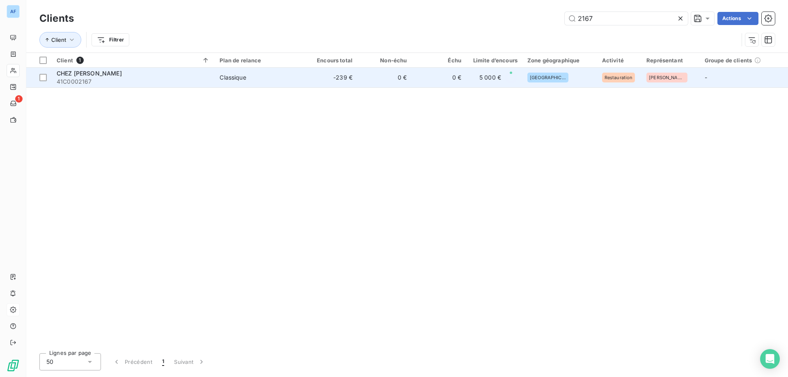
type input "2167"
click at [521, 74] on td "5 000 €" at bounding box center [494, 78] width 56 height 20
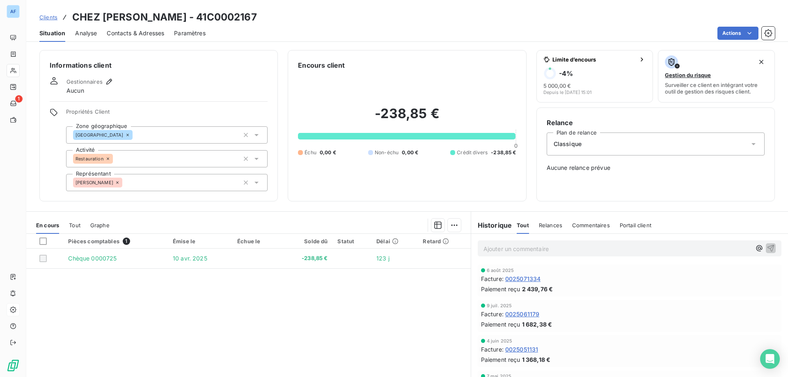
click at [48, 15] on span "Clients" at bounding box center [48, 17] width 18 height 7
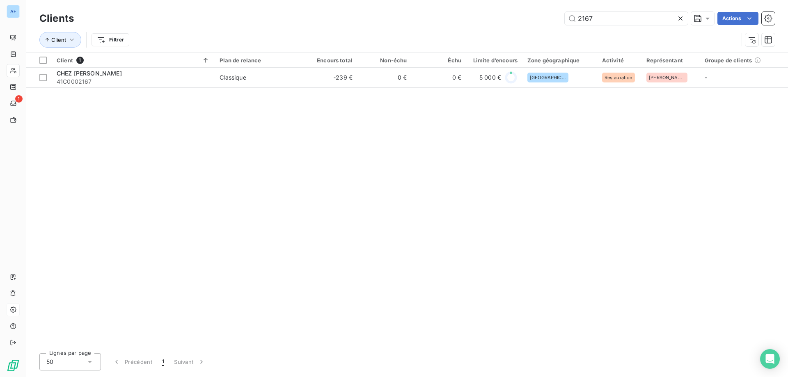
drag, startPoint x: 611, startPoint y: 21, endPoint x: 362, endPoint y: 21, distance: 249.0
click at [405, 21] on div "2167 Actions" at bounding box center [429, 18] width 691 height 13
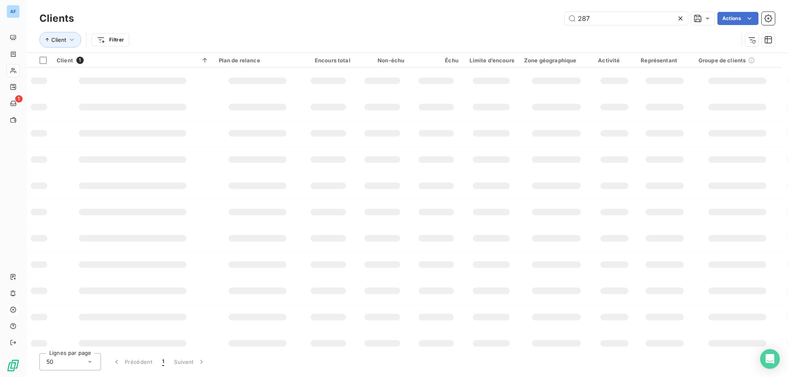
type input "2879"
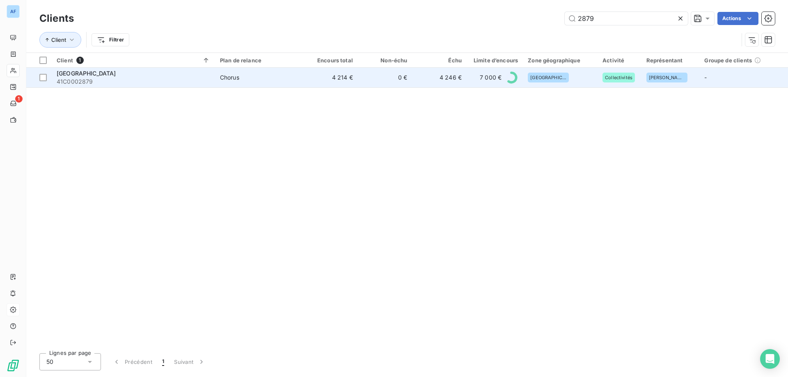
click at [282, 78] on span "Chorus" at bounding box center [259, 77] width 78 height 8
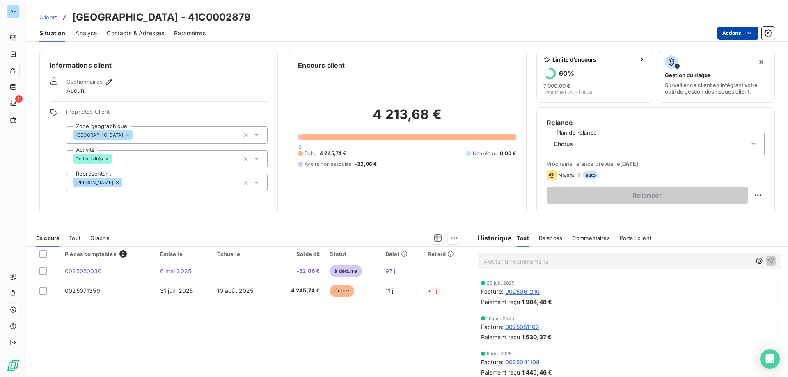
click at [729, 36] on html "AF 1 Clients [GEOGRAPHIC_DATA] - 41C0002879 Situation Analyse Contacts & Adress…" at bounding box center [394, 188] width 788 height 377
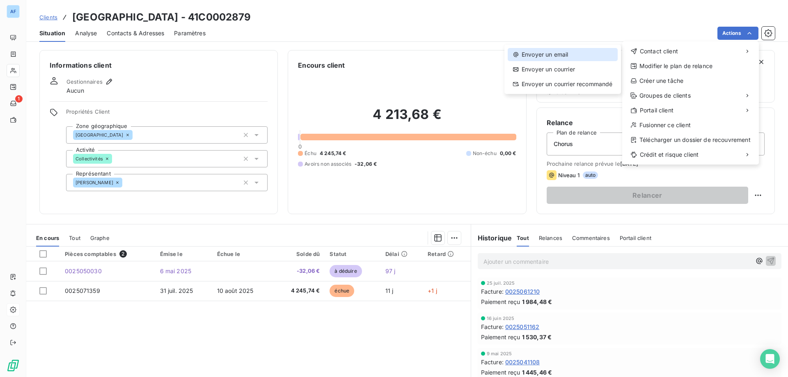
click at [574, 59] on div "Envoyer un email" at bounding box center [562, 54] width 110 height 13
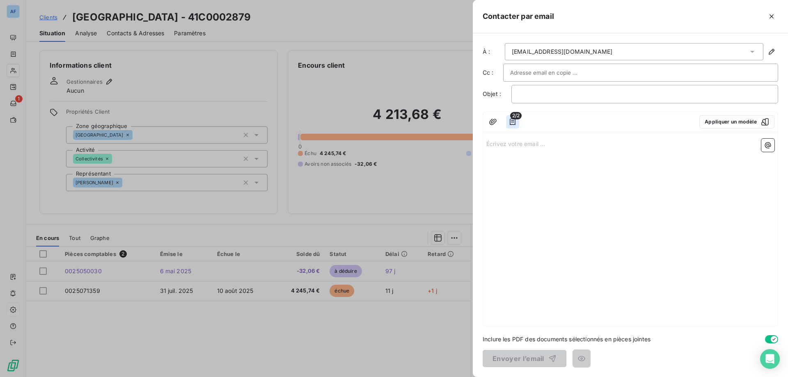
click at [513, 120] on icon "button" at bounding box center [512, 122] width 6 height 7
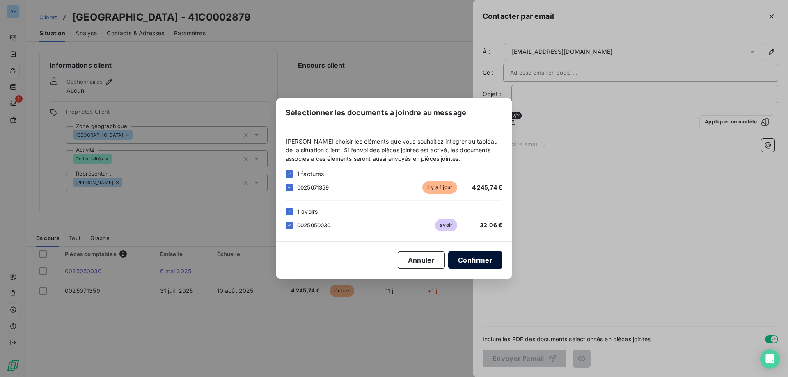
click at [482, 259] on button "Confirmer" at bounding box center [475, 259] width 54 height 17
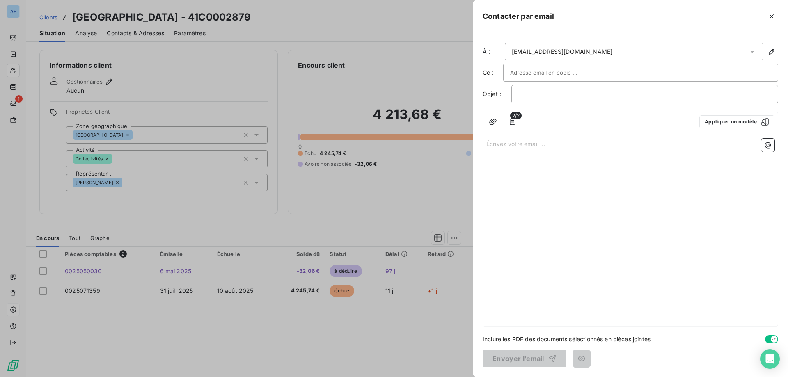
click at [578, 53] on div "[EMAIL_ADDRESS][DOMAIN_NAME]" at bounding box center [562, 52] width 100 height 8
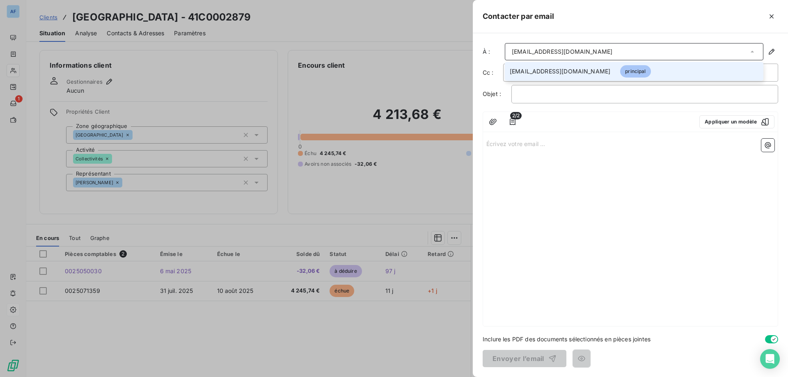
click at [578, 53] on div "[EMAIL_ADDRESS][DOMAIN_NAME]" at bounding box center [562, 52] width 100 height 8
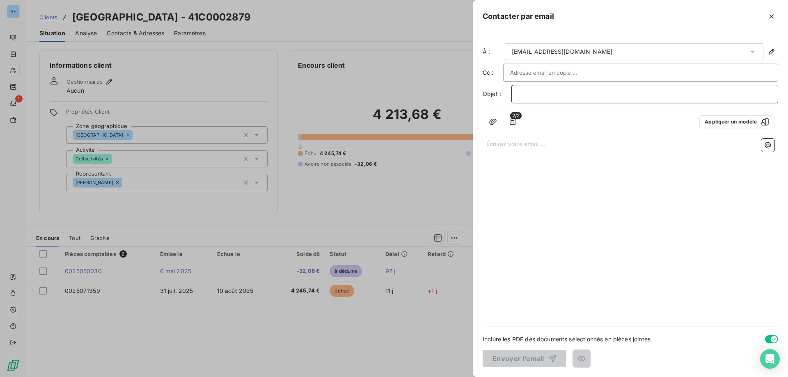
click at [585, 97] on p "﻿" at bounding box center [644, 93] width 253 height 9
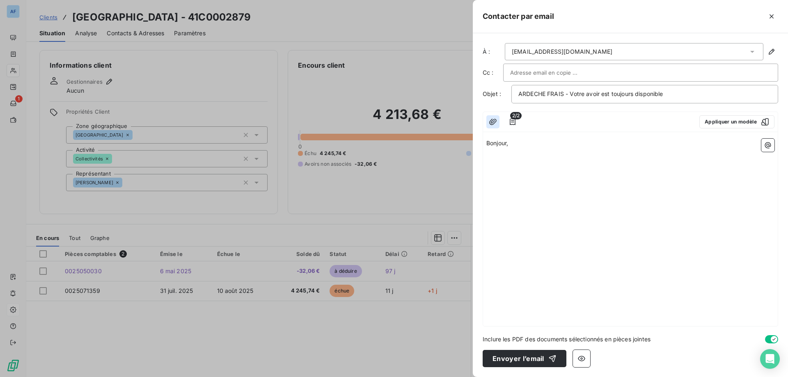
click at [495, 120] on icon "button" at bounding box center [493, 122] width 8 height 8
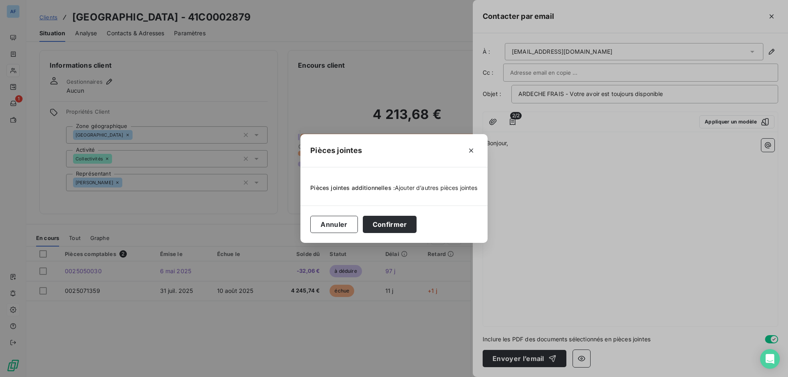
click at [432, 186] on span "Ajouter d’autres pièces jointes" at bounding box center [436, 187] width 83 height 7
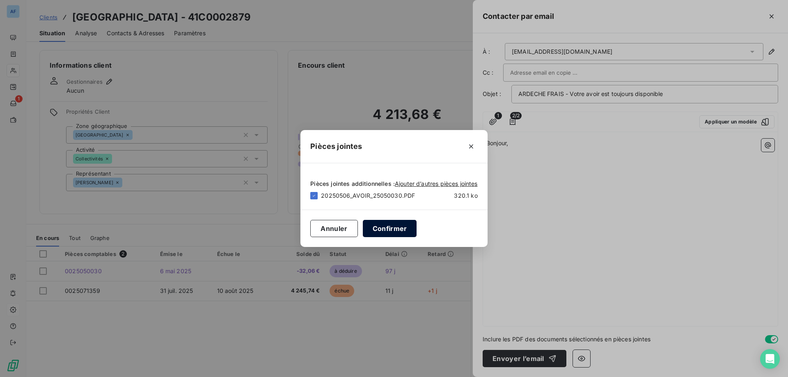
click at [403, 230] on button "Confirmer" at bounding box center [390, 228] width 54 height 17
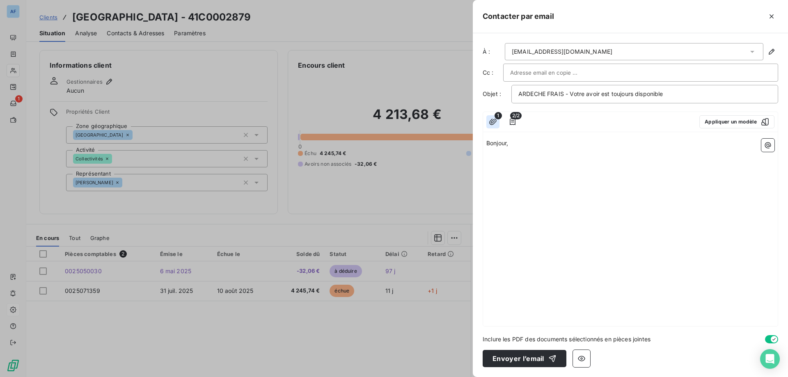
click at [495, 123] on icon "button" at bounding box center [493, 122] width 8 height 8
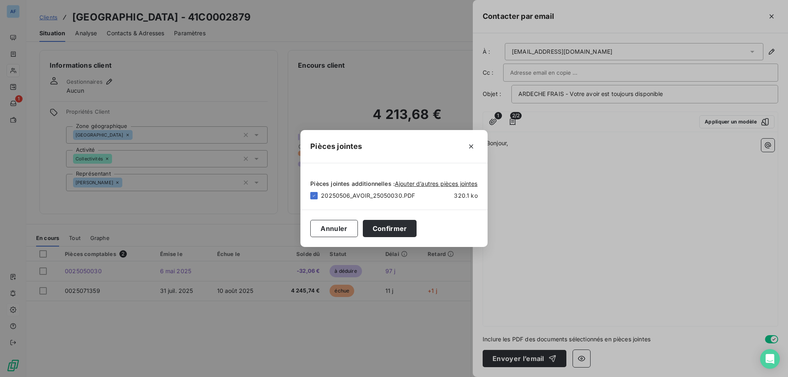
click at [406, 199] on span "20250506_AVOIR_25050030.PDF" at bounding box center [374, 196] width 107 height 8
click at [472, 146] on icon "button" at bounding box center [471, 146] width 8 height 8
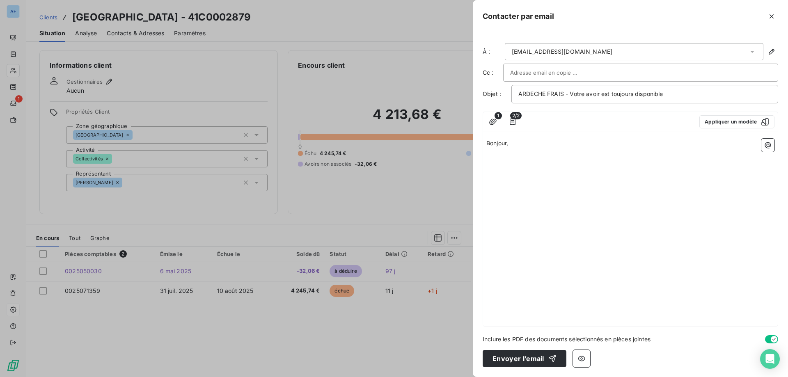
click at [524, 171] on div "Bonjour, ﻿ ﻿" at bounding box center [630, 230] width 295 height 191
click at [515, 158] on p "﻿" at bounding box center [630, 162] width 288 height 9
click at [607, 164] on p "Nous vous rappelons que votre avoir du" at bounding box center [630, 162] width 288 height 9
click at [672, 162] on p "Nous vous rappelons que votre avoir du [DATE] d'un montant de" at bounding box center [630, 162] width 288 height 9
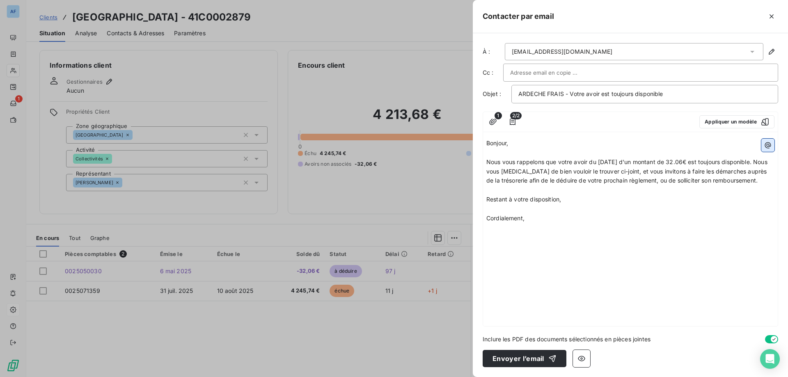
click at [769, 147] on icon "button" at bounding box center [767, 145] width 8 height 8
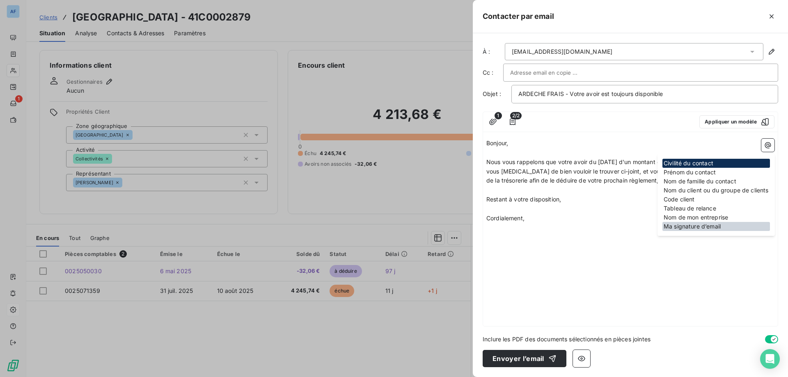
click at [678, 226] on div "Ma signature d’email" at bounding box center [715, 226] width 107 height 9
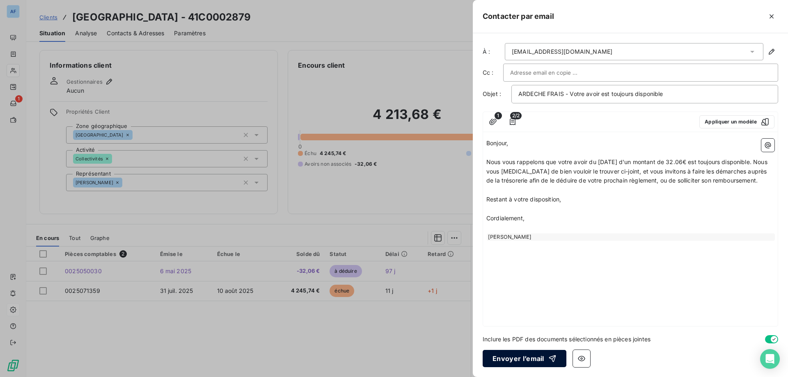
click at [533, 357] on button "Envoyer l’email" at bounding box center [524, 358] width 84 height 17
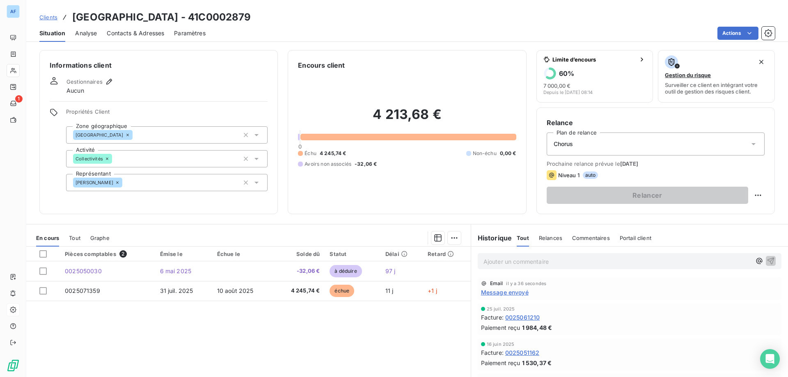
click at [50, 19] on span "Clients" at bounding box center [48, 17] width 18 height 7
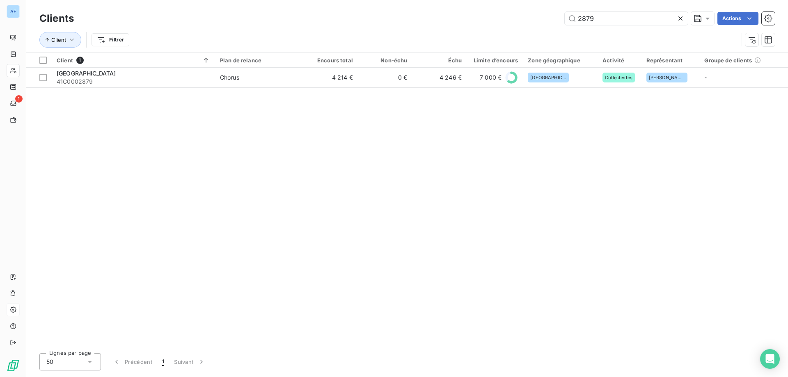
drag, startPoint x: 604, startPoint y: 18, endPoint x: 483, endPoint y: 16, distance: 121.4
click at [484, 16] on div "2879 Actions" at bounding box center [429, 18] width 691 height 13
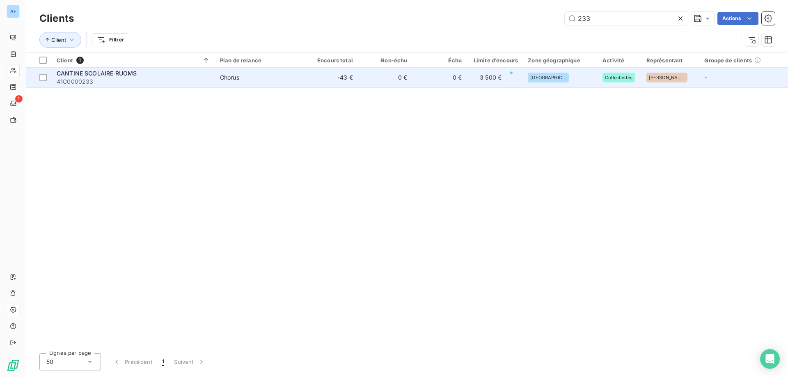
type input "233"
click at [261, 81] on span "Chorus" at bounding box center [259, 77] width 78 height 8
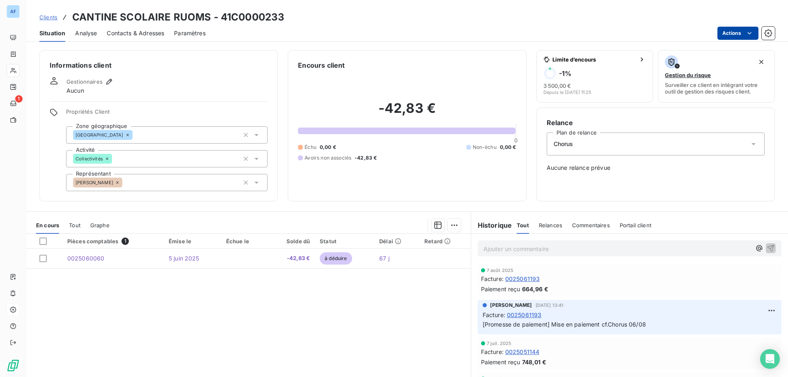
click at [733, 34] on html "AF 1 Clients CANTINE SCOLAIRE RUOMS - 41C0000233 Situation Analyse Contacts & A…" at bounding box center [394, 188] width 788 height 377
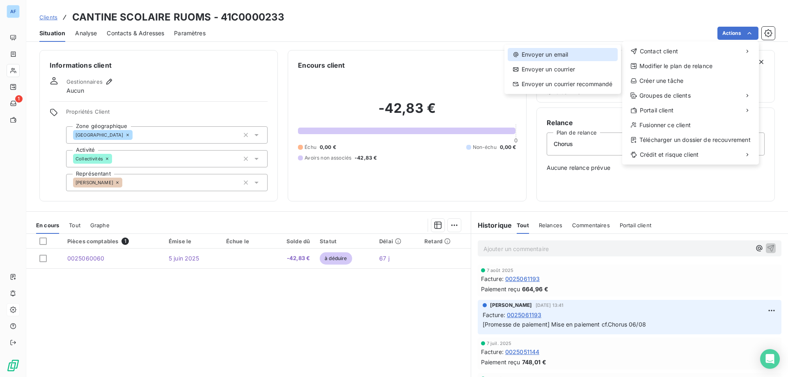
click at [577, 51] on div "Envoyer un email" at bounding box center [562, 54] width 110 height 13
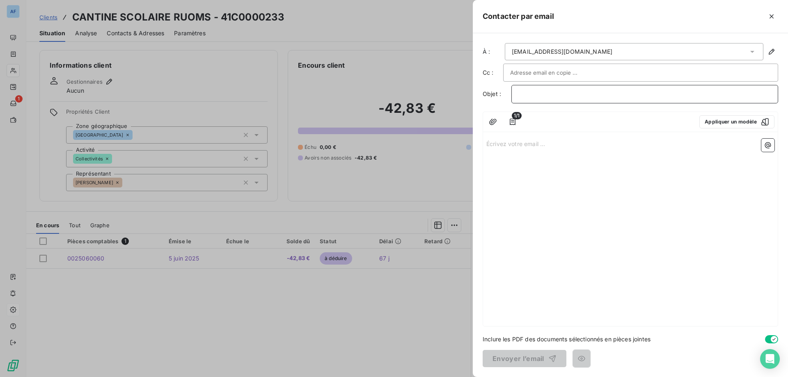
click at [567, 96] on p "﻿" at bounding box center [644, 93] width 253 height 9
click at [550, 144] on p "Écrivez votre email ... ﻿" at bounding box center [630, 143] width 288 height 9
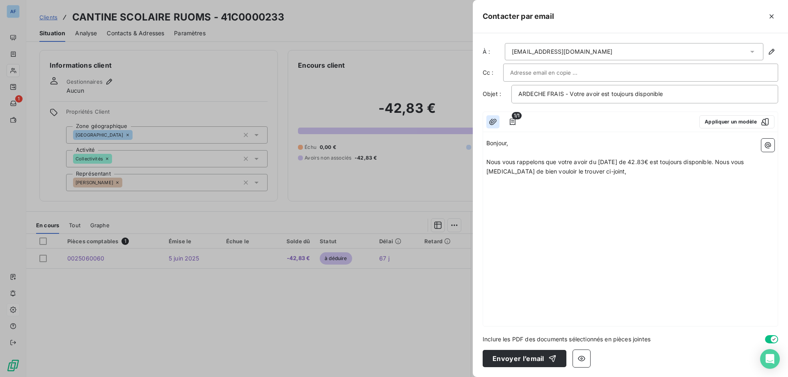
click at [493, 124] on icon "button" at bounding box center [492, 122] width 7 height 6
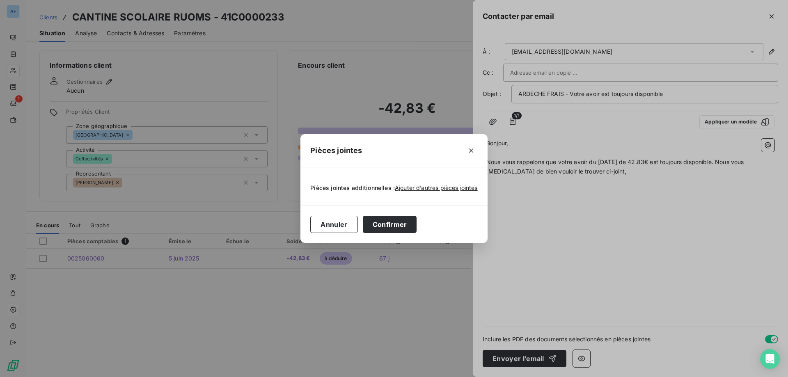
click at [432, 183] on div "Pièces jointes additionnelles : Ajouter d’autres pièces jointes" at bounding box center [393, 186] width 167 height 18
click at [433, 184] on div "Ajouter d’autres pièces jointes" at bounding box center [436, 188] width 83 height 8
click at [434, 184] on span "Ajouter d’autres pièces jointes" at bounding box center [436, 187] width 83 height 7
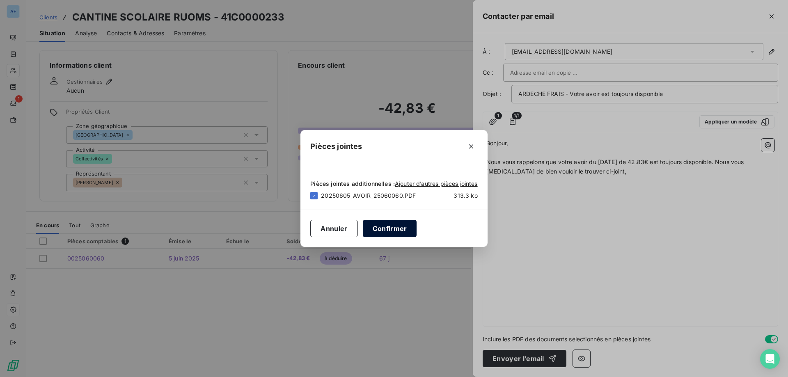
click at [393, 231] on button "Confirmer" at bounding box center [390, 228] width 54 height 17
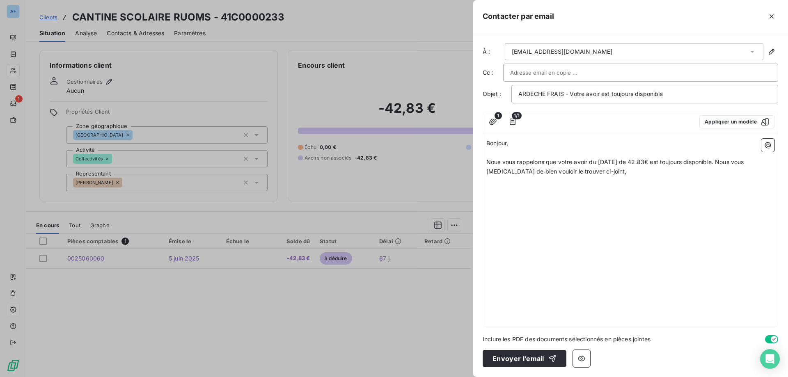
click at [603, 174] on p "Nous vous rappelons que votre avoir du [DATE] de 42.83€ est toujours disponible…" at bounding box center [630, 167] width 288 height 19
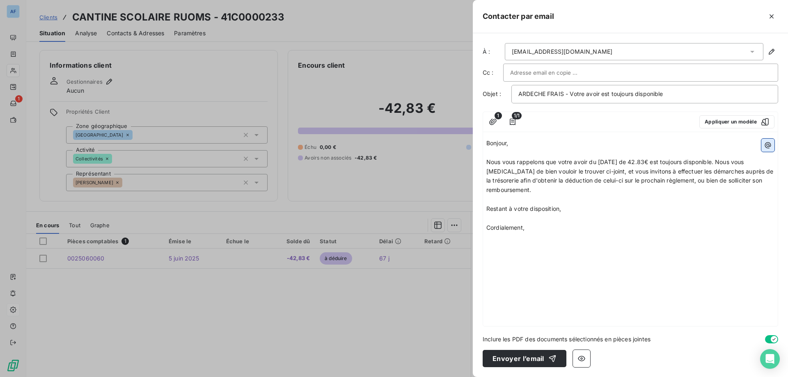
click at [765, 146] on icon "button" at bounding box center [767, 145] width 8 height 8
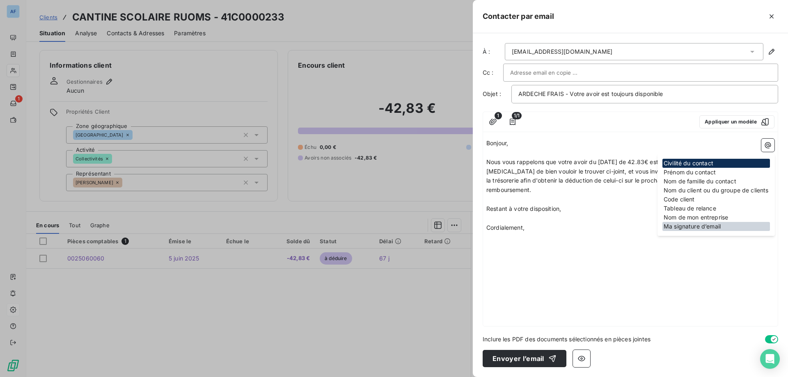
click at [693, 231] on div "Ma signature d’email" at bounding box center [715, 226] width 107 height 9
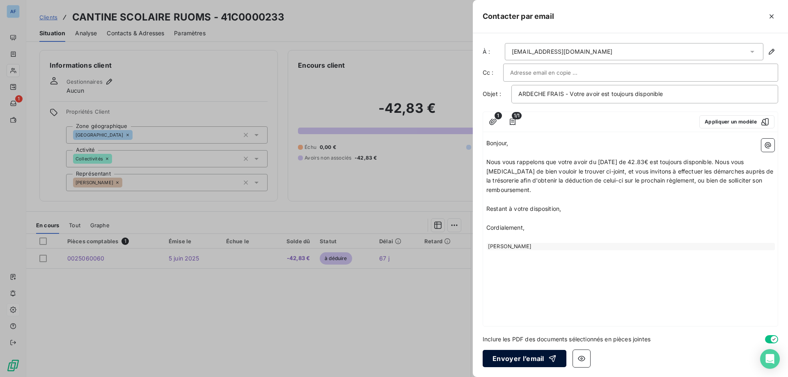
click at [537, 361] on button "Envoyer l’email" at bounding box center [524, 358] width 84 height 17
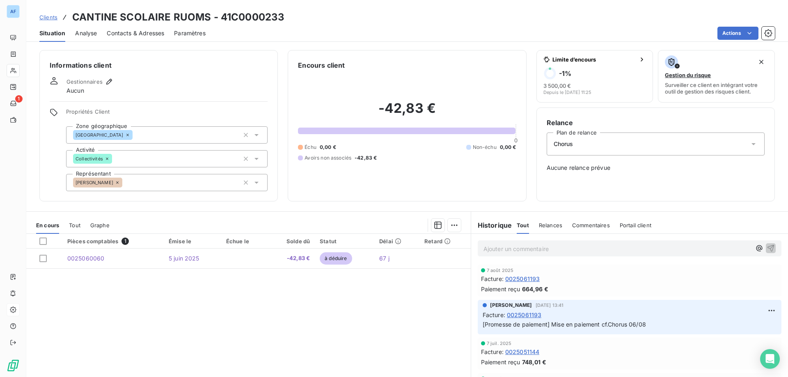
click at [544, 227] on span "Relances" at bounding box center [550, 225] width 23 height 7
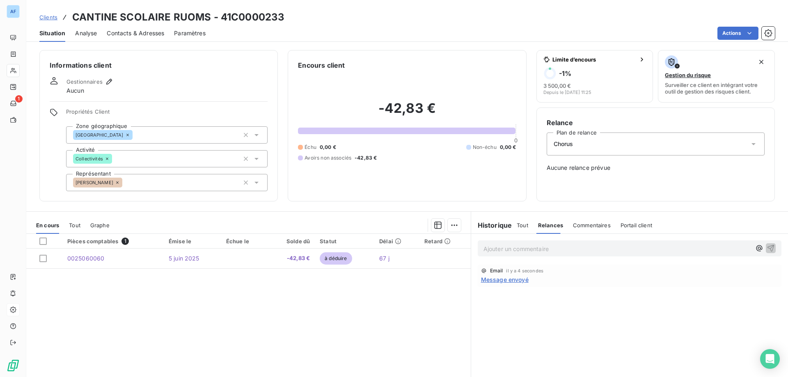
click at [521, 227] on span "Tout" at bounding box center [521, 225] width 11 height 7
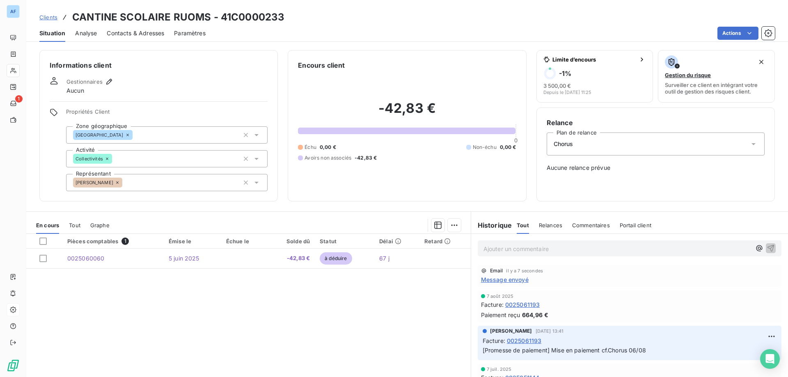
click at [55, 18] on span "Clients" at bounding box center [48, 17] width 18 height 7
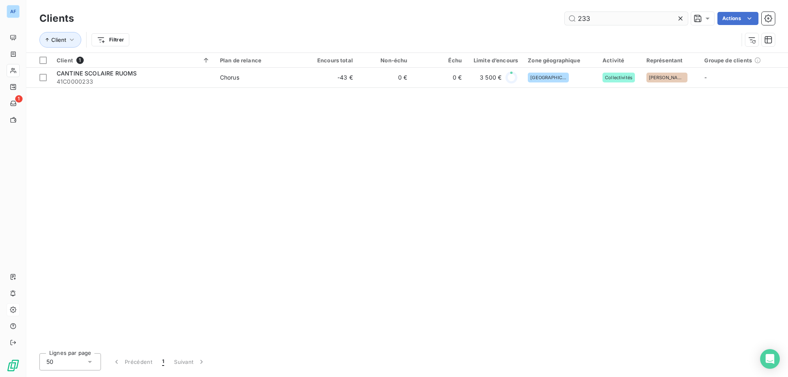
click at [675, 18] on input "233" at bounding box center [625, 18] width 123 height 13
click at [678, 18] on icon at bounding box center [680, 18] width 8 height 8
